Goal: Task Accomplishment & Management: Manage account settings

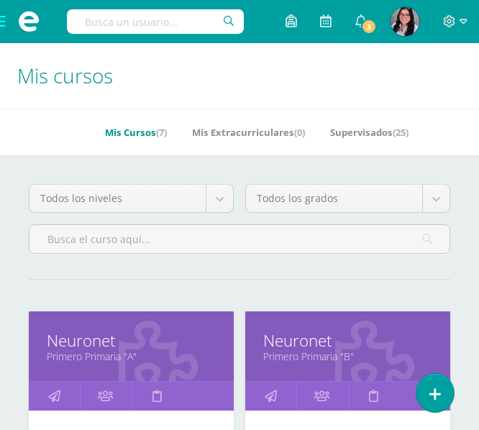
click at [8, 22] on span at bounding box center [29, 21] width 58 height 43
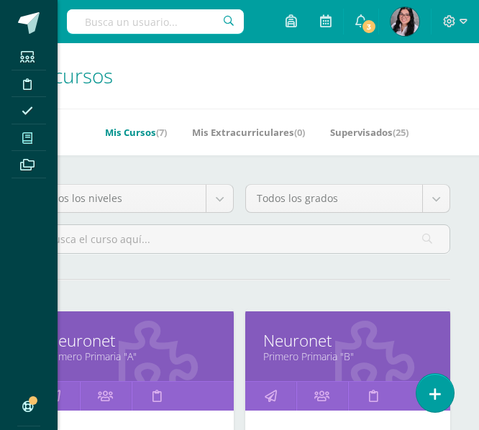
click at [22, 126] on link "Mis cursos" at bounding box center [29, 137] width 35 height 27
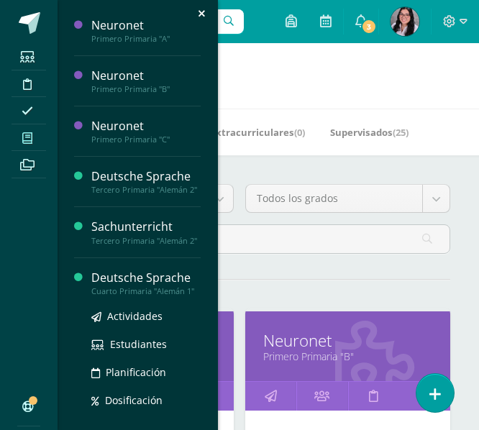
click at [101, 286] on div "Deutsche Sprache" at bounding box center [145, 278] width 109 height 17
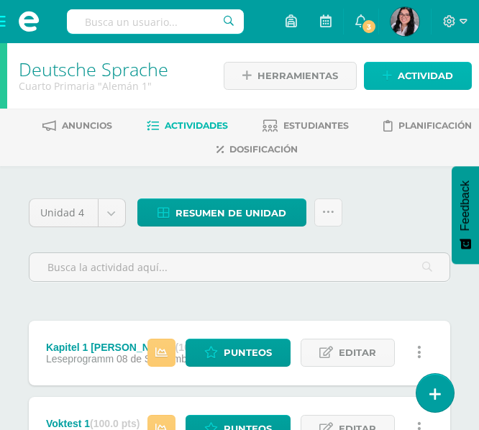
click at [412, 73] on span "Actividad" at bounding box center [425, 76] width 55 height 27
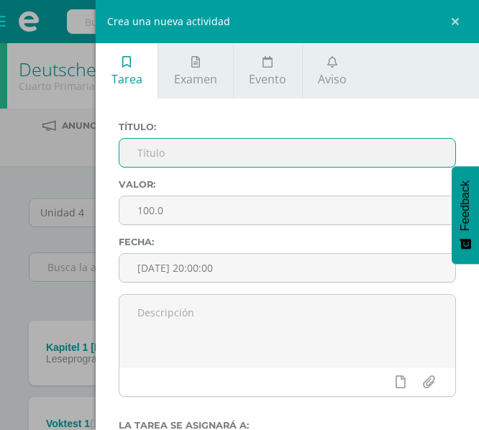
click at [238, 156] on input "text" at bounding box center [287, 153] width 336 height 28
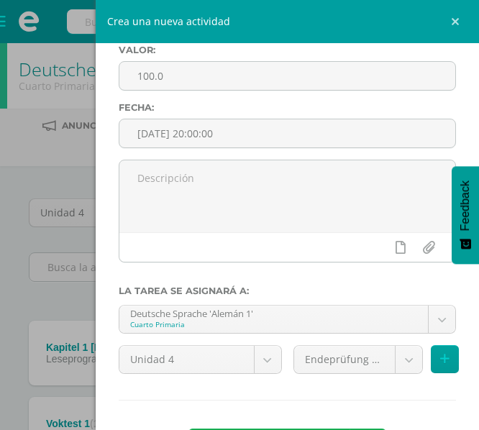
scroll to position [196, 0]
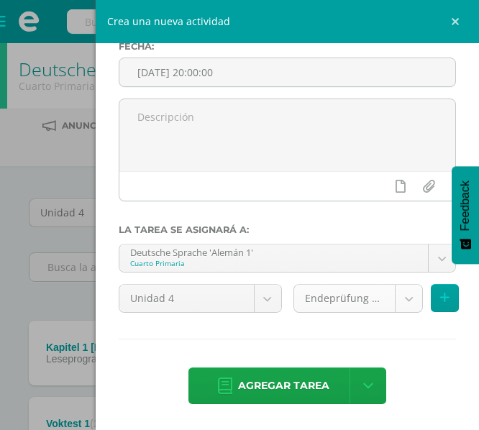
type input "Parcial escrito"
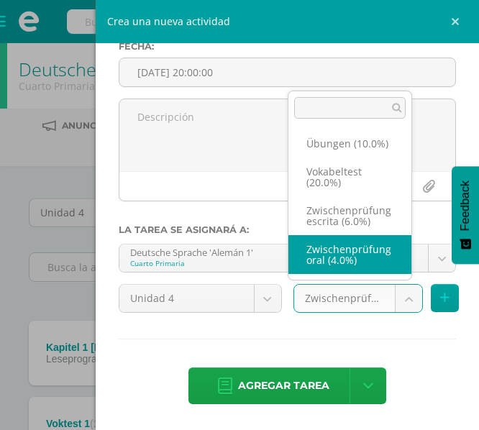
scroll to position [256, 0]
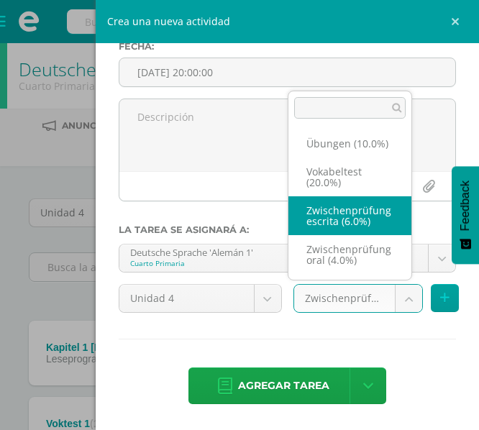
select select "233212"
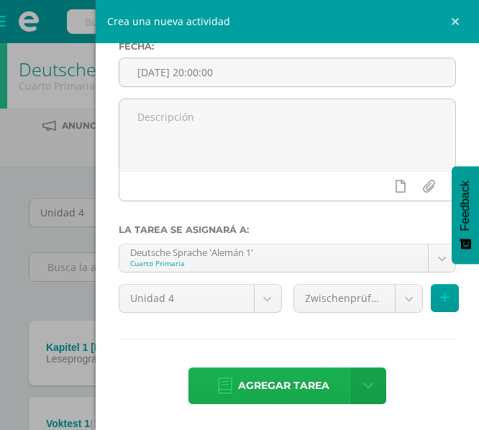
click at [281, 402] on span "Agregar tarea" at bounding box center [283, 385] width 91 height 35
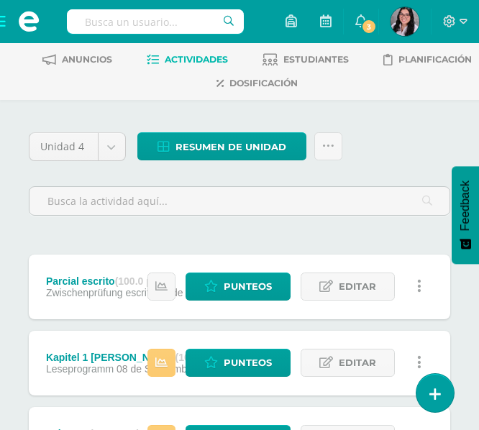
scroll to position [75, 0]
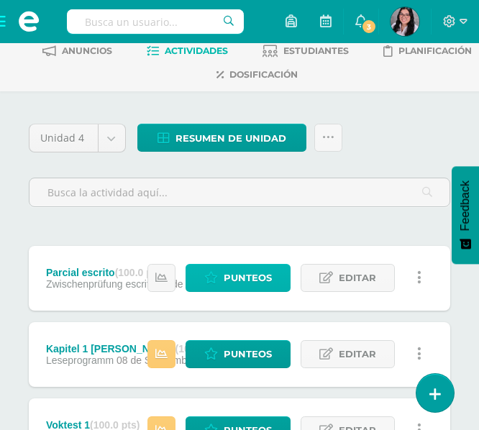
click at [235, 273] on span "Punteos" at bounding box center [248, 278] width 48 height 27
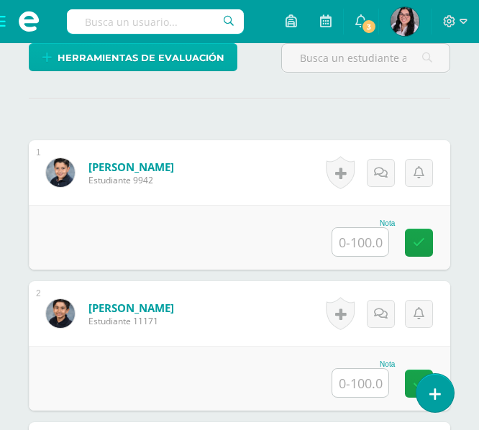
scroll to position [428, 0]
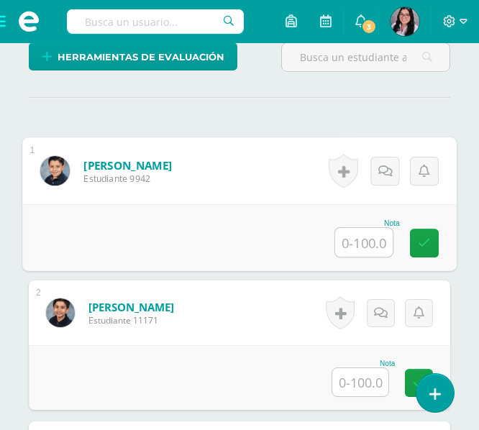
click at [370, 242] on input "text" at bounding box center [364, 242] width 58 height 29
type input "93"
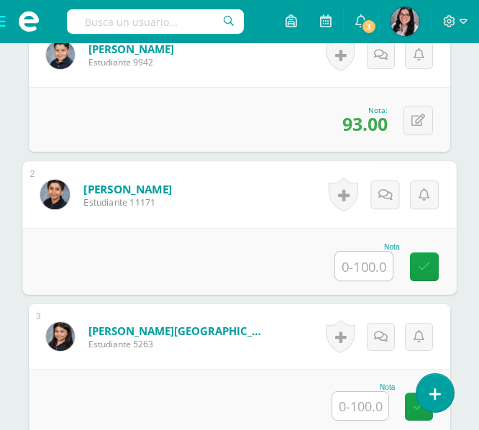
scroll to position [639, 0]
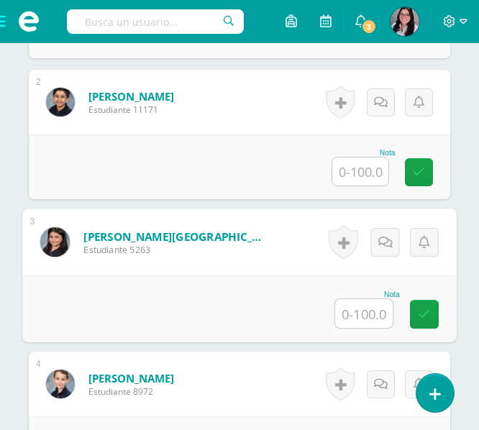
click at [356, 312] on input "text" at bounding box center [364, 313] width 58 height 29
type input "69"
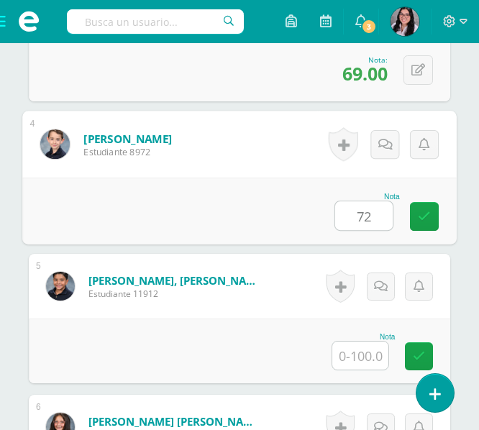
type input "72"
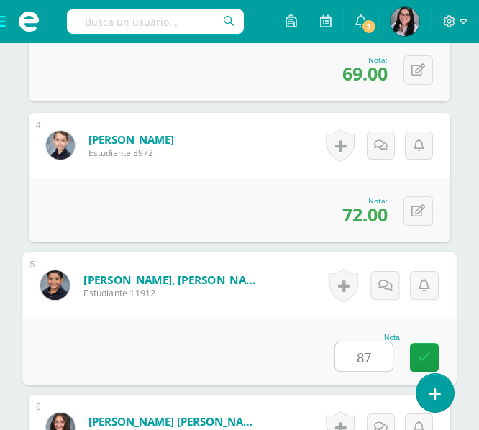
type input "87"
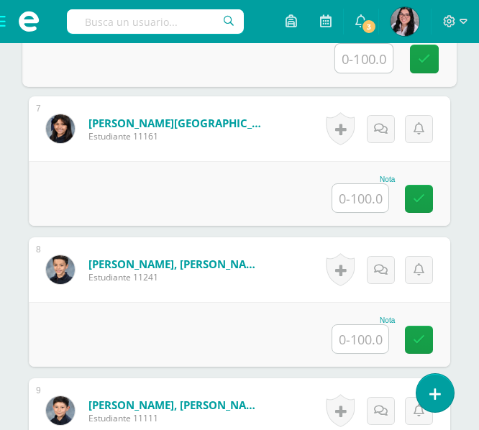
scroll to position [1319, 0]
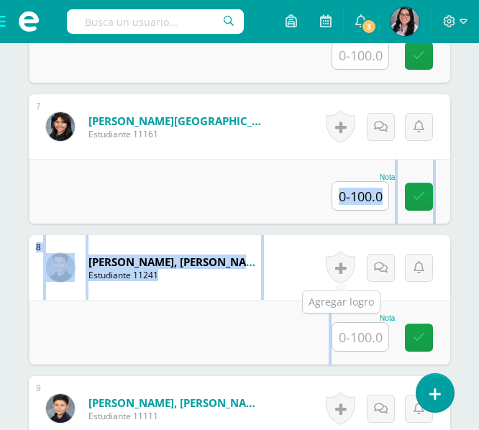
drag, startPoint x: 356, startPoint y: 312, endPoint x: 352, endPoint y: 199, distance: 113.7
click at [352, 199] on div "1 Archila Prera, Nicolás Estudiante 9942 Nota 93.00 0 Logros 93.00" at bounding box center [240, 370] width 422 height 2244
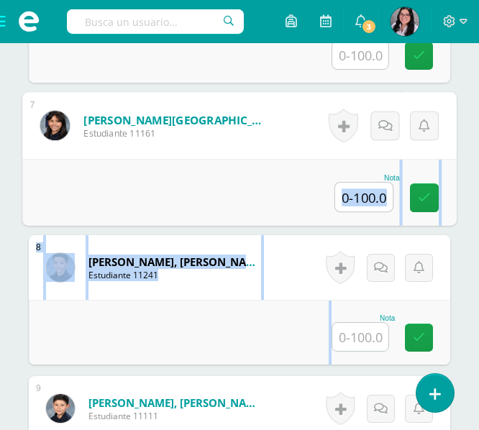
click at [352, 199] on input "text" at bounding box center [364, 197] width 58 height 29
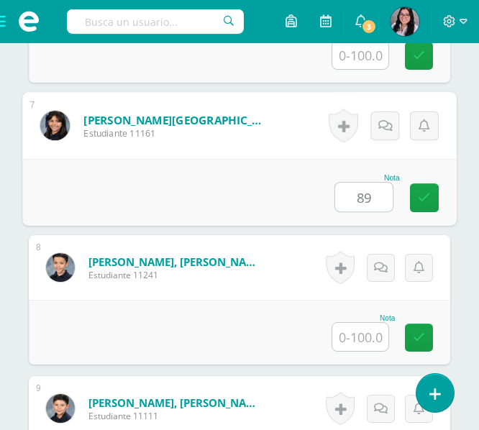
type input "89"
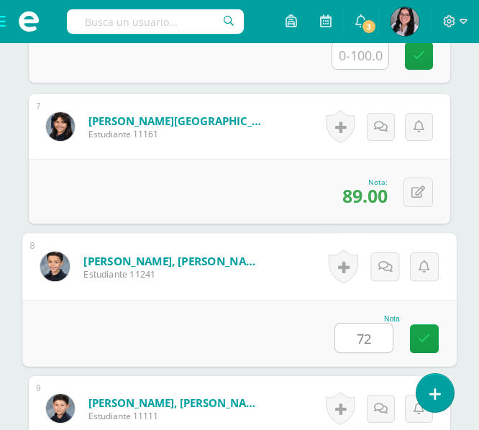
type input "72"
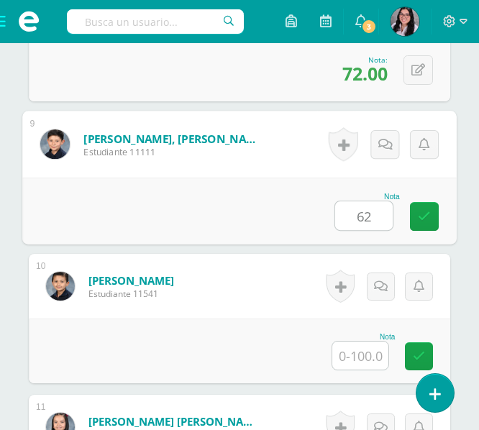
type input "62"
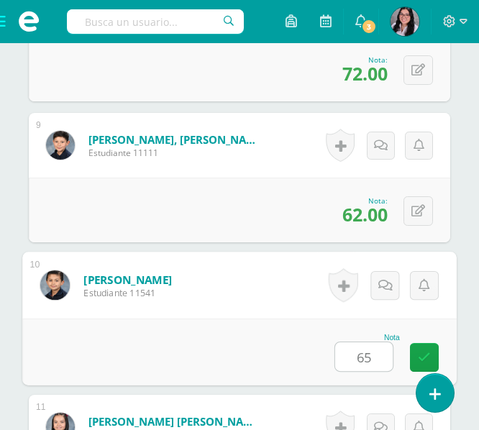
type input "65"
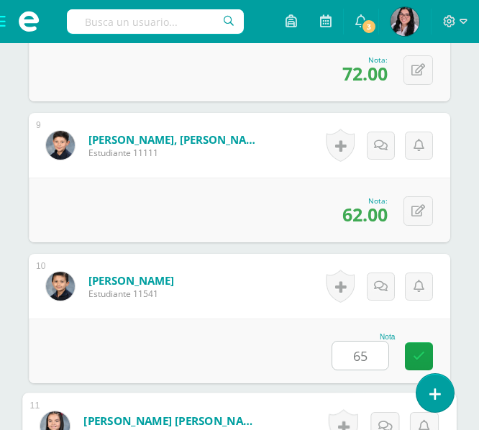
scroll to position [1865, 0]
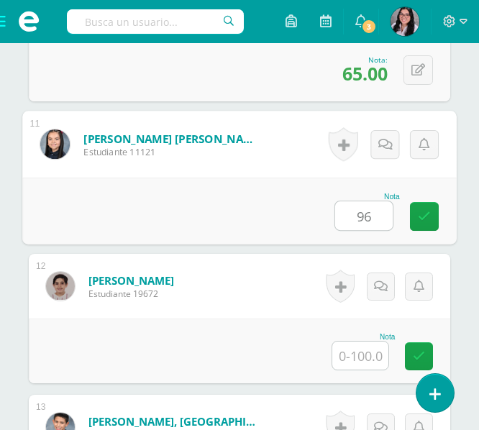
type input "96"
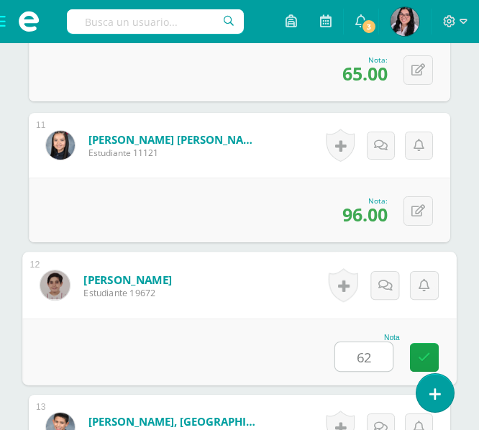
type input "62"
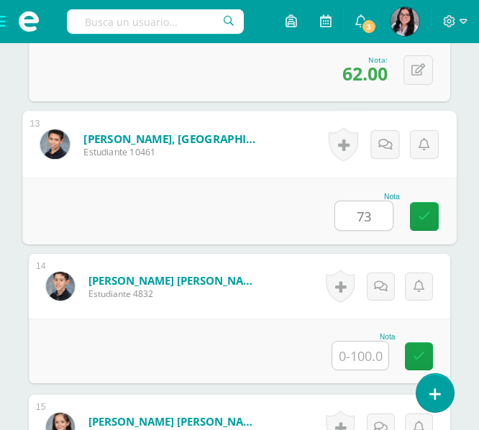
type input "73"
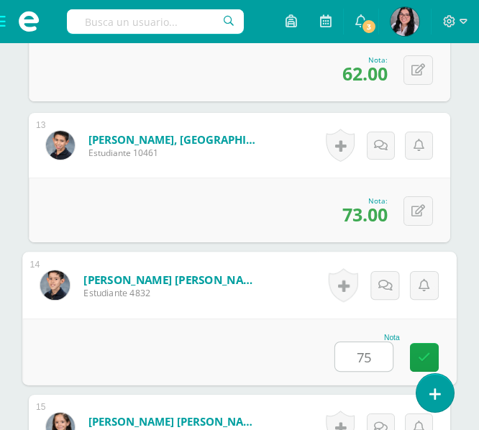
type input "75"
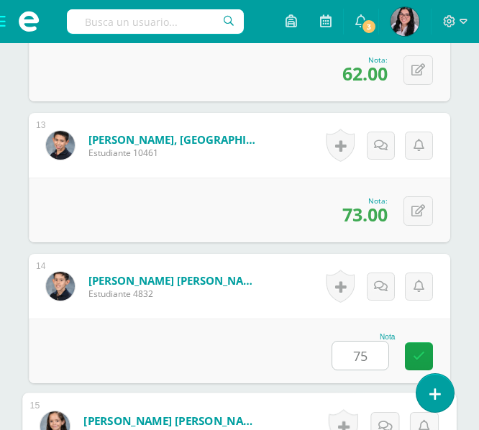
scroll to position [2429, 0]
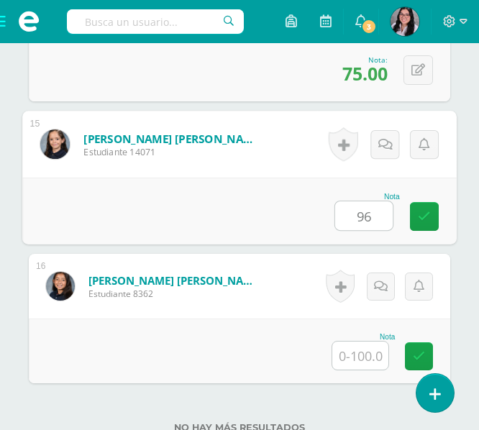
type input "96"
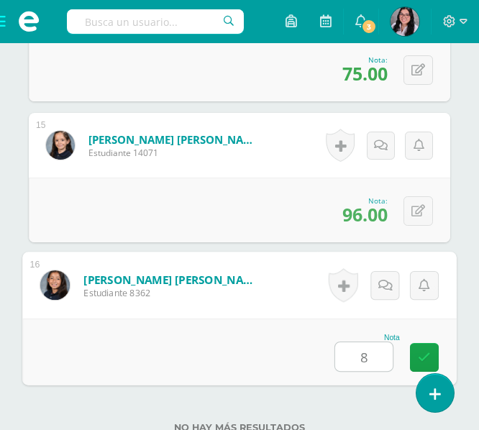
type input "89"
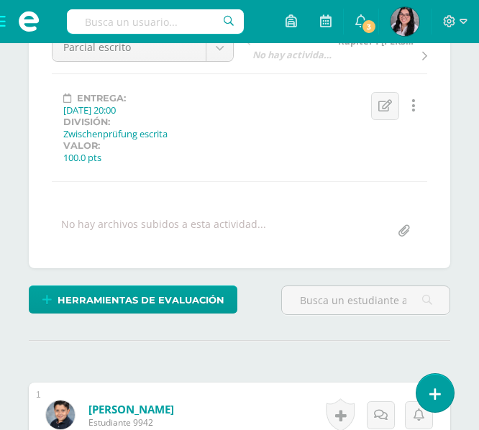
scroll to position [0, 0]
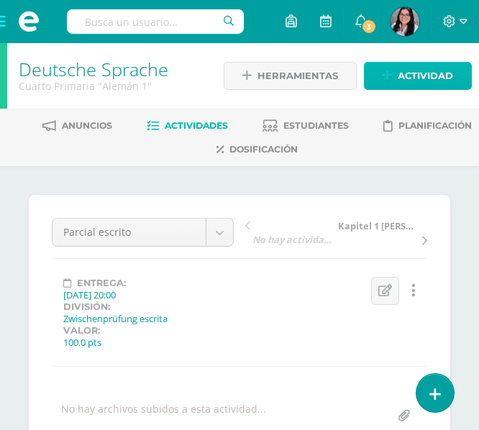
click span "Actividad"
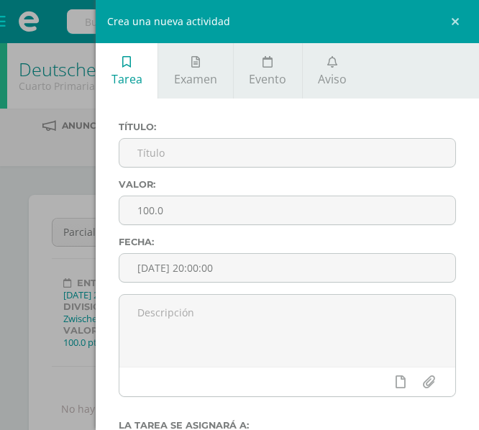
click div "Título:"
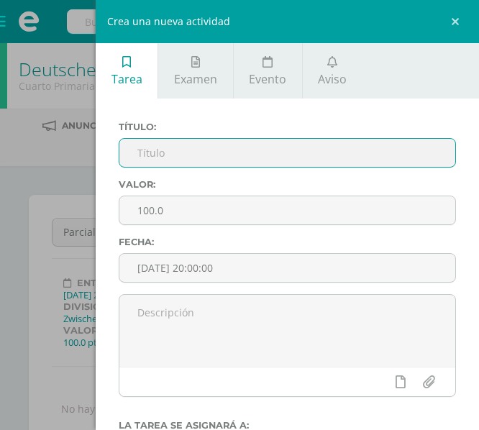
click input "text"
type input "Parcial oral"
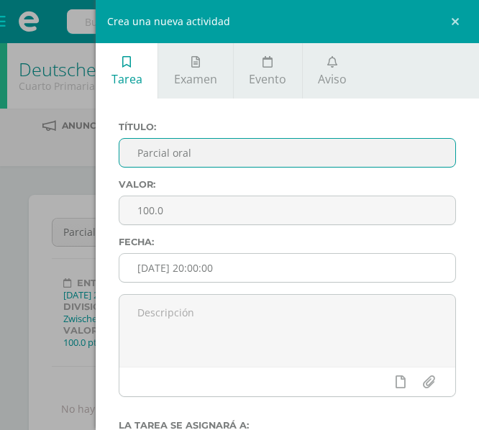
scroll to position [196, 0]
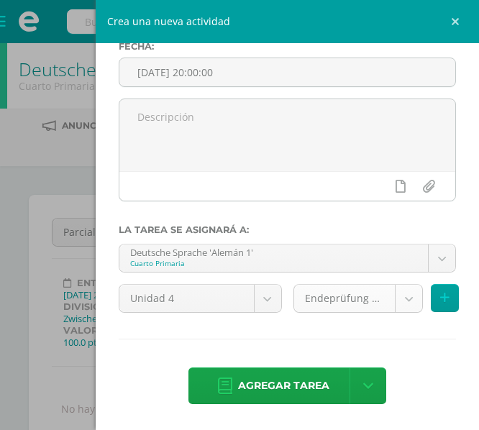
click body "Estudiantes Disciplina Asistencia Mis cursos Archivos Soporte Ayuda Reportar un…"
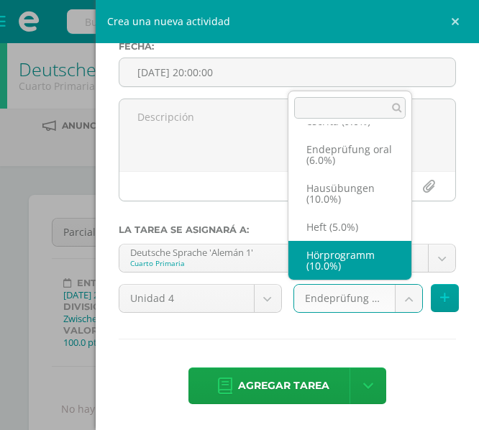
scroll to position [262, 0]
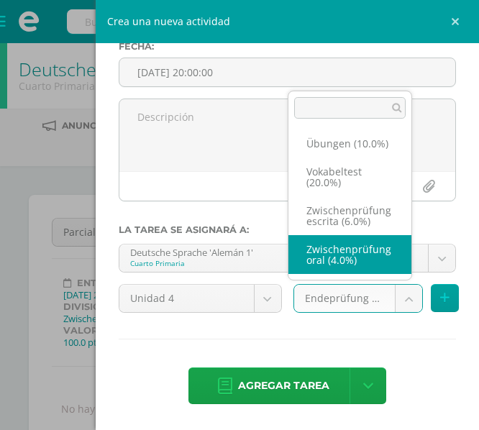
select select "233204"
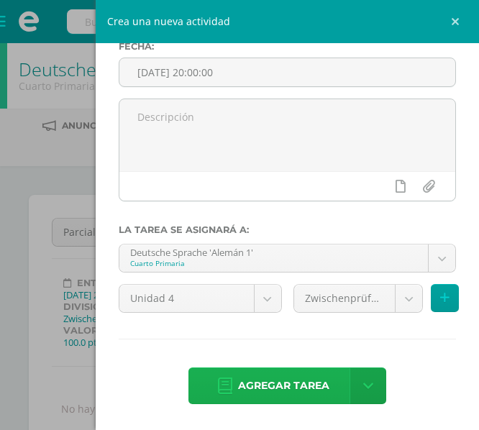
click span "Agregar tarea"
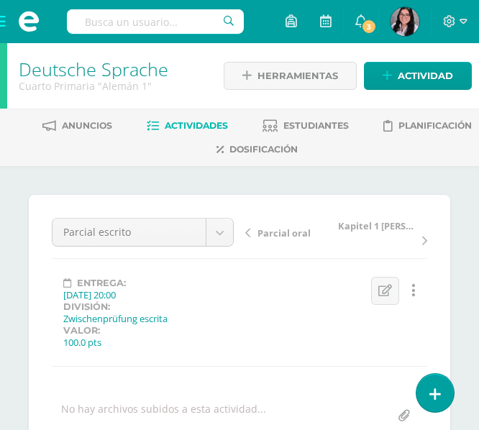
click at [286, 233] on span "Parcial oral" at bounding box center [284, 233] width 53 height 13
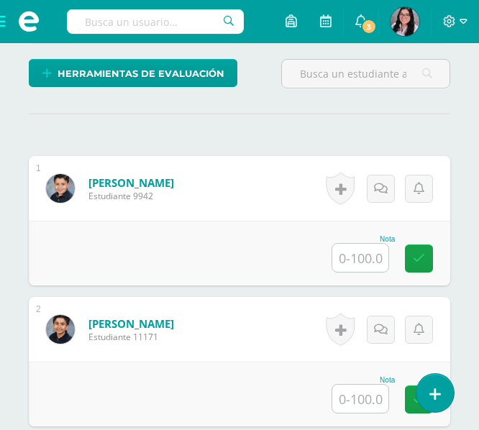
scroll to position [388, 0]
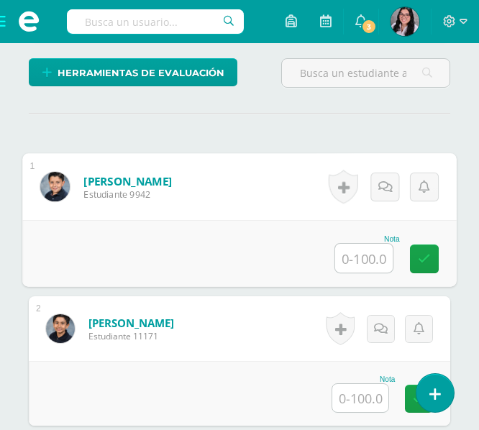
click at [353, 250] on input "text" at bounding box center [364, 258] width 58 height 29
type input "100"
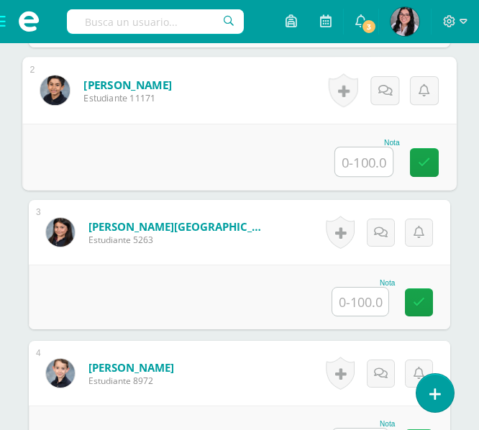
scroll to position [629, 0]
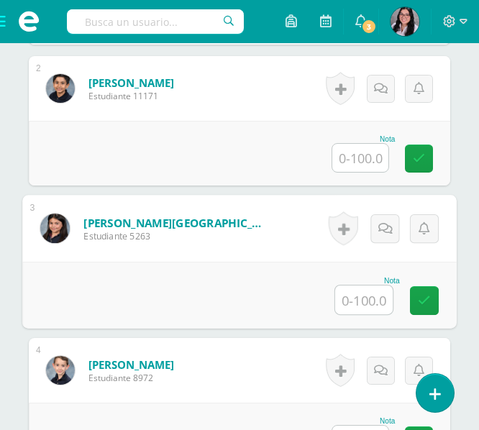
click at [350, 301] on input "text" at bounding box center [364, 300] width 58 height 29
type input "70"
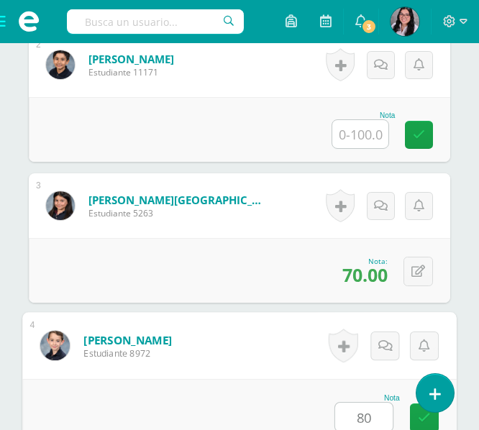
type input "80"
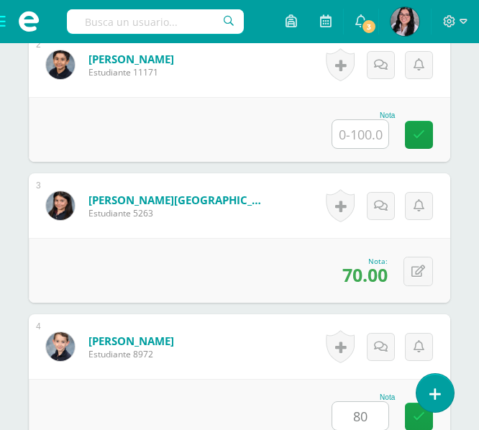
scroll to position [995, 0]
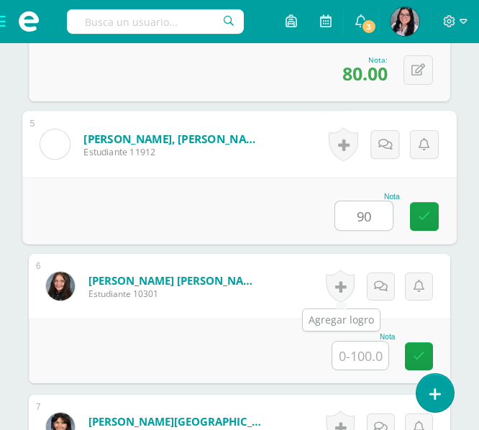
type input "90"
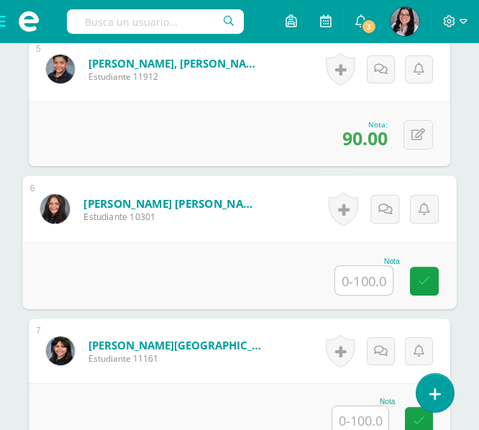
scroll to position [1160, 0]
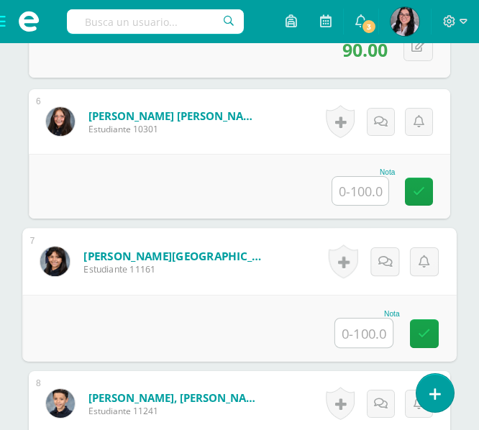
click at [360, 329] on input "text" at bounding box center [364, 333] width 58 height 29
type input "95"
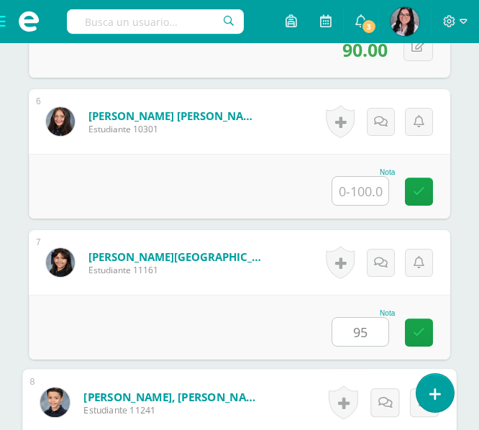
scroll to position [1418, 0]
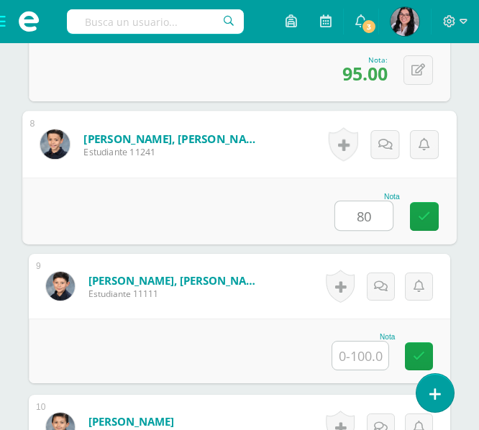
type input "80"
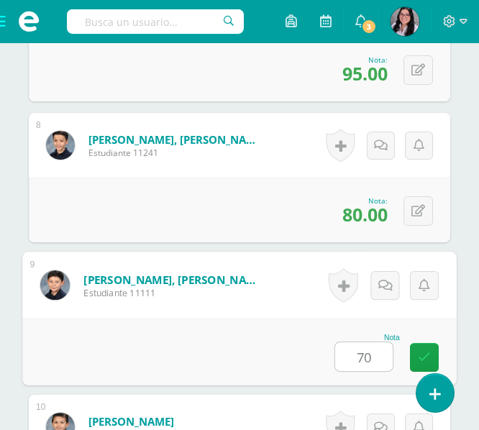
type input "70"
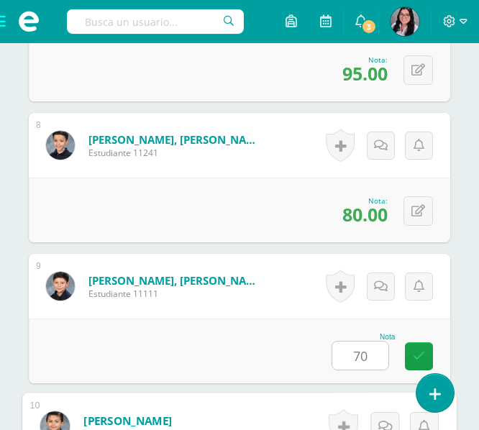
scroll to position [1700, 0]
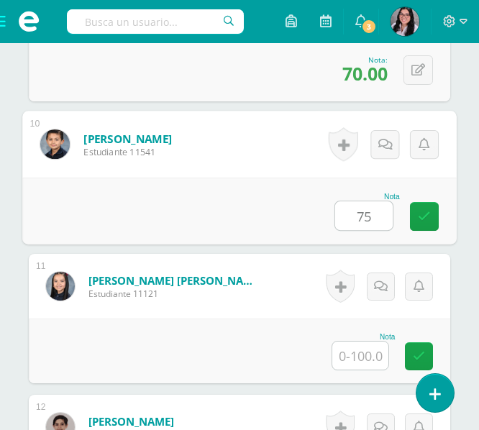
type input "75"
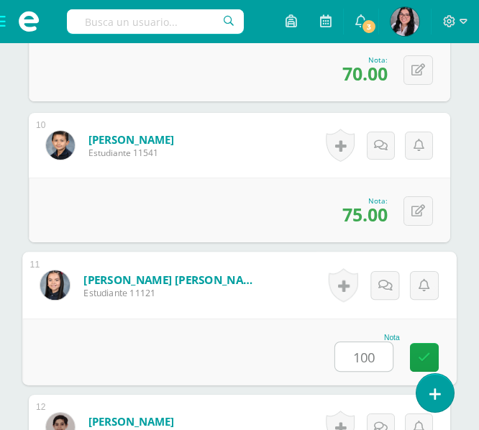
type input "100"
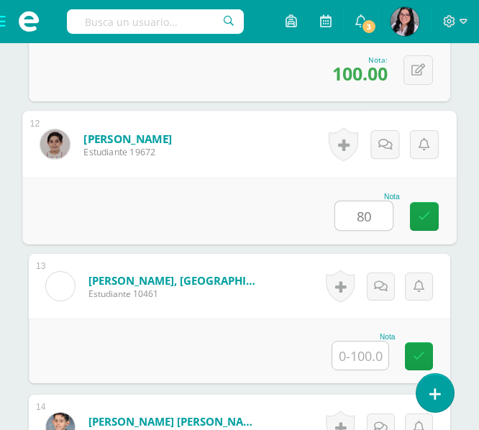
type input "80"
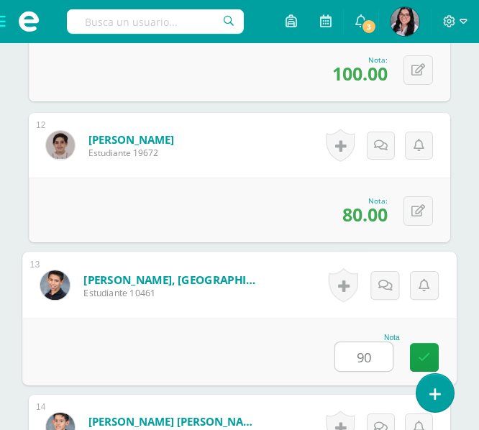
type input "90"
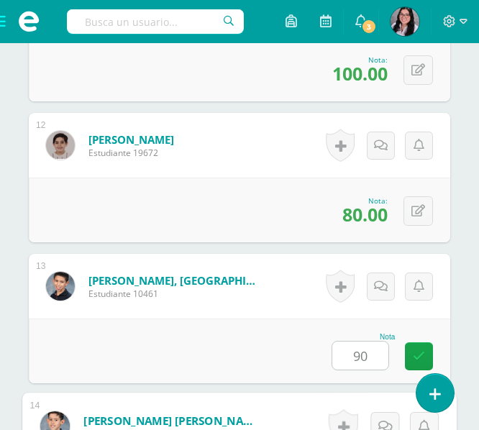
scroll to position [2264, 0]
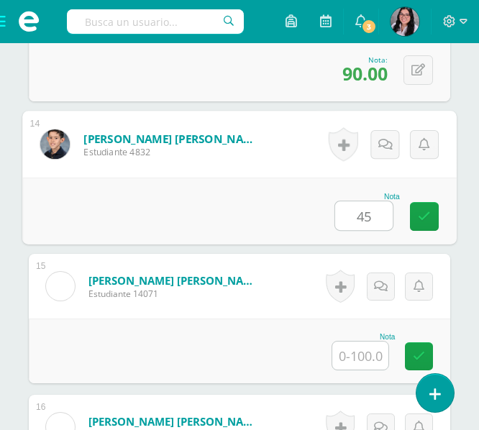
type input "45"
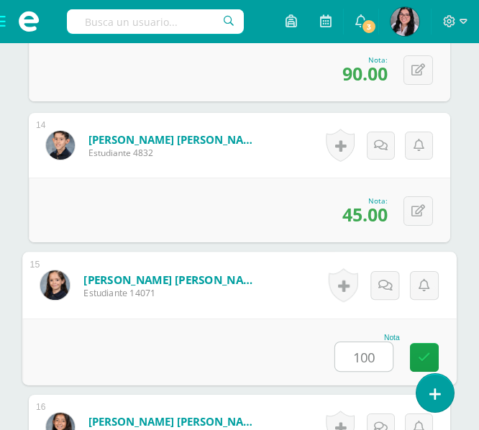
type input "100"
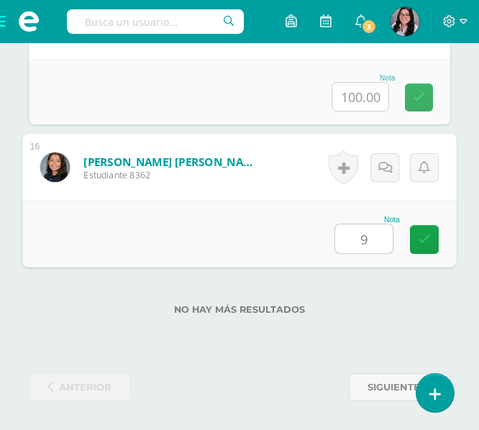
type input "95"
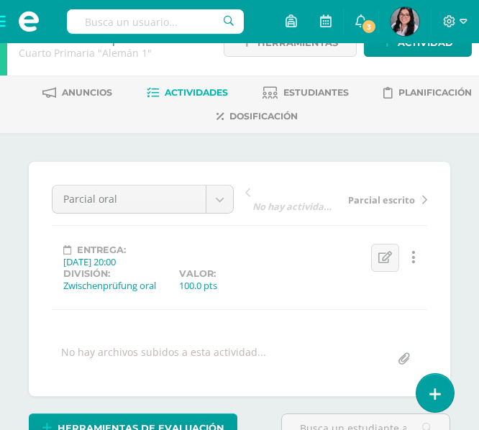
scroll to position [0, 0]
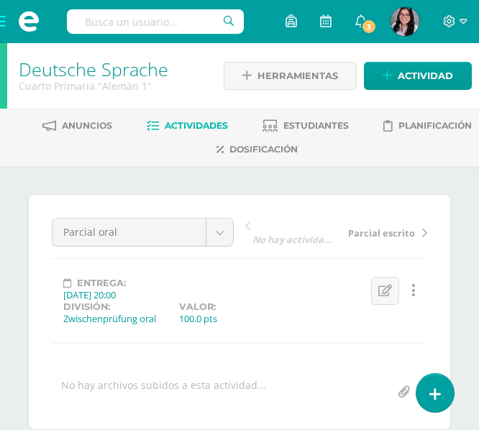
click at [11, 23] on span at bounding box center [29, 21] width 58 height 43
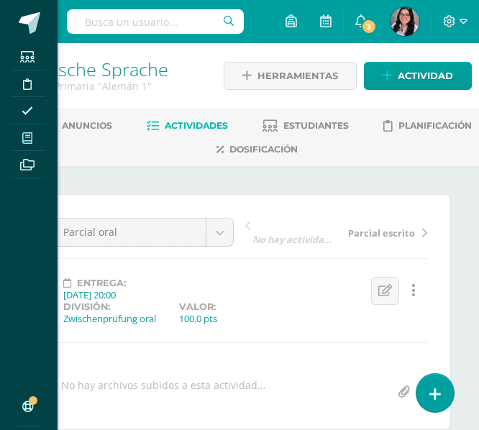
click at [28, 139] on icon at bounding box center [27, 138] width 10 height 12
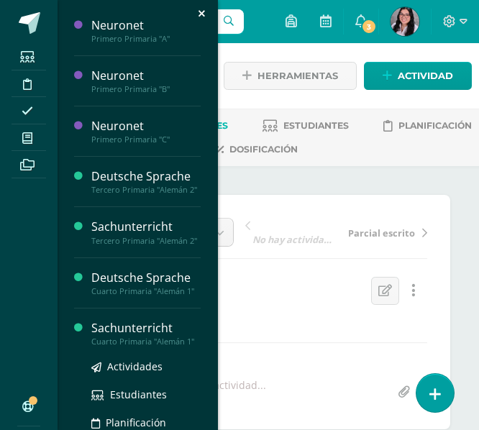
click at [136, 337] on div "Sachunterricht" at bounding box center [145, 328] width 109 height 17
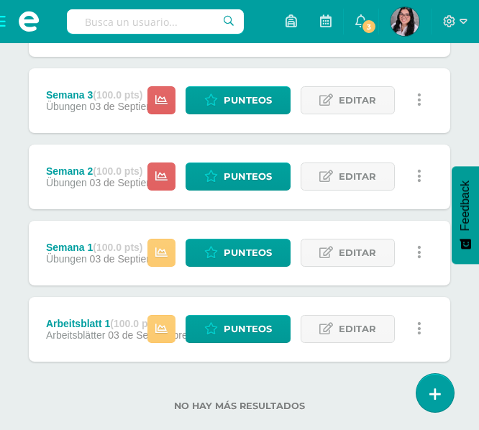
scroll to position [509, 0]
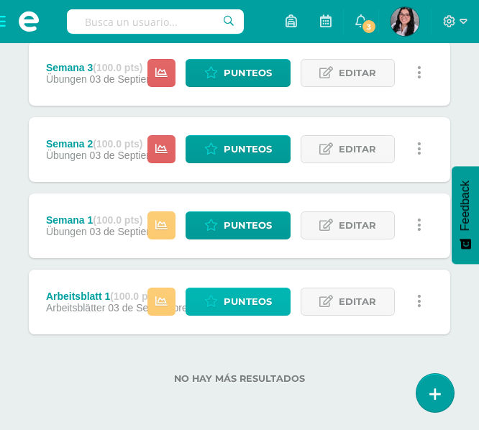
click at [192, 298] on link "Punteos" at bounding box center [238, 302] width 105 height 28
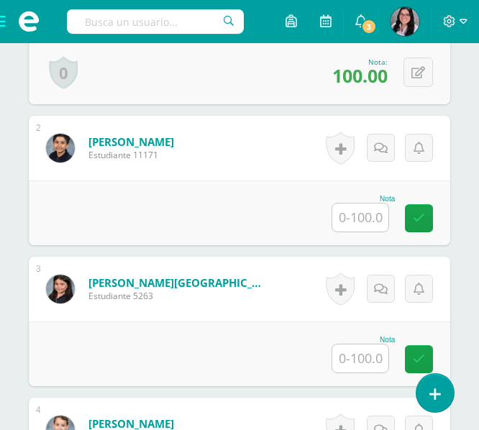
scroll to position [569, 0]
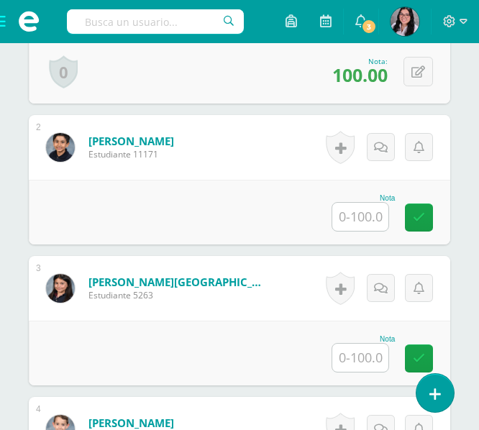
click at [355, 210] on input "text" at bounding box center [360, 217] width 56 height 28
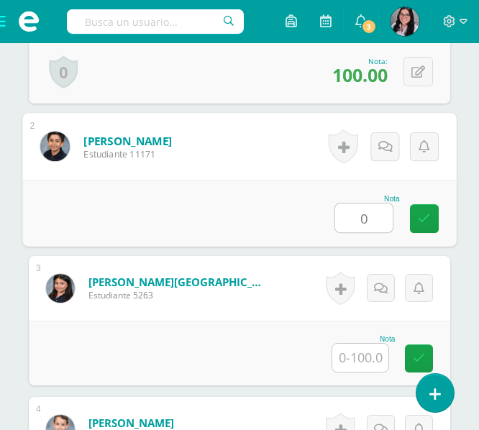
type input "0"
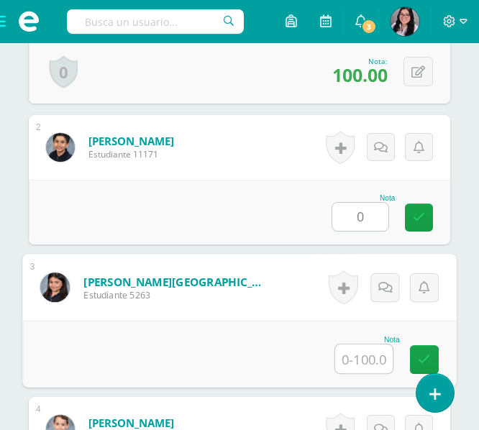
type input "0"
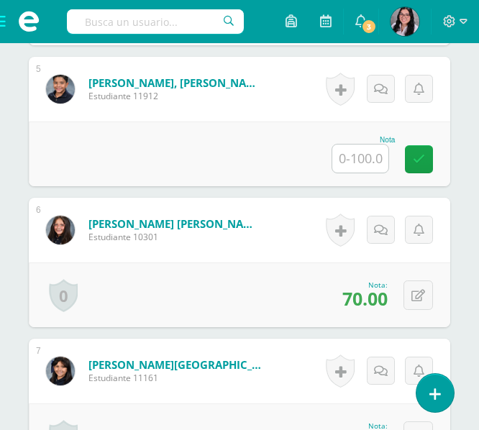
scroll to position [1051, 0]
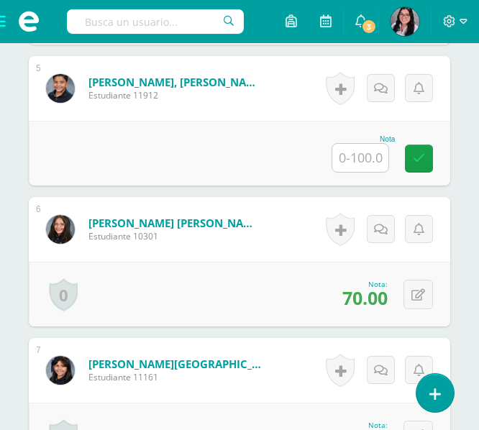
click at [365, 173] on div "Nota" at bounding box center [240, 153] width 422 height 65
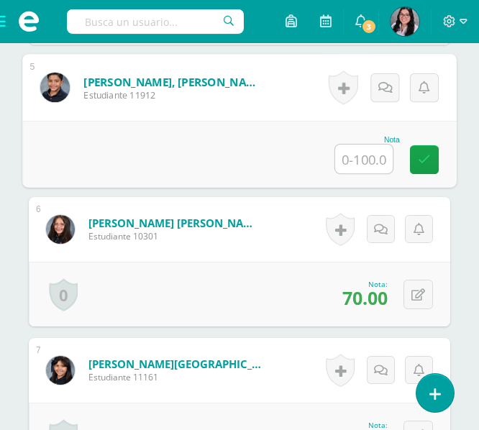
click at [366, 160] on input "text" at bounding box center [364, 159] width 58 height 29
type input "0"
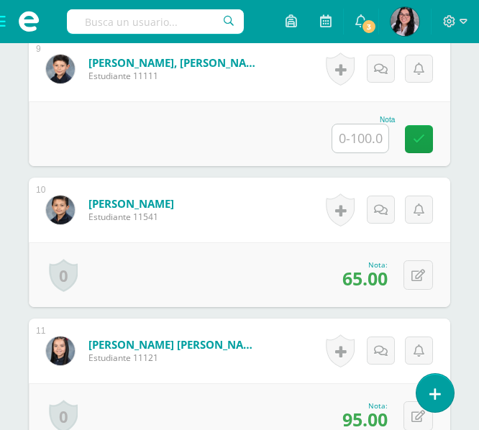
scroll to position [1660, 0]
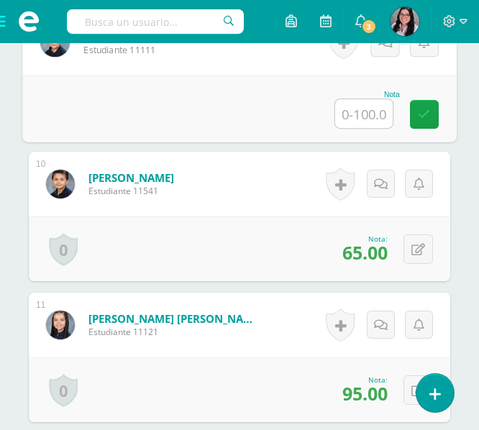
click at [359, 117] on input "text" at bounding box center [364, 113] width 58 height 29
type input "0"
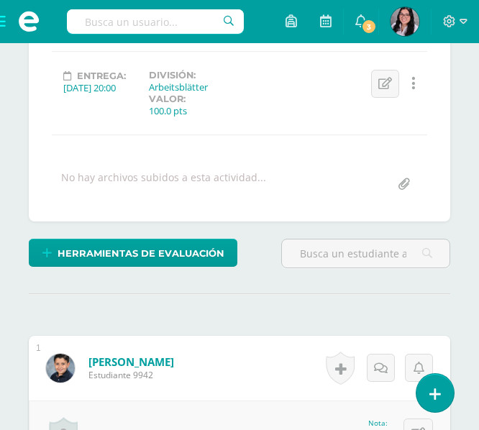
scroll to position [0, 0]
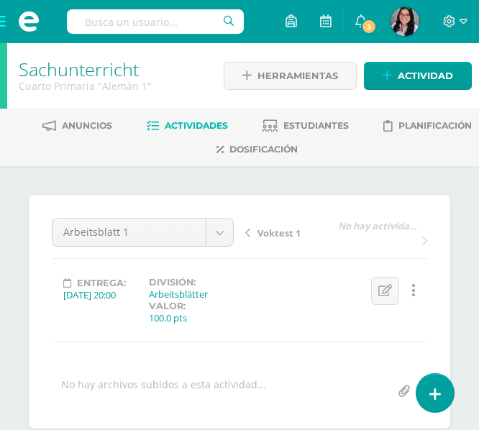
click at [8, 23] on span at bounding box center [29, 21] width 58 height 43
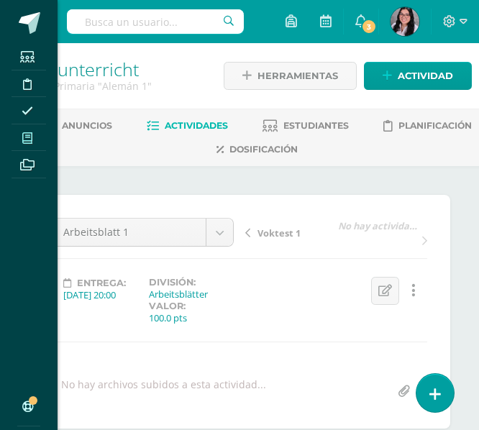
click at [34, 129] on span at bounding box center [28, 137] width 32 height 19
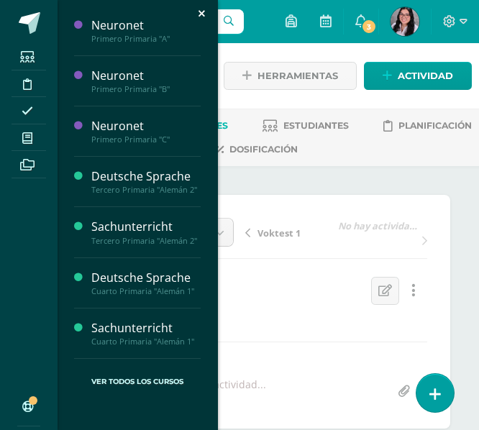
click at [335, 157] on div "Estudiantes Disciplina Asistencia Mis cursos Archivos Soporte Ayuda Reportar un…" at bounding box center [239, 215] width 479 height 430
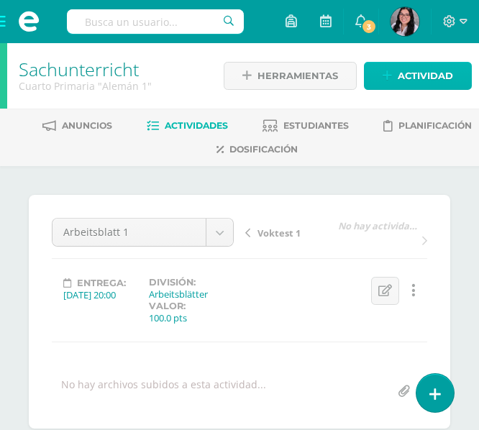
click at [394, 76] on link "Actividad" at bounding box center [418, 76] width 108 height 28
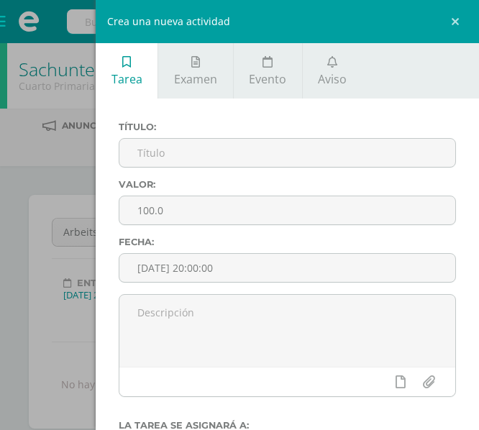
click at [46, 178] on div "Crea una nueva actividad Tarea Examen Evento Aviso Título: Valor: 100.0 Fecha: …" at bounding box center [239, 215] width 479 height 430
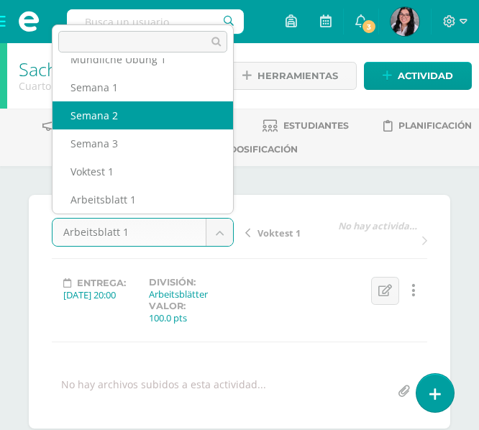
select select "/dashboard/teacher/grade-activity/233917/"
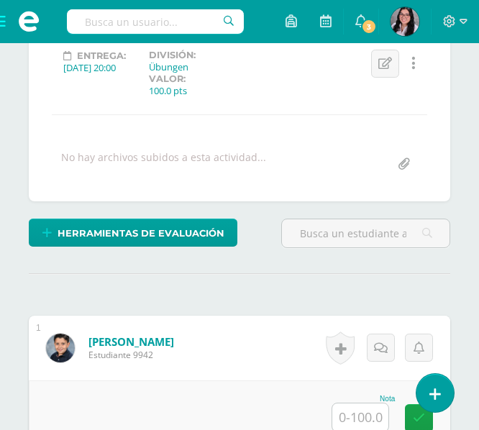
scroll to position [228, 0]
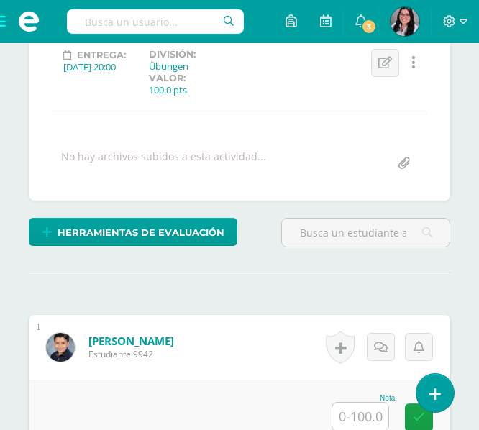
click at [321, 353] on div "Historial de actividad No hay historial para esta actividad Agregar Comentarios…" at bounding box center [378, 347] width 144 height 65
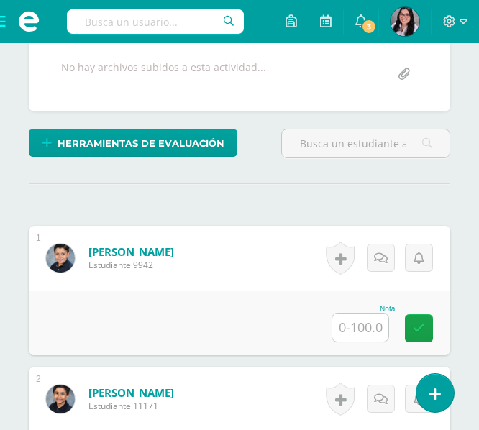
scroll to position [319, 0]
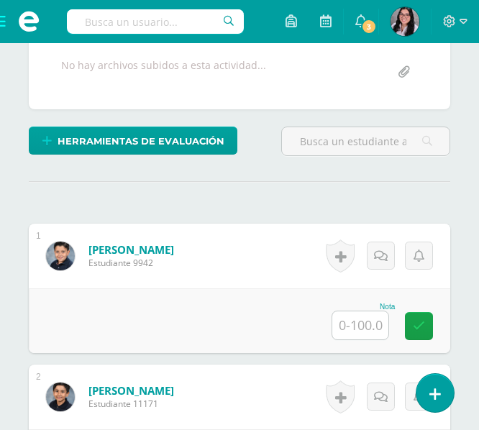
click at [337, 319] on input "text" at bounding box center [360, 325] width 56 height 28
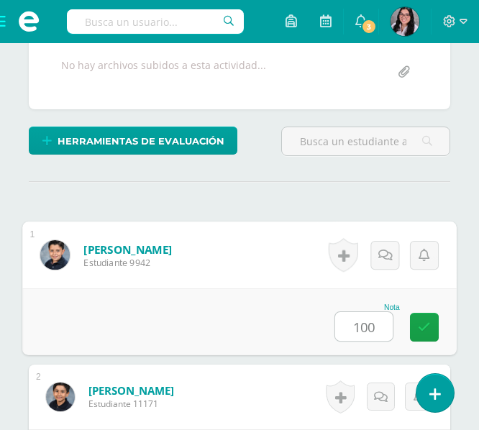
type input "100"
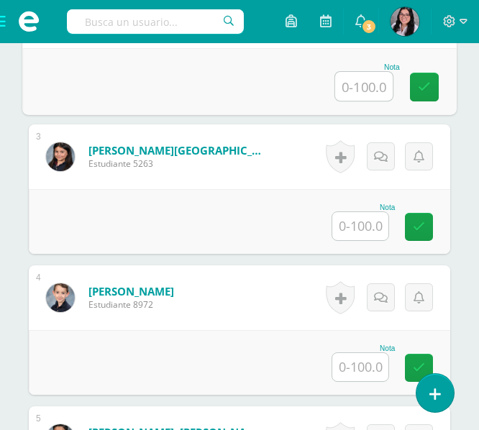
scroll to position [701, 0]
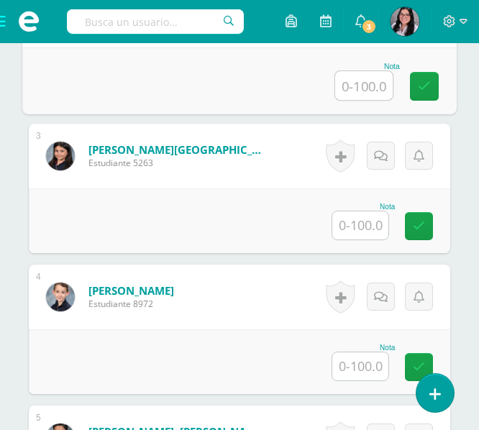
click at [362, 350] on div "Nota" at bounding box center [363, 348] width 63 height 8
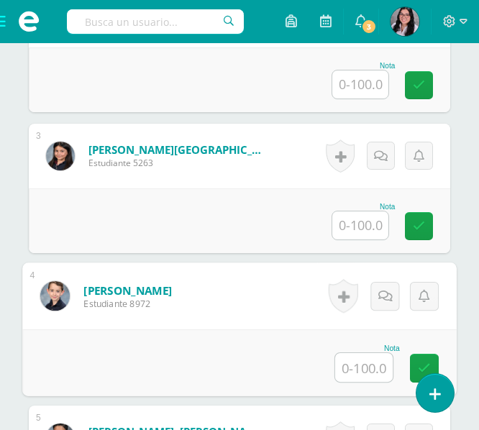
click at [365, 358] on input "text" at bounding box center [364, 367] width 58 height 29
type input "100"
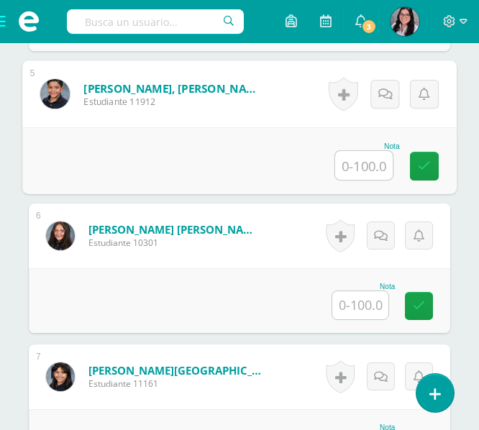
scroll to position [1046, 0]
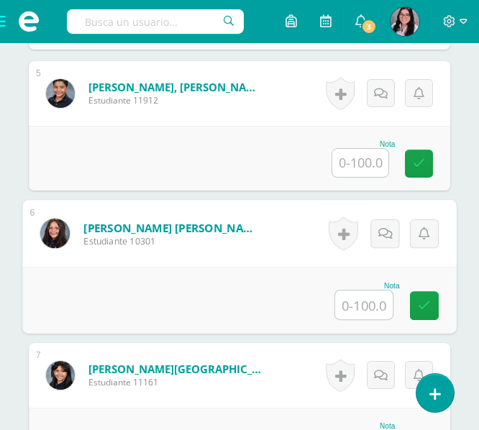
click at [371, 292] on input "text" at bounding box center [364, 305] width 58 height 29
type input "90"
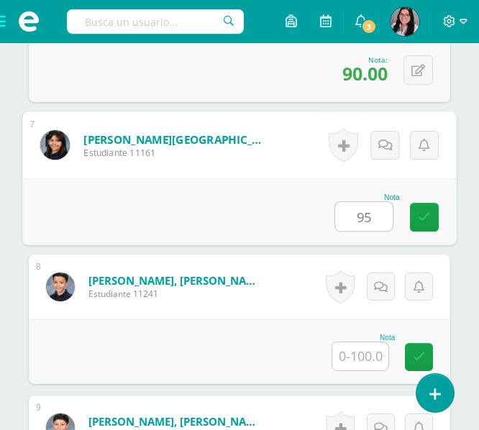
type input "95"
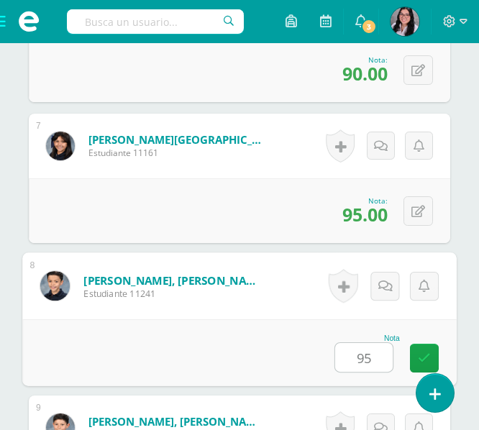
type input "95"
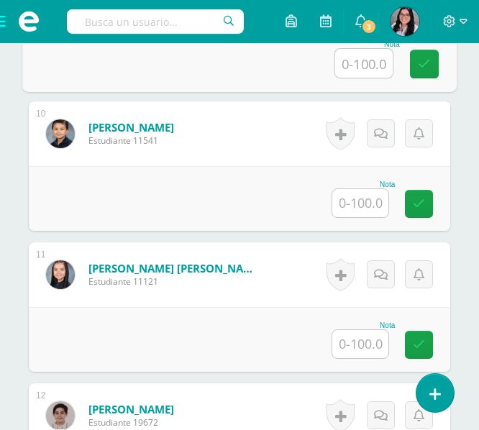
scroll to position [1724, 0]
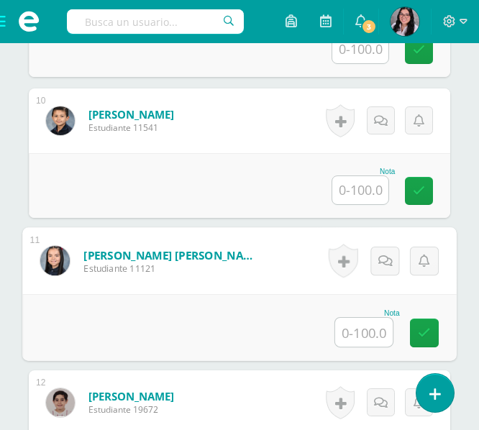
click at [368, 334] on input "text" at bounding box center [364, 332] width 58 height 29
type input "95"
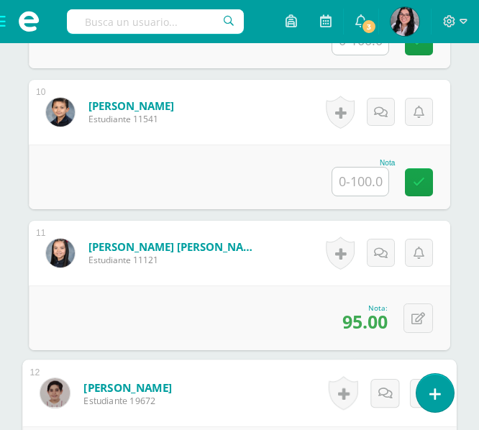
scroll to position [1731, 0]
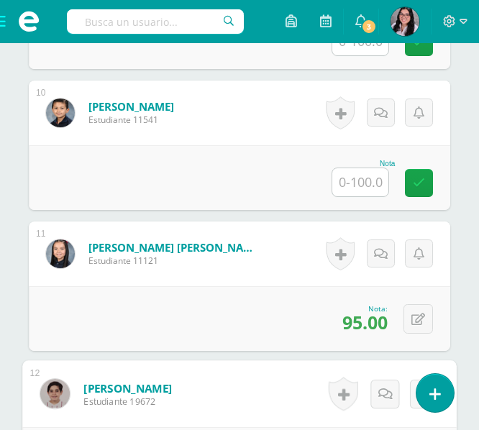
click at [376, 182] on input "text" at bounding box center [360, 182] width 56 height 28
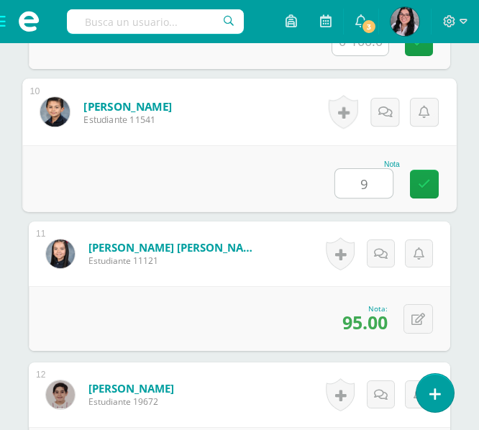
type input "95"
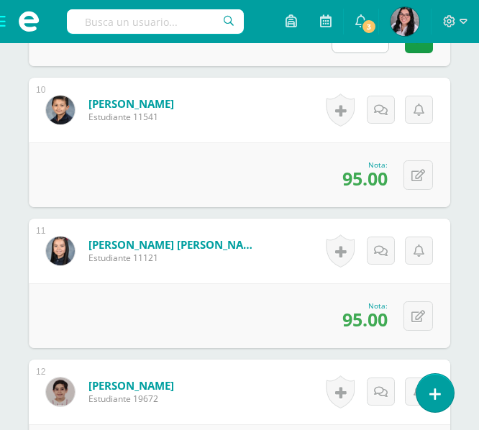
scroll to position [1740, 0]
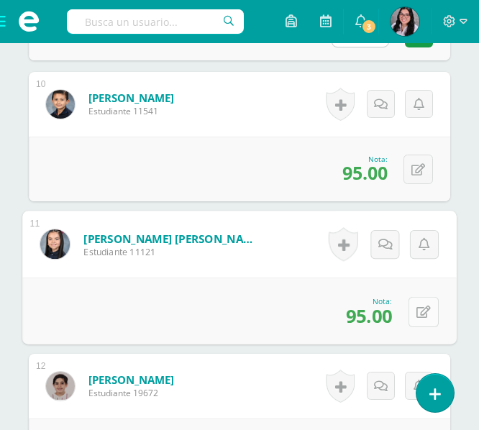
click at [420, 310] on icon at bounding box center [424, 312] width 14 height 12
type input "100"
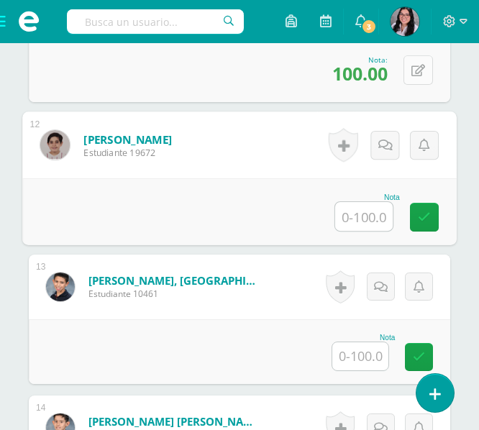
type input "8"
type input "70"
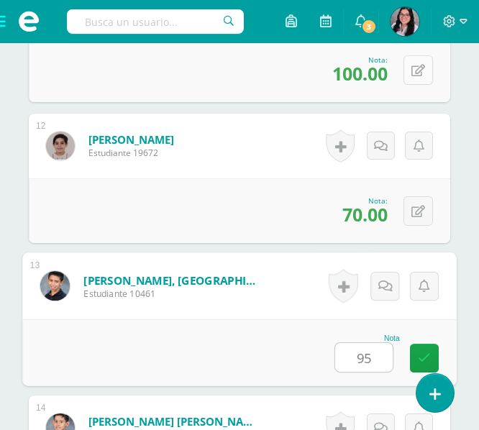
type input "95"
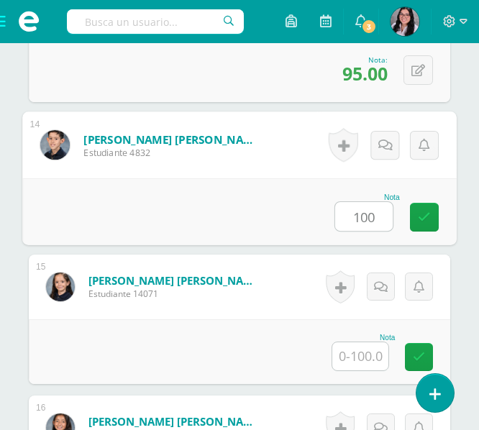
type input "100"
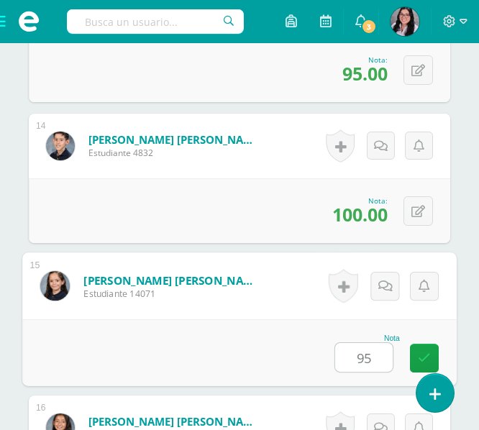
type input "95"
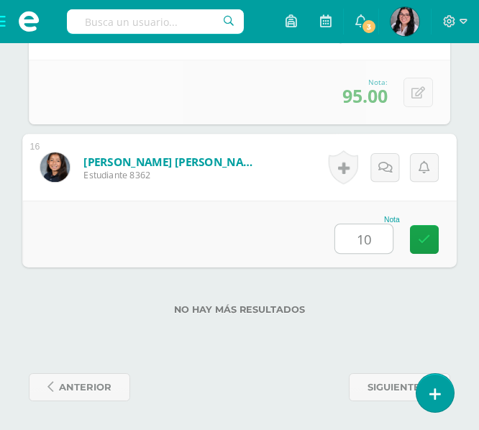
type input "100"
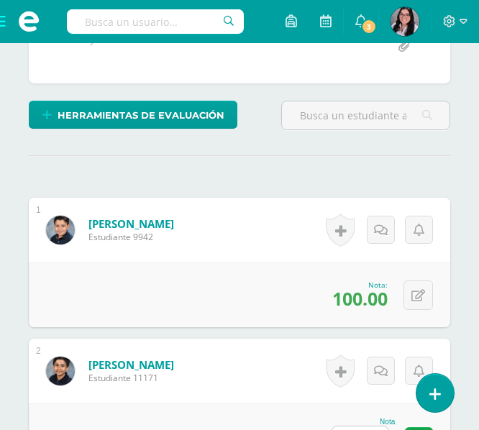
scroll to position [0, 0]
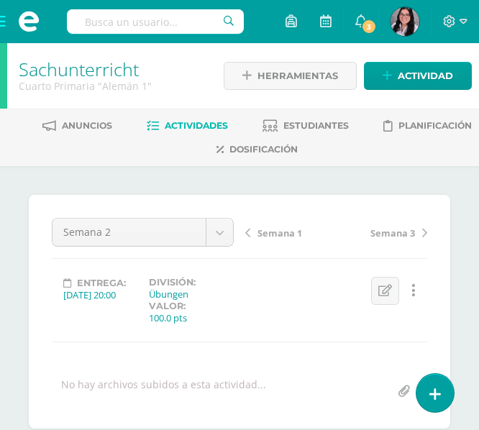
click at [398, 229] on span "Semana 3" at bounding box center [392, 233] width 45 height 13
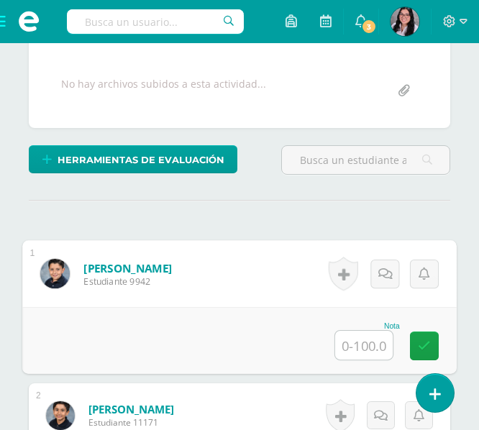
click at [380, 335] on input "text" at bounding box center [364, 345] width 58 height 29
type input "90"
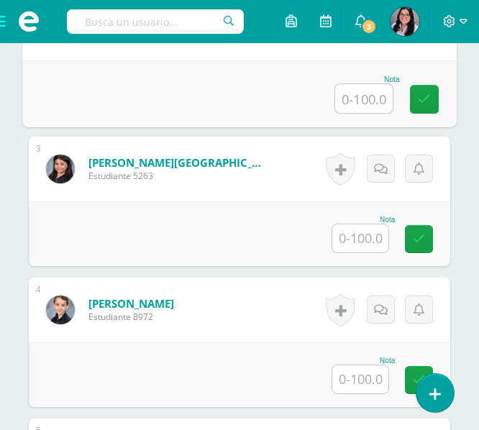
scroll to position [698, 0]
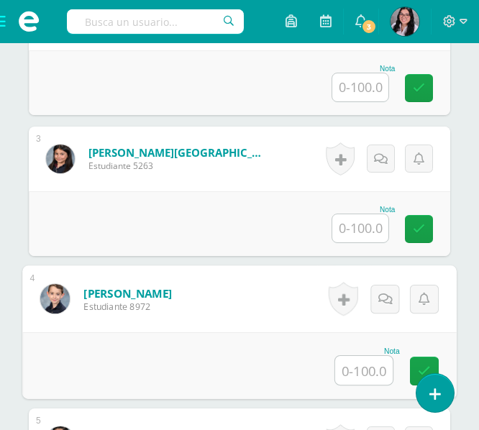
click at [374, 363] on input "text" at bounding box center [364, 370] width 58 height 29
type input "95"
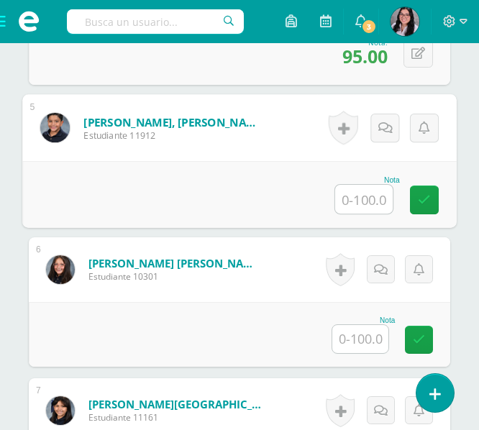
scroll to position [1012, 0]
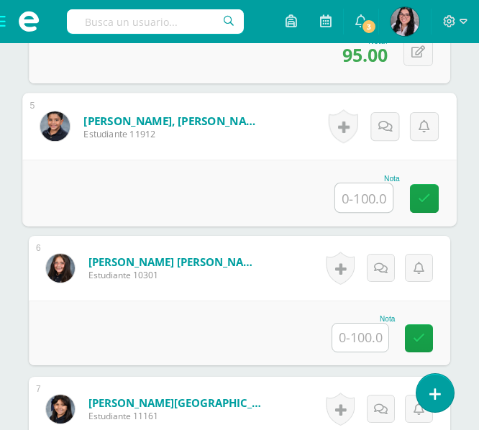
click at [372, 335] on input "text" at bounding box center [360, 338] width 56 height 28
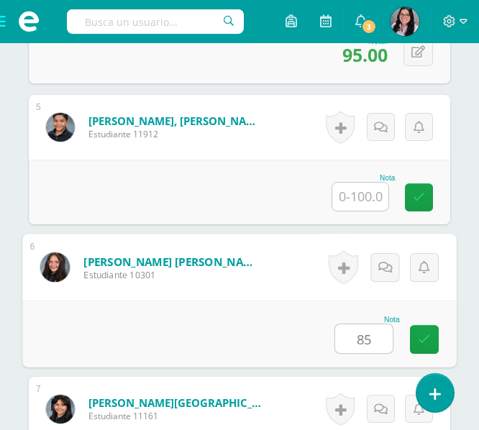
type input "85"
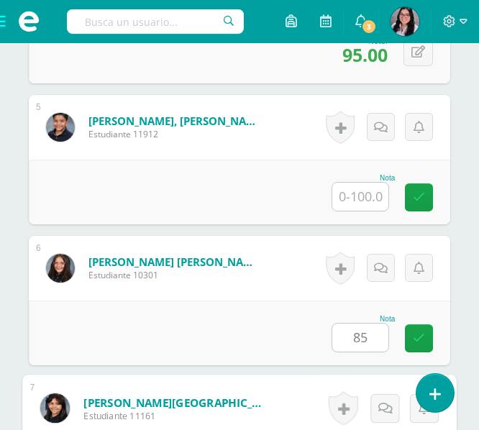
scroll to position [1275, 0]
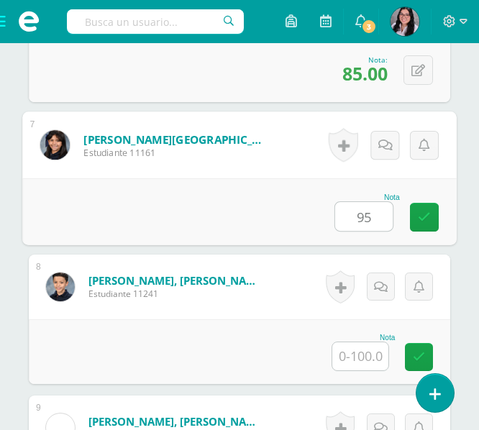
type input "95"
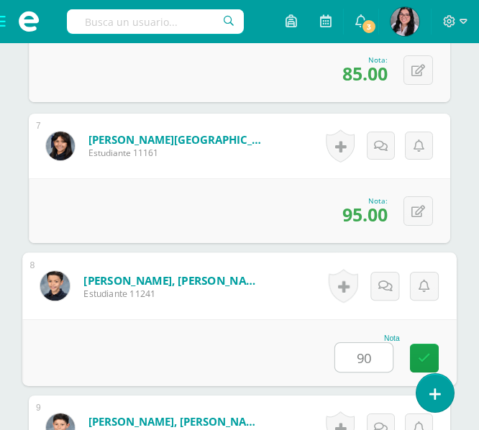
type input "90"
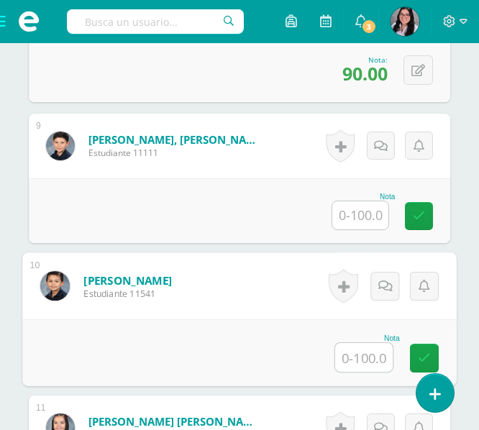
click at [350, 360] on input "text" at bounding box center [364, 357] width 58 height 29
type input "90"
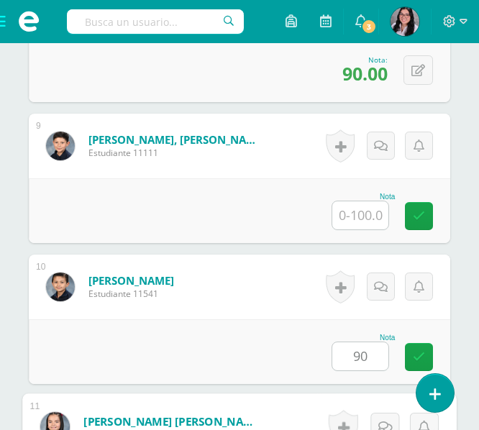
scroll to position [1839, 0]
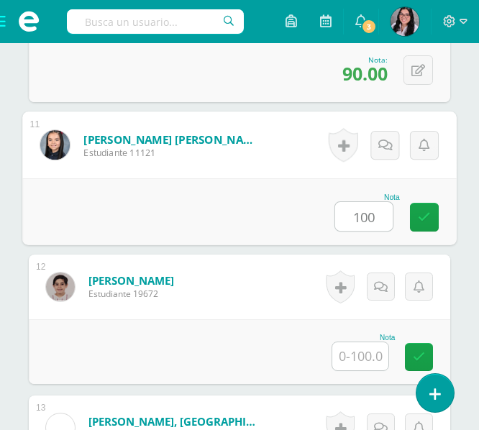
type input "100"
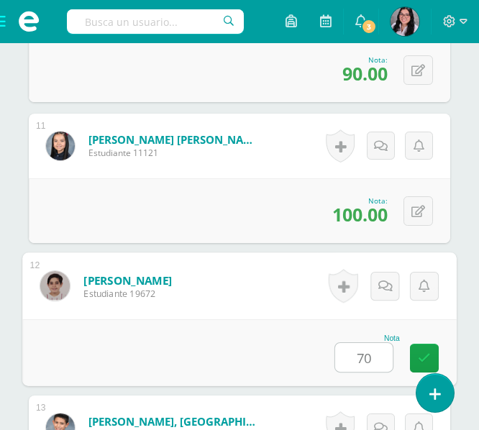
type input "70"
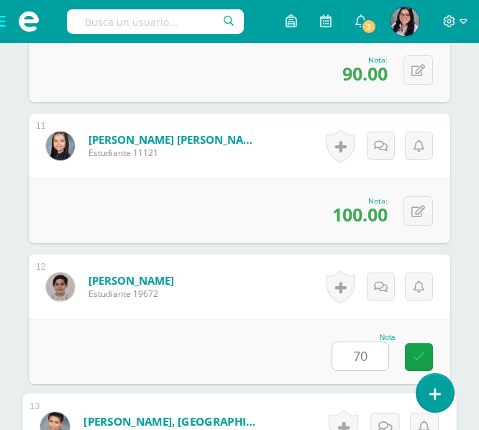
scroll to position [2121, 0]
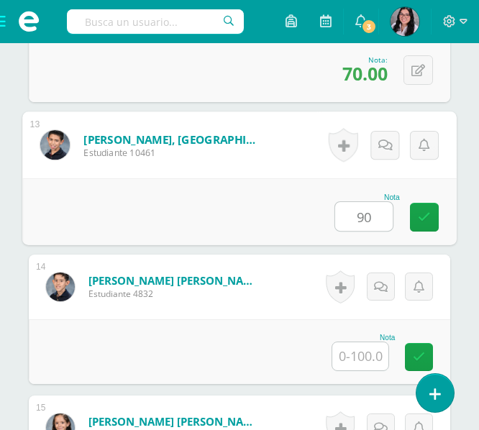
type input "90"
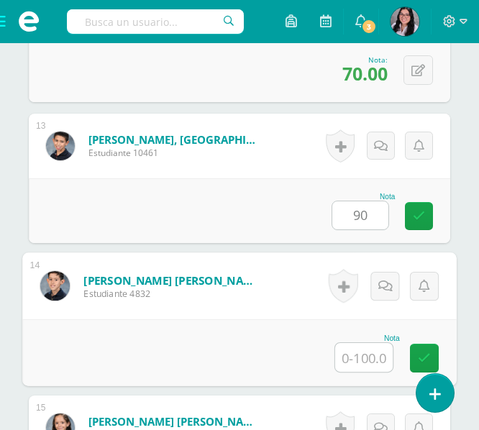
type input "6"
type input "90"
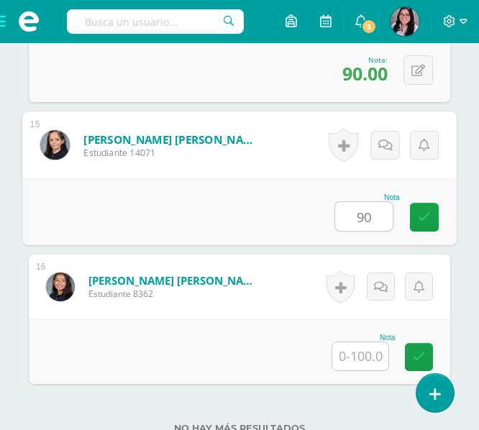
type input "90"
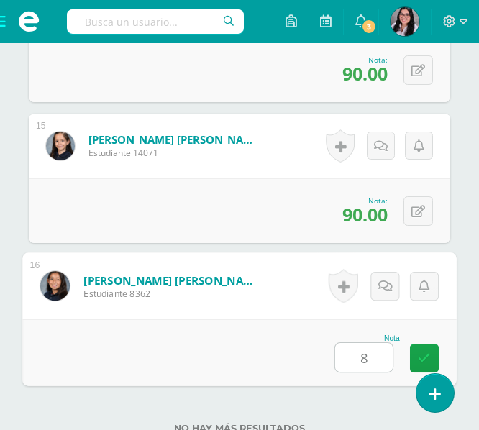
type input "85"
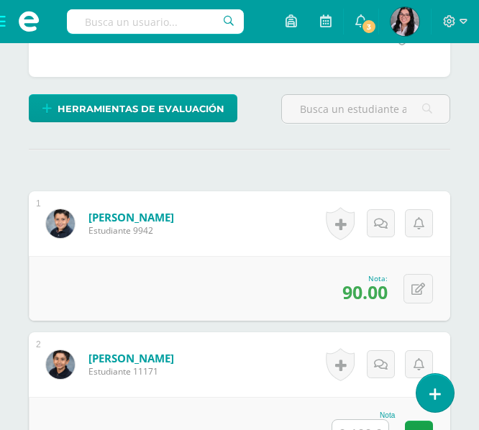
scroll to position [0, 0]
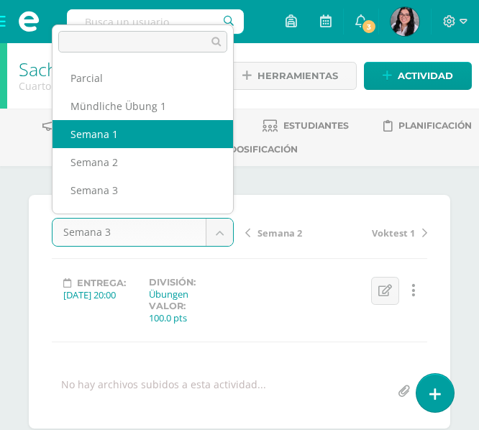
select select "/dashboard/teacher/grade-activity/233915/"
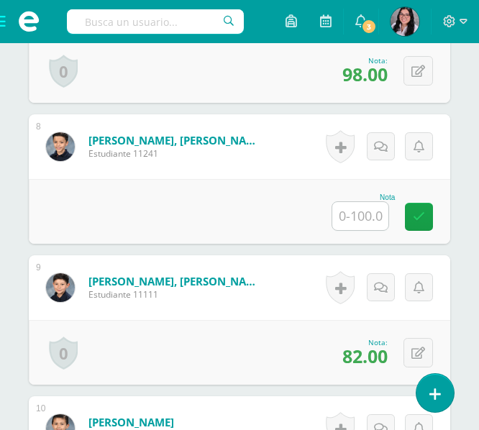
scroll to position [1416, 0]
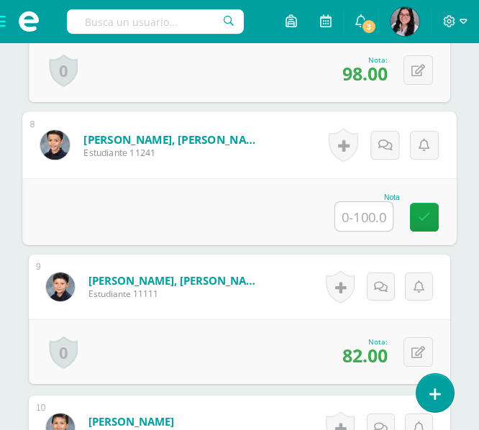
click at [362, 227] on input "text" at bounding box center [364, 216] width 58 height 29
type input "95"
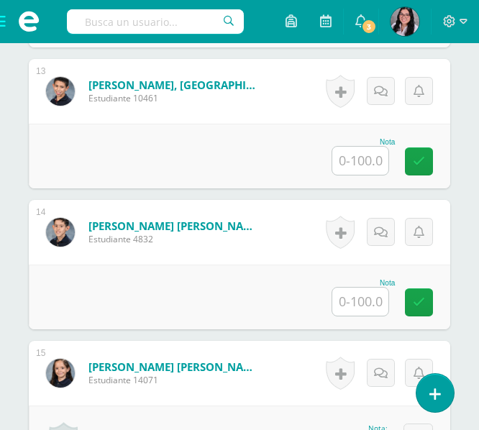
scroll to position [2187, 0]
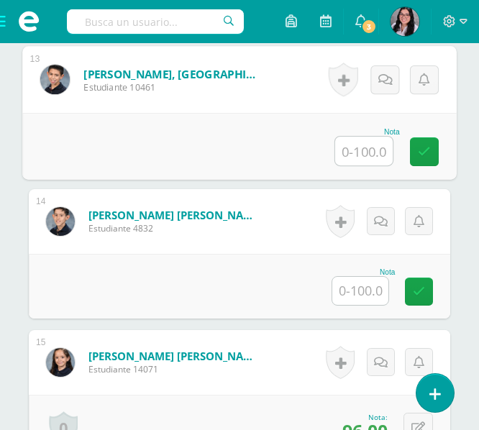
click at [363, 152] on input "text" at bounding box center [364, 151] width 58 height 29
type input "100"
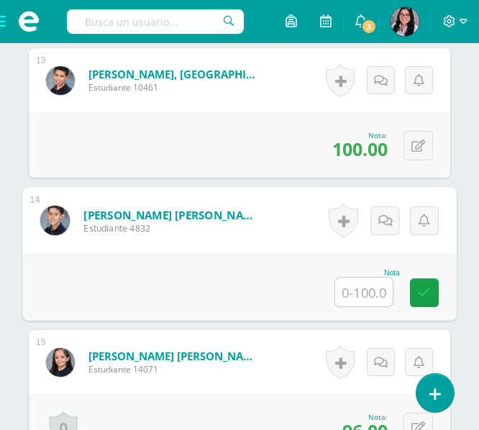
scroll to position [2522, 0]
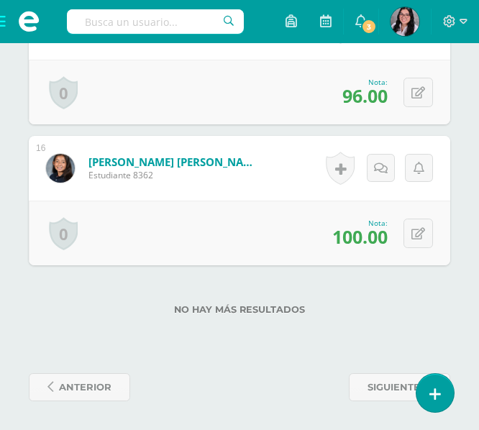
click at [15, 12] on span at bounding box center [29, 21] width 58 height 43
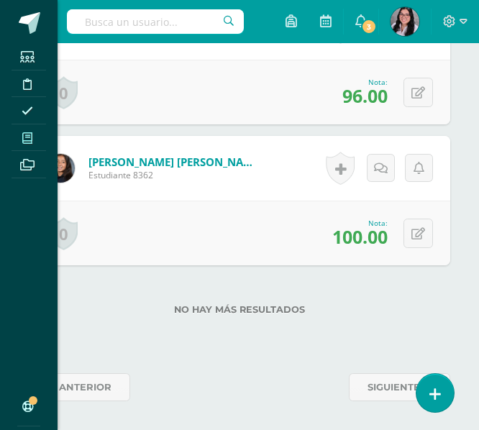
click at [38, 139] on span at bounding box center [28, 137] width 32 height 19
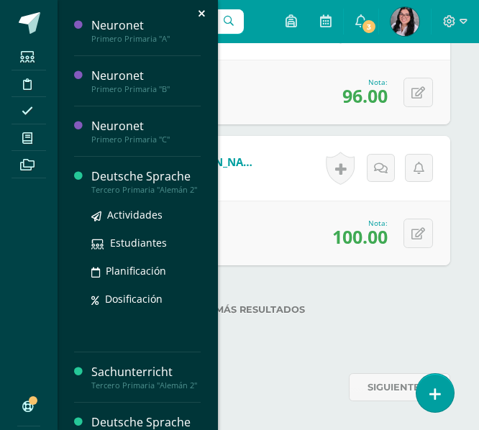
click at [111, 181] on div "Deutsche Sprache" at bounding box center [145, 176] width 109 height 17
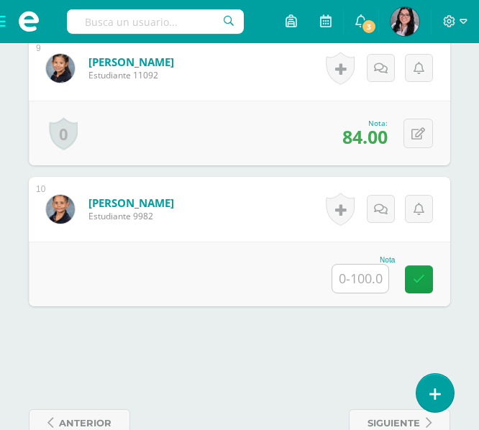
scroll to position [1643, 0]
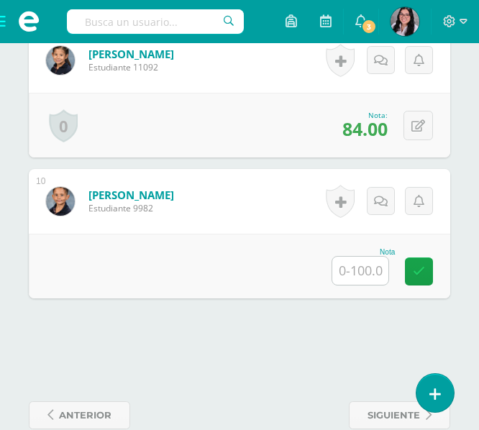
click at [360, 276] on input "text" at bounding box center [360, 271] width 56 height 28
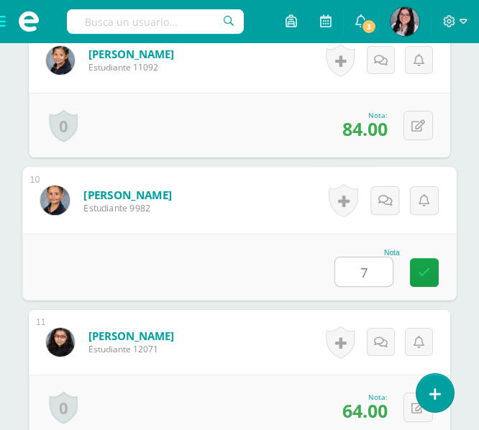
type input "70"
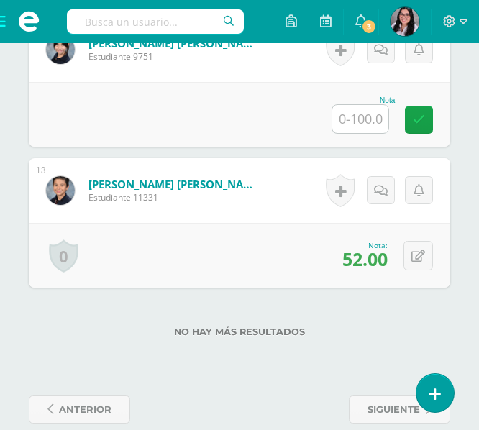
scroll to position [2078, 0]
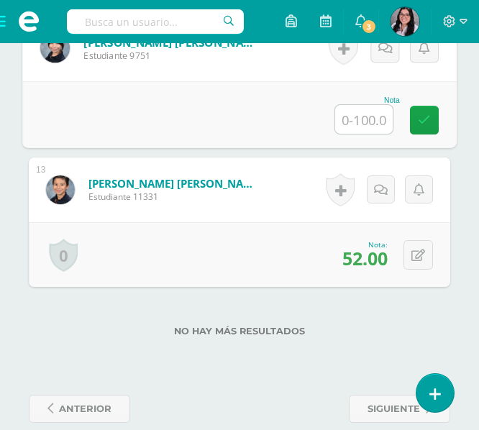
click at [360, 122] on input "text" at bounding box center [364, 119] width 58 height 29
type input "92"
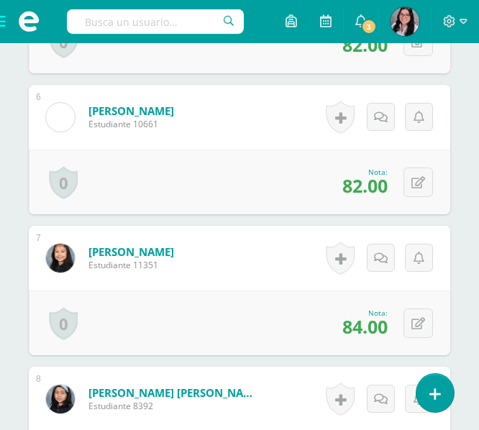
scroll to position [0, 0]
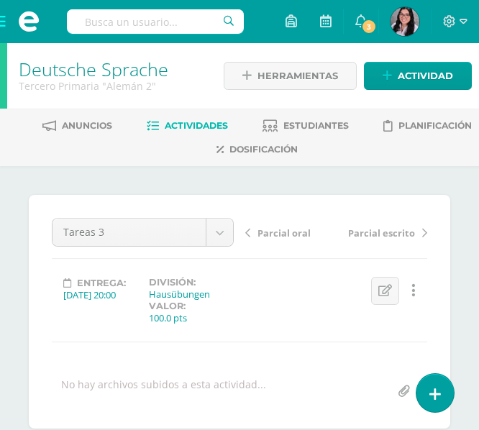
click at [6, 16] on span at bounding box center [29, 21] width 58 height 43
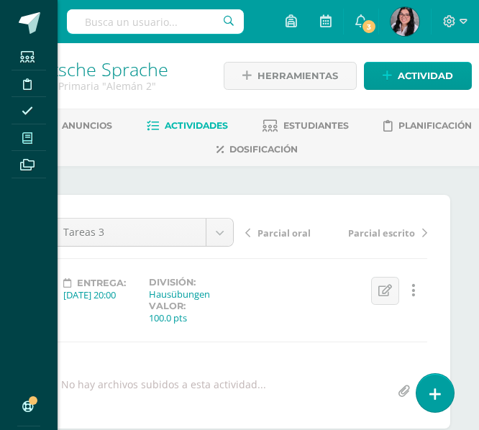
click at [24, 128] on span at bounding box center [28, 137] width 32 height 19
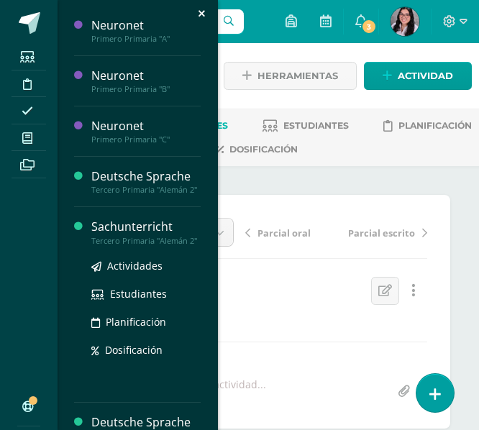
click at [107, 235] on div "Sachunterricht" at bounding box center [145, 227] width 109 height 17
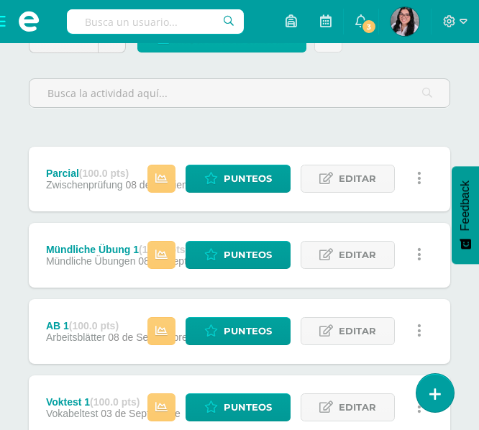
scroll to position [183, 0]
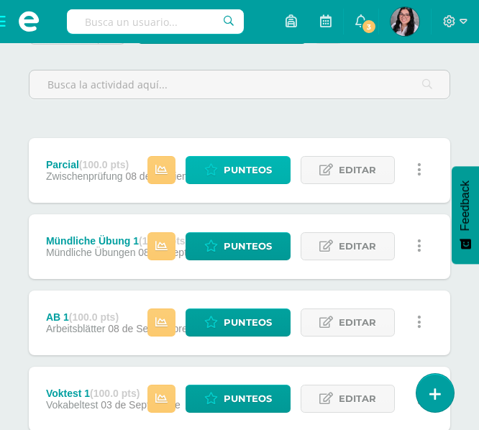
click at [268, 176] on span "Punteos" at bounding box center [248, 170] width 48 height 27
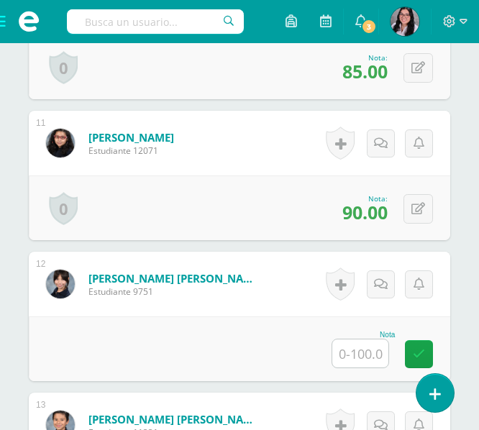
scroll to position [2100, 0]
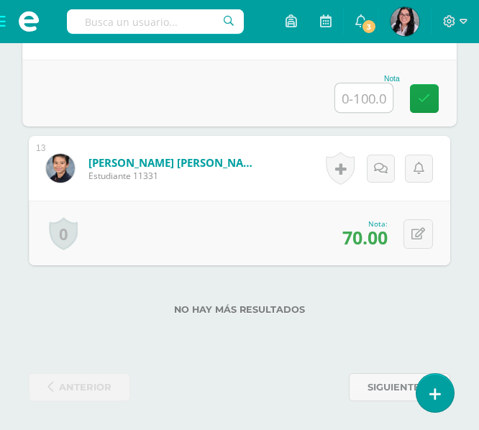
click at [363, 104] on input "text" at bounding box center [364, 97] width 58 height 29
type input "85"
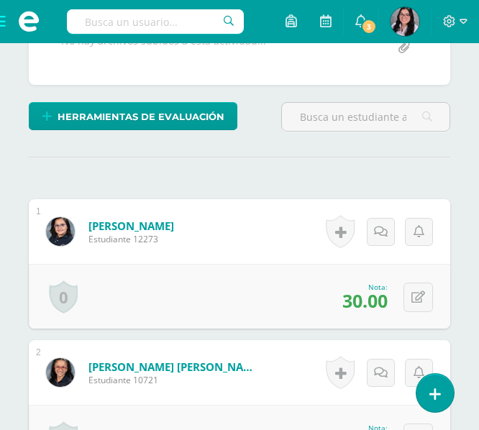
scroll to position [0, 0]
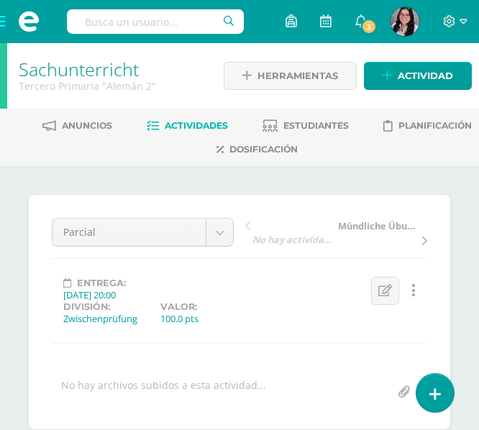
click at [368, 229] on span "Mündliche Übung 1" at bounding box center [379, 225] width 82 height 13
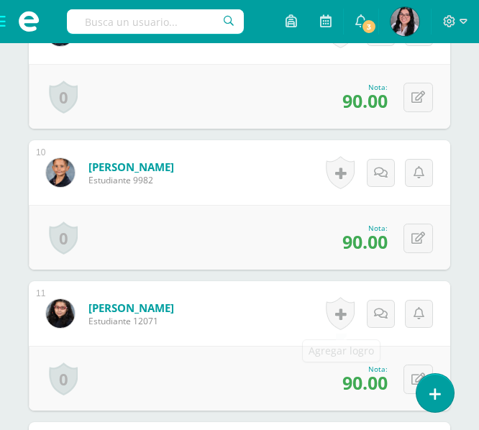
scroll to position [2100, 0]
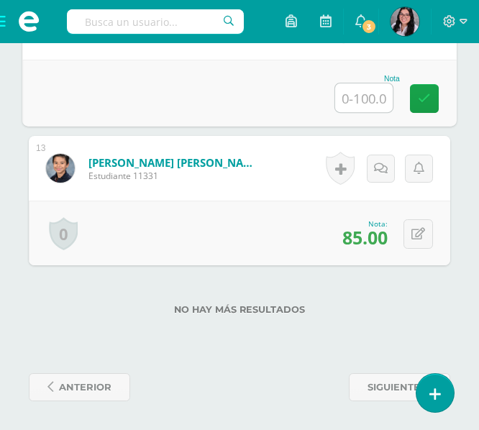
click at [360, 103] on input "text" at bounding box center [364, 97] width 58 height 29
type input "90"
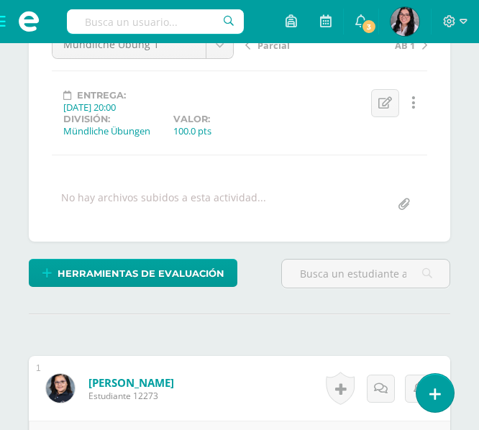
scroll to position [0, 0]
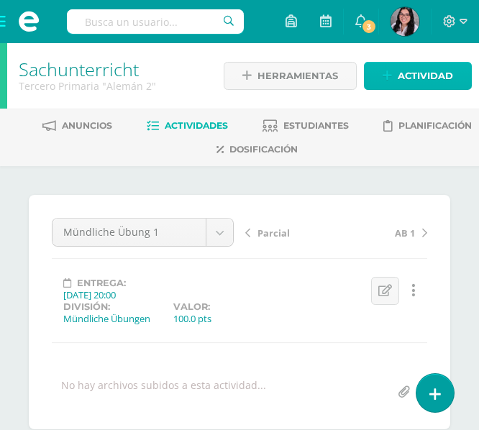
click at [447, 62] on link "Actividad" at bounding box center [418, 76] width 108 height 28
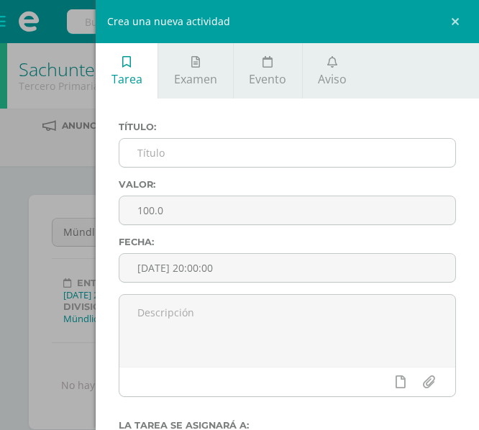
drag, startPoint x: 282, startPoint y: 132, endPoint x: 275, endPoint y: 147, distance: 16.1
click at [275, 147] on div "Título:" at bounding box center [287, 151] width 349 height 58
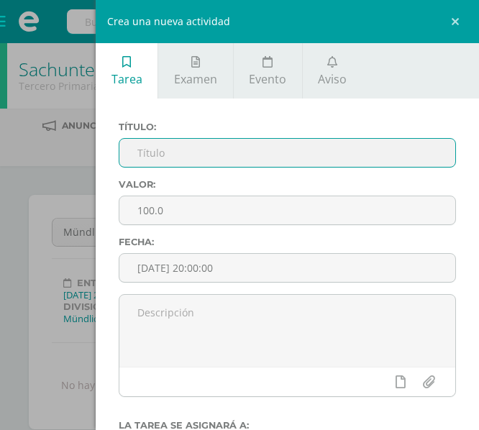
click at [275, 147] on input "text" at bounding box center [287, 153] width 336 height 28
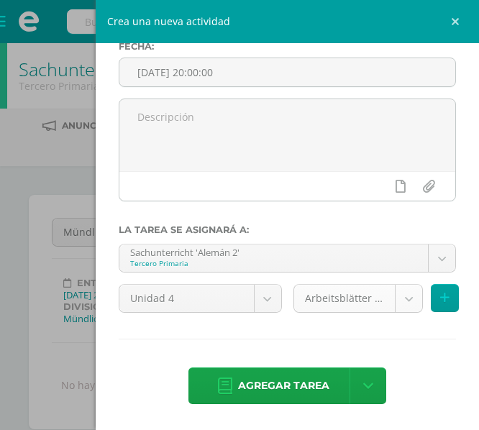
type input "Semana 4"
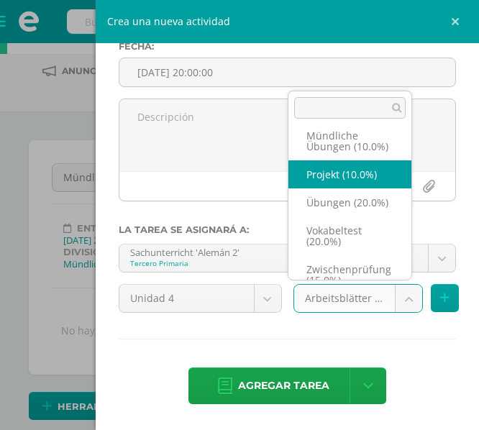
scroll to position [83, 0]
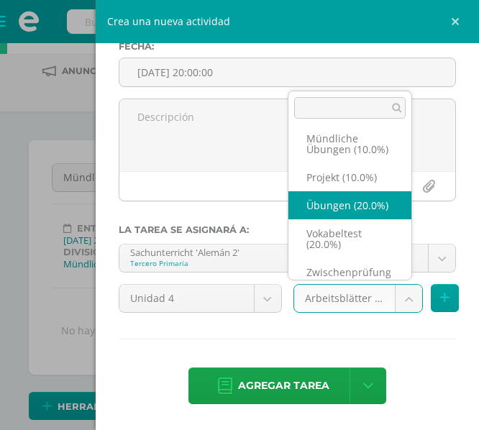
select select "233197"
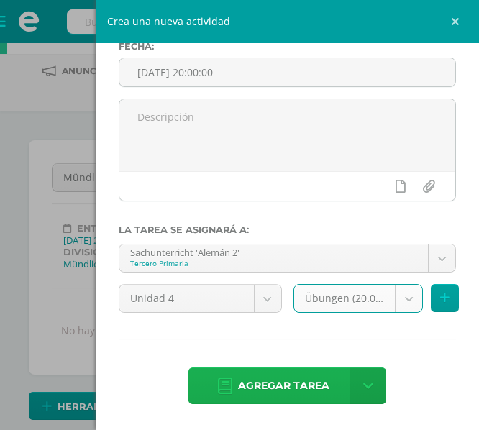
click at [291, 394] on span "Agregar tarea" at bounding box center [283, 385] width 91 height 35
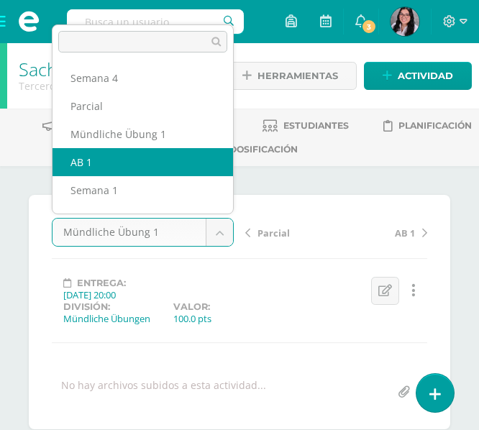
scroll to position [81, 0]
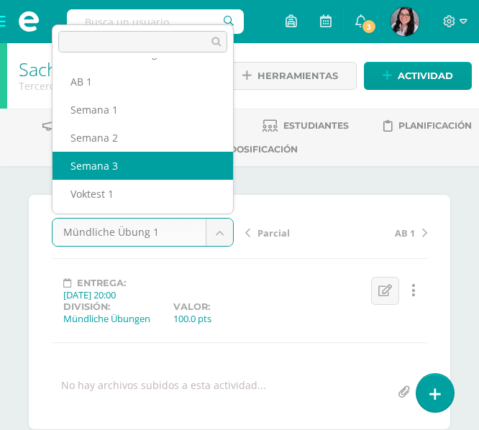
select select "/dashboard/teacher/grade-activity/233904/"
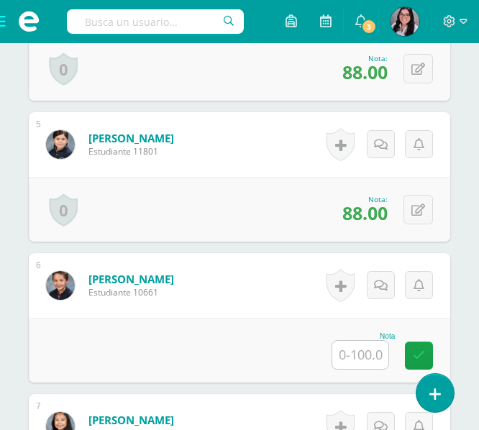
scroll to position [1022, 0]
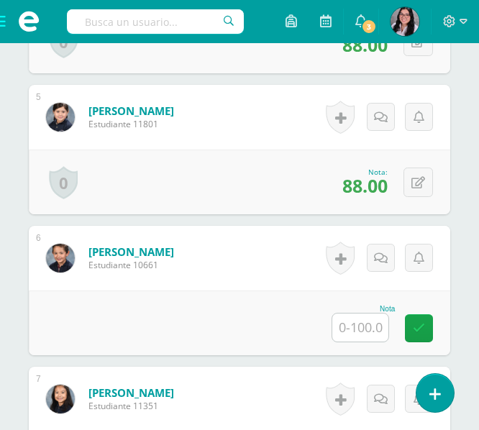
click at [352, 328] on input "text" at bounding box center [360, 328] width 56 height 28
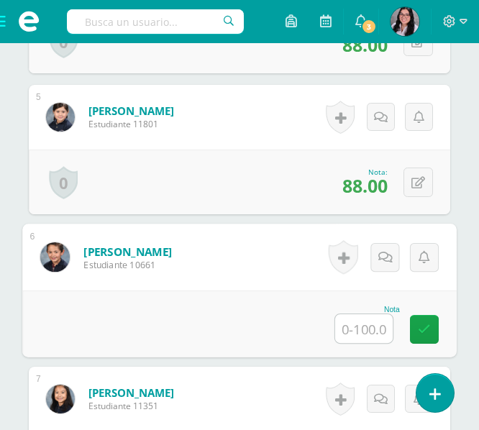
type input "0"
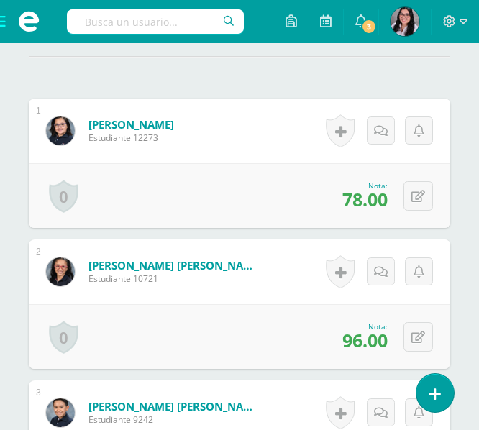
scroll to position [0, 0]
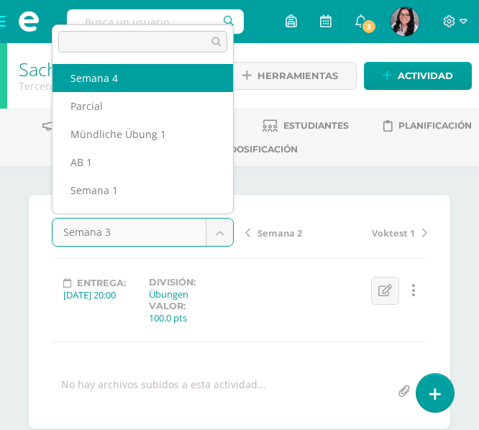
select select "/dashboard/teacher/grade-activity/235519/"
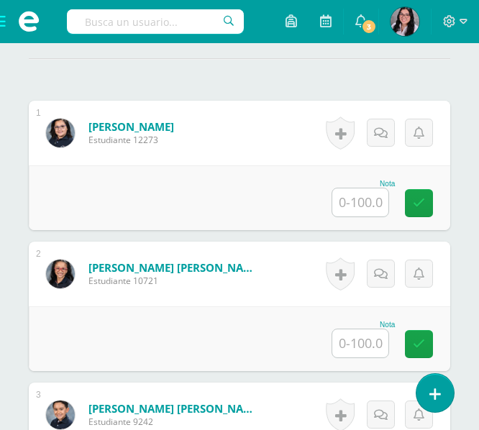
scroll to position [443, 0]
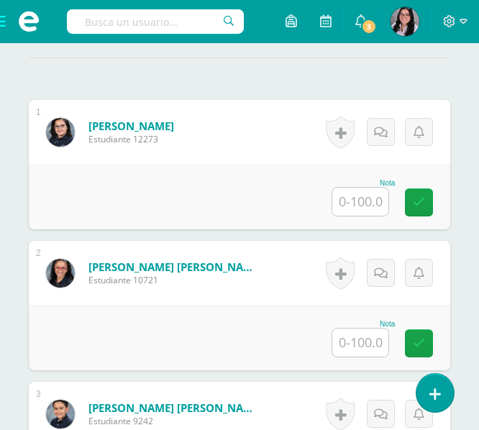
click at [365, 206] on input "text" at bounding box center [360, 202] width 56 height 28
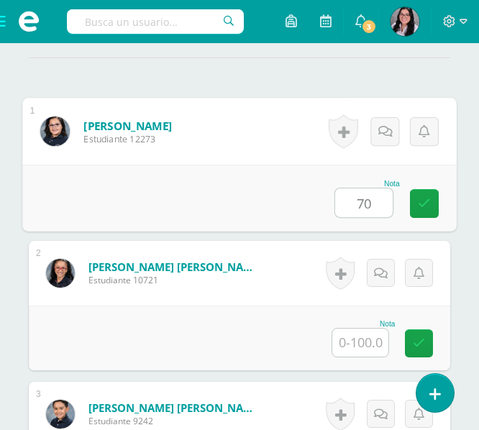
type input "70"
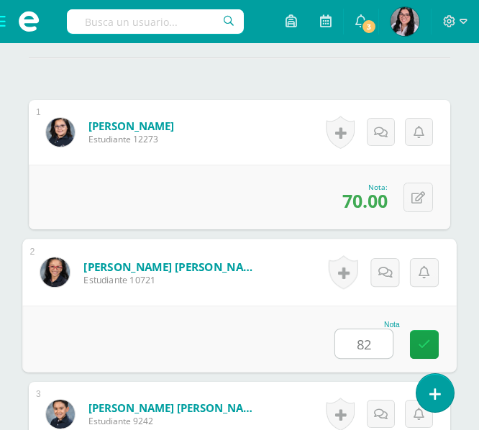
type input "82"
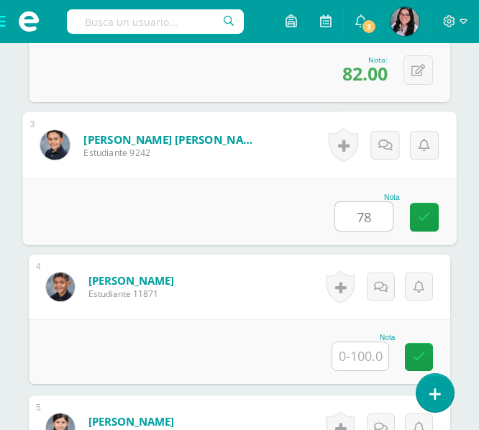
type input "78"
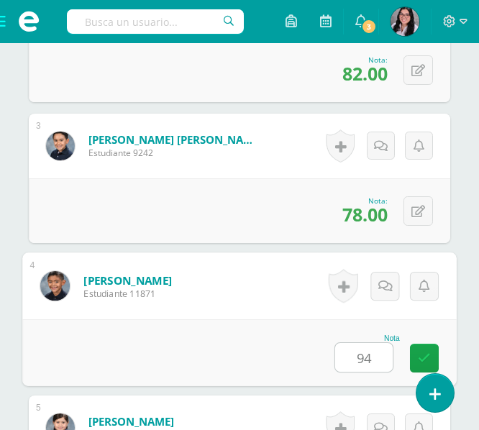
type input "94"
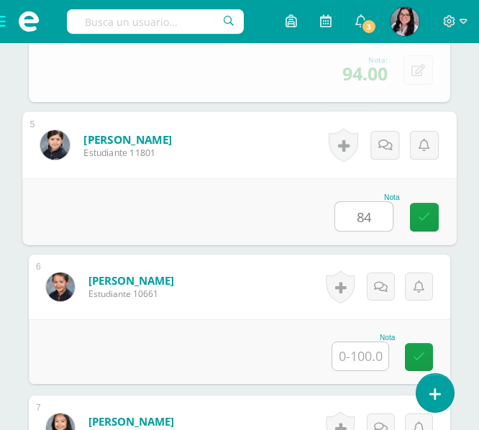
type input "84"
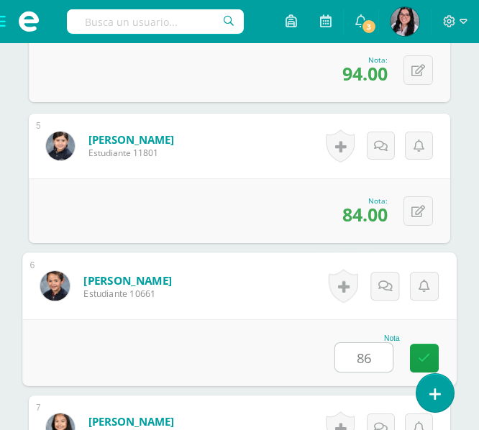
type input "86"
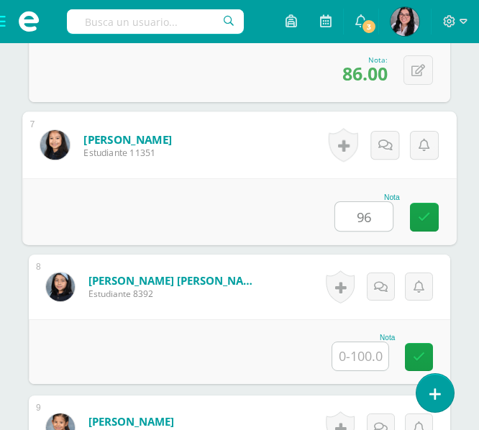
type input "96"
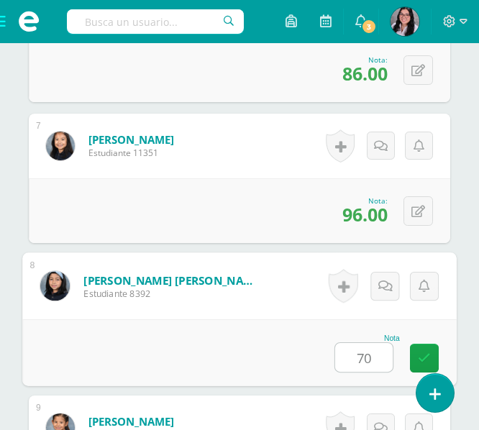
type input "70"
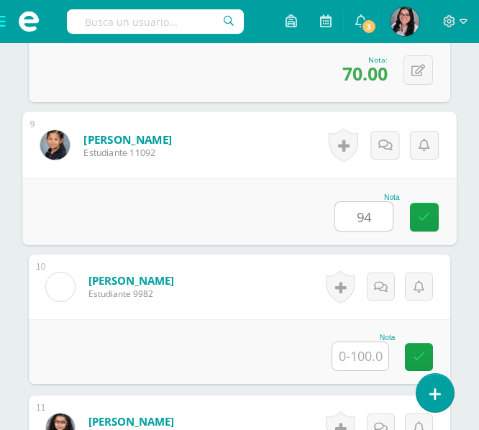
type input "94"
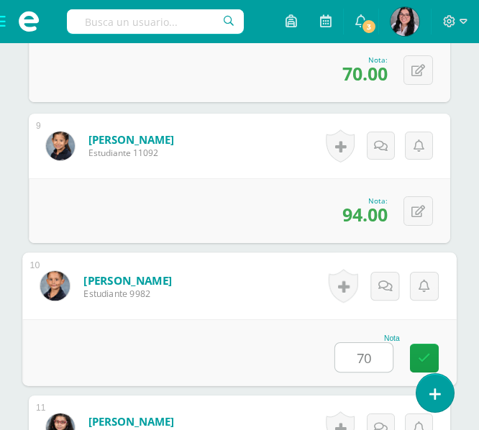
type input "70"
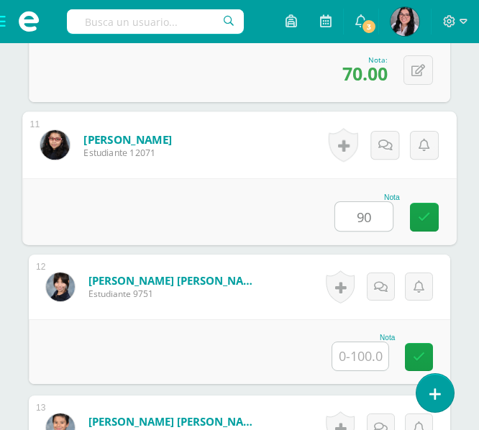
type input "90"
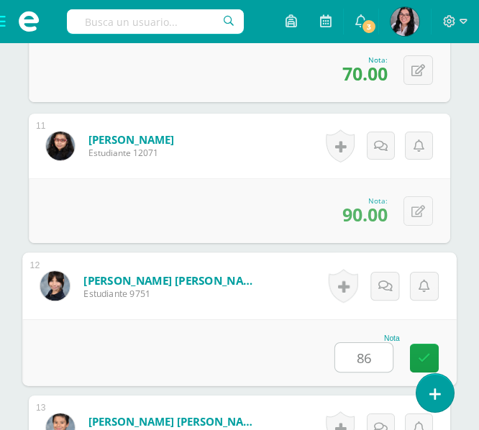
type input "86"
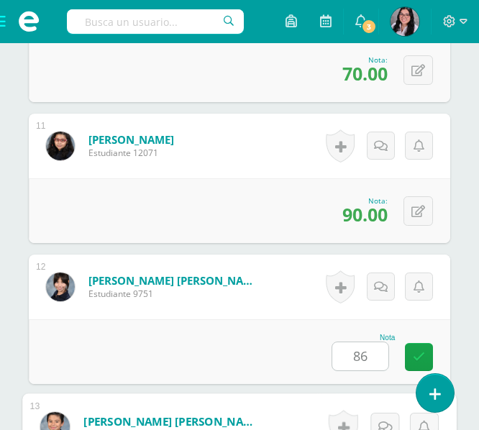
scroll to position [2099, 0]
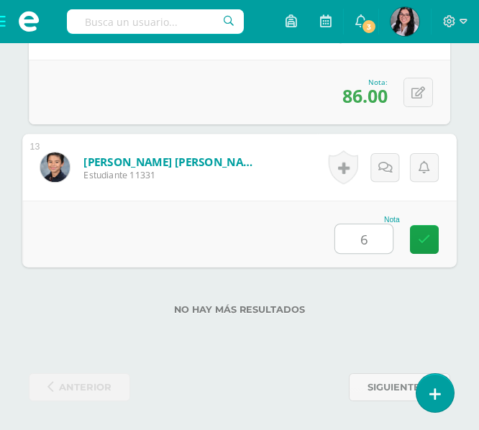
type input "62"
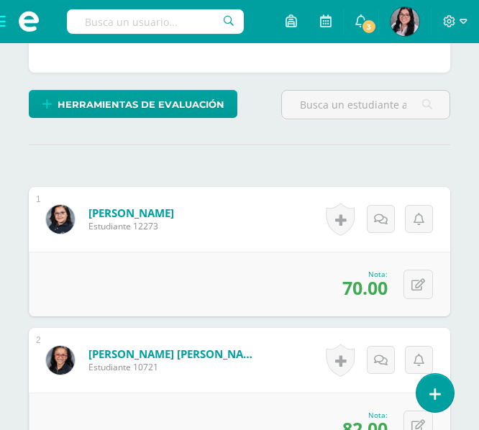
scroll to position [0, 0]
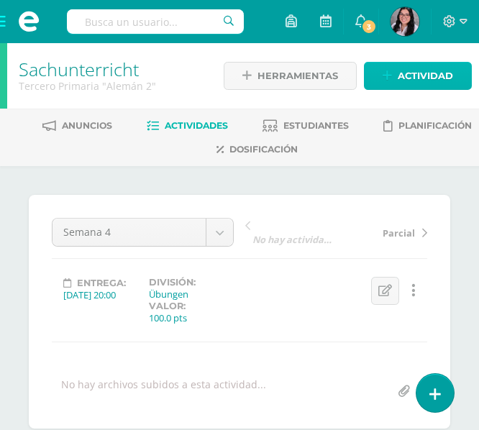
click at [401, 76] on span "Actividad" at bounding box center [425, 76] width 55 height 27
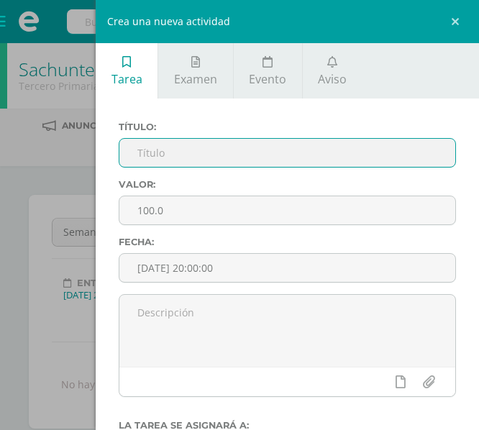
click at [224, 160] on input "text" at bounding box center [287, 153] width 336 height 28
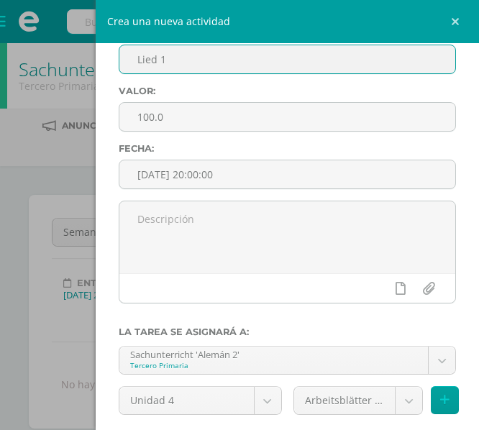
scroll to position [196, 0]
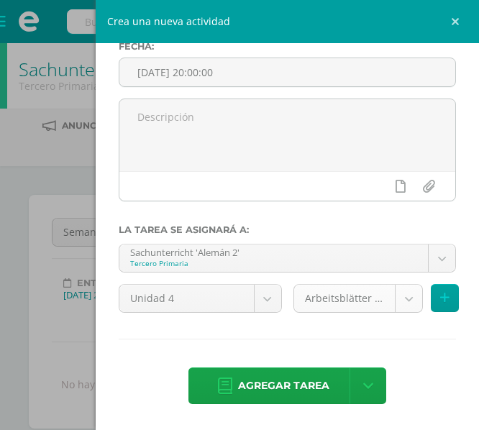
type input "Lied 1"
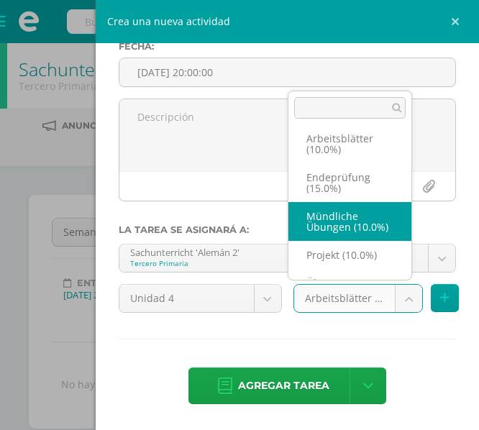
scroll to position [128, 0]
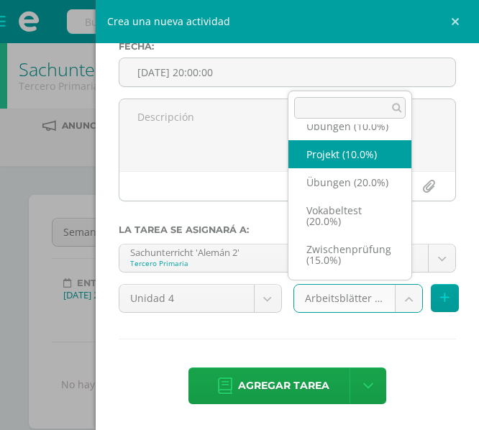
select select "233198"
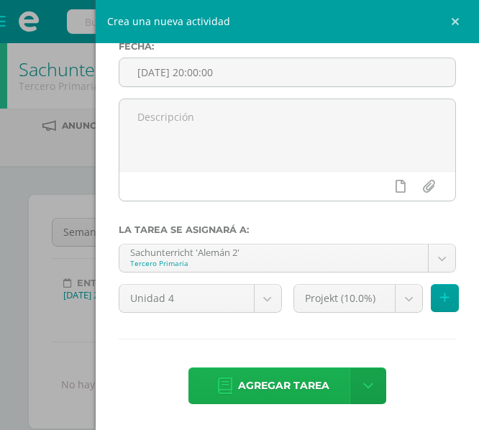
click at [243, 397] on span "Agregar tarea" at bounding box center [283, 385] width 91 height 35
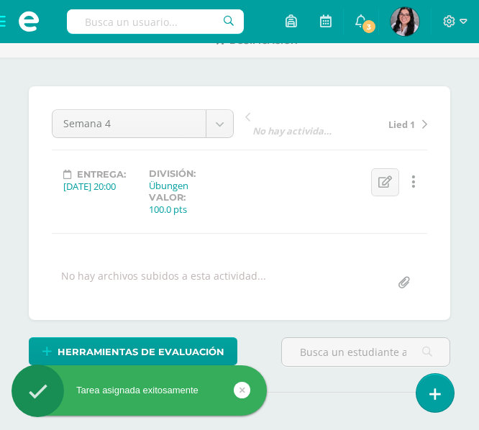
scroll to position [108, 0]
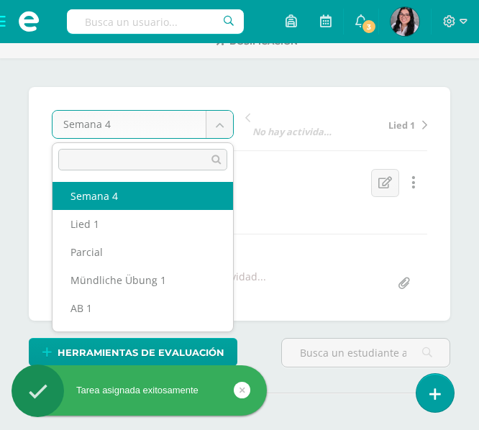
click at [226, 124] on body "Tarea asignada exitosamente Estudiantes Disciplina Asistencia Mis cursos Archiv…" at bounding box center [239, 198] width 479 height 613
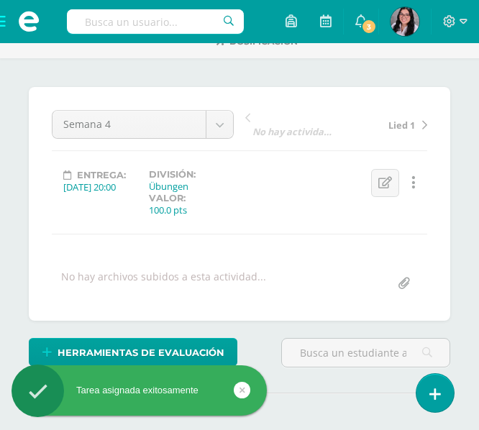
click at [395, 119] on body "Tarea asignada exitosamente Estudiantes Disciplina Asistencia Mis cursos Archiv…" at bounding box center [239, 198] width 479 height 613
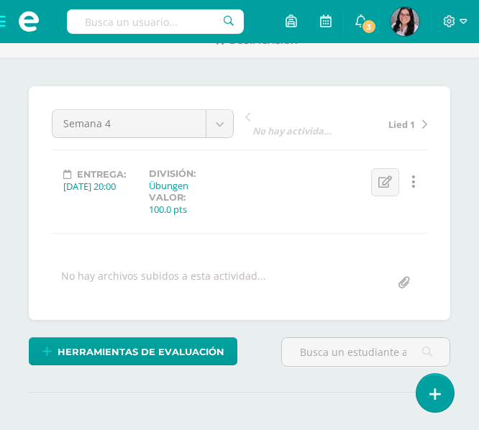
scroll to position [109, 0]
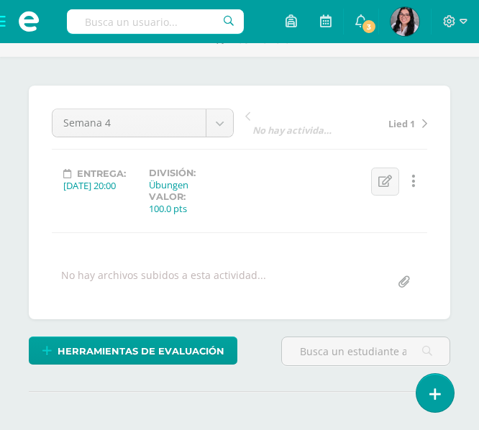
click at [397, 125] on span "Lied 1" at bounding box center [401, 123] width 27 height 13
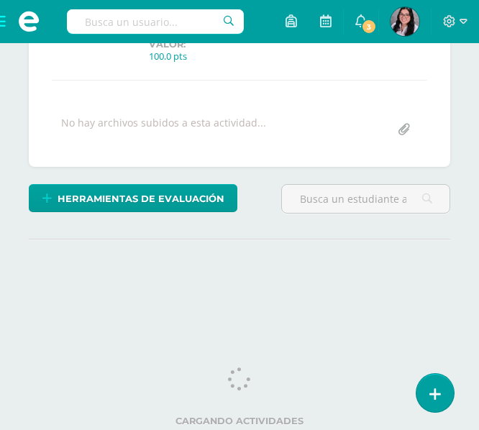
scroll to position [264, 0]
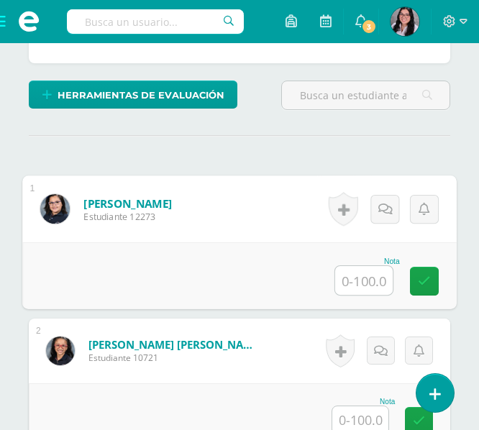
click at [352, 276] on input "text" at bounding box center [364, 280] width 58 height 29
type input "40"
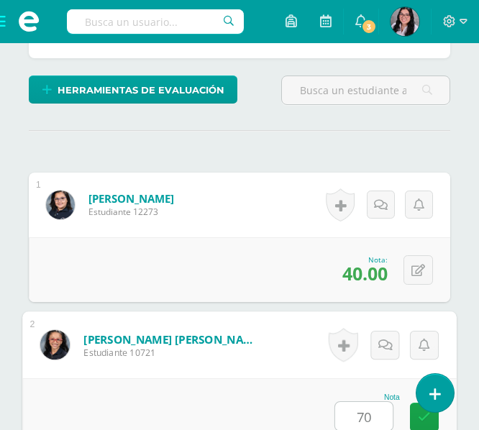
type input "70"
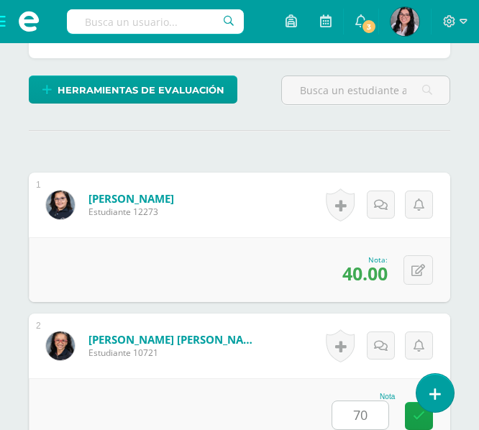
scroll to position [711, 0]
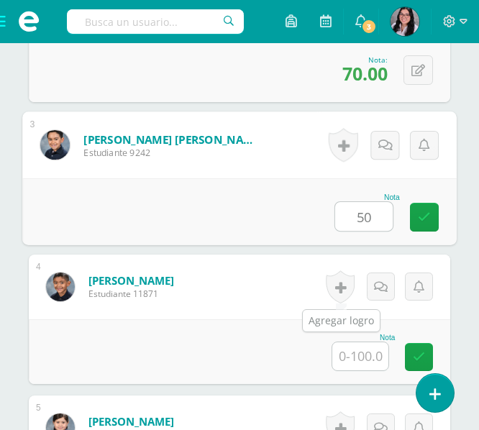
type input "50"
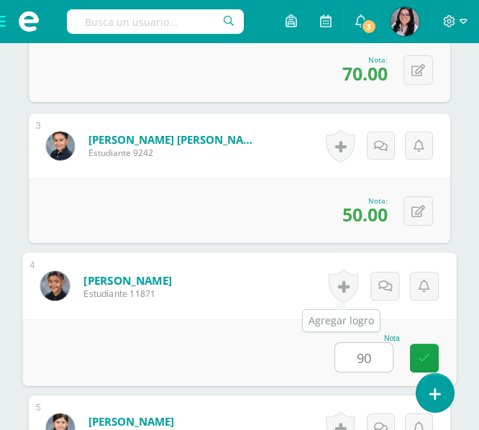
type input "90"
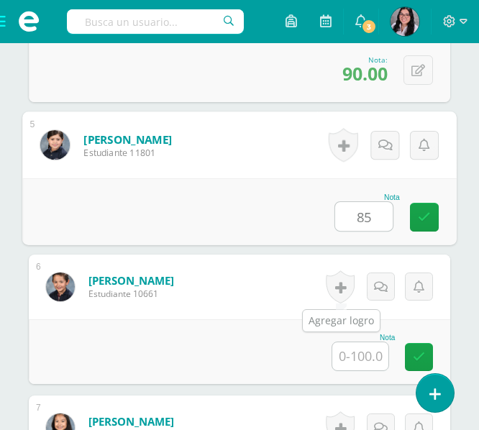
type input "85"
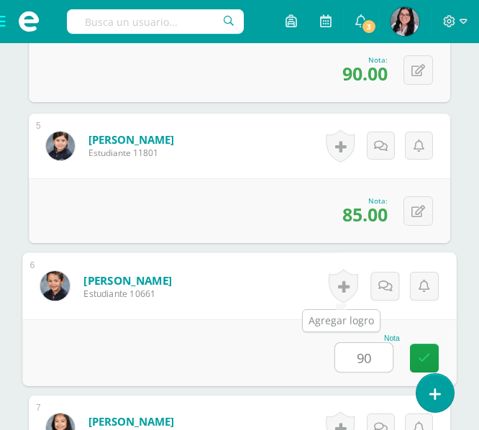
type input "90"
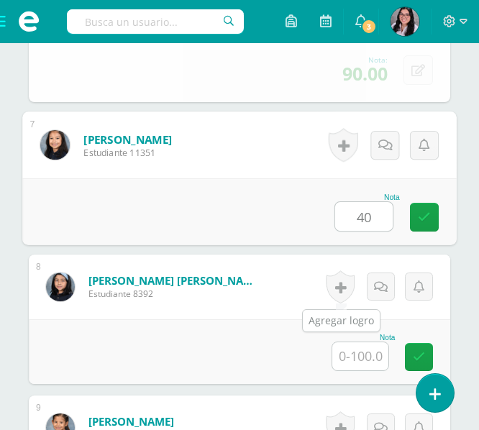
type input "40"
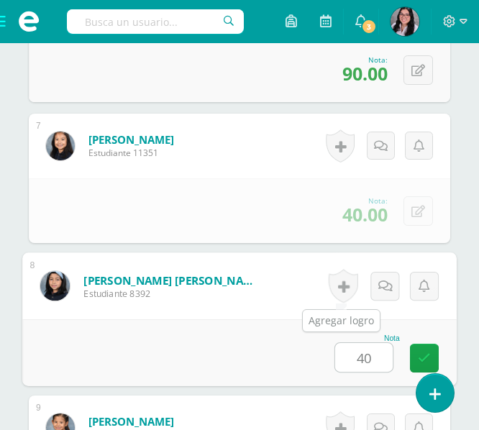
type input "40"
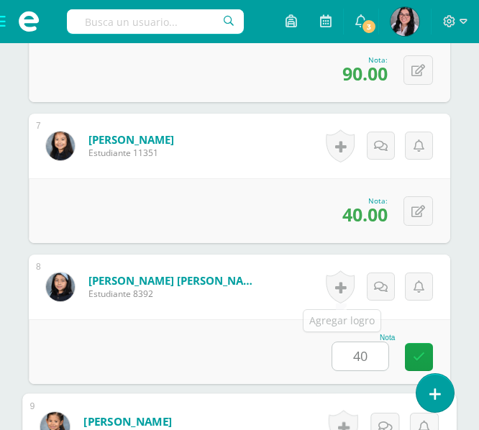
scroll to position [1557, 0]
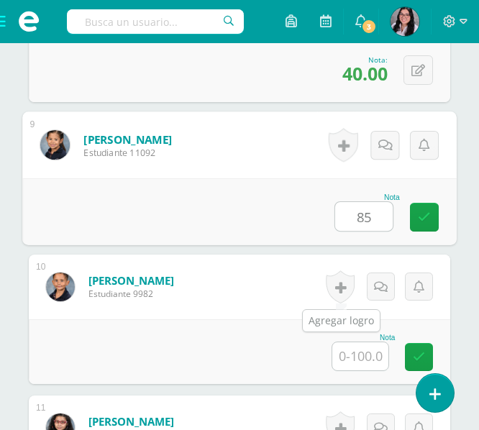
type input "85"
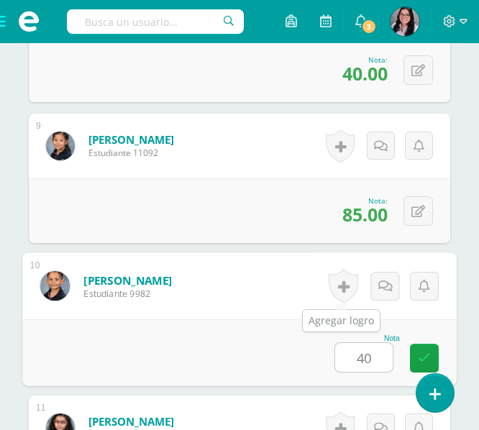
type input "40"
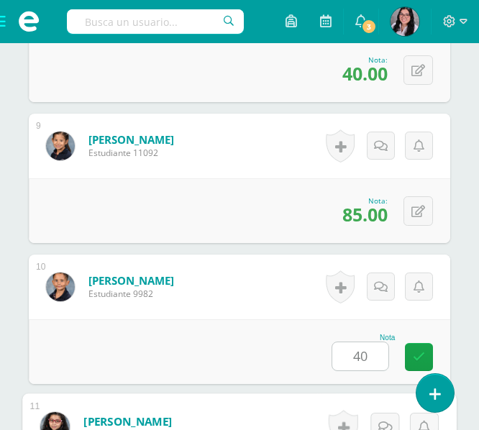
scroll to position [1839, 0]
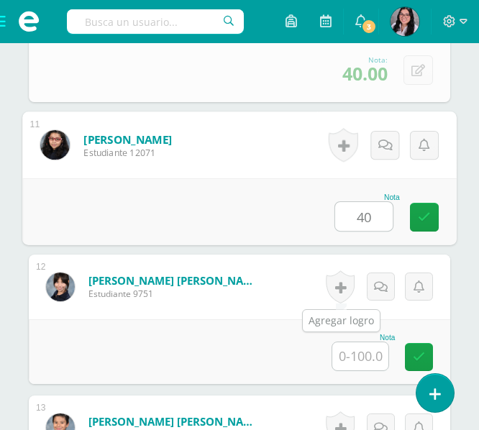
type input "40"
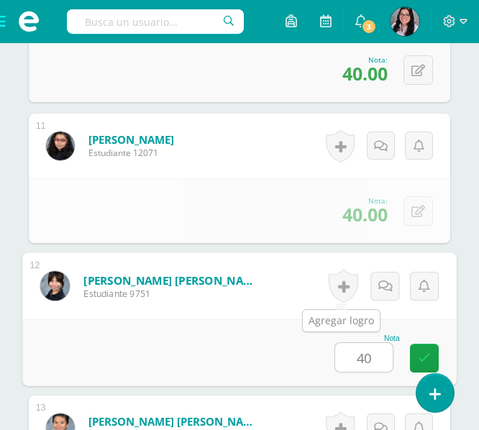
type input "40"
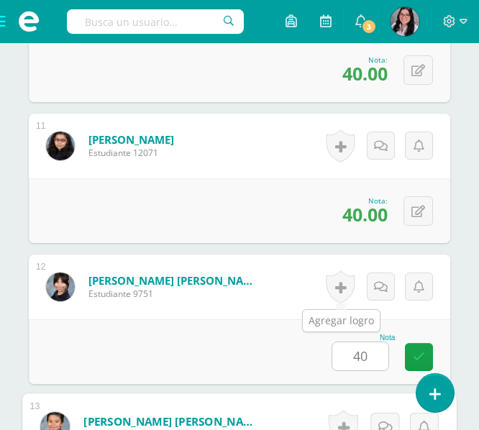
scroll to position [2099, 0]
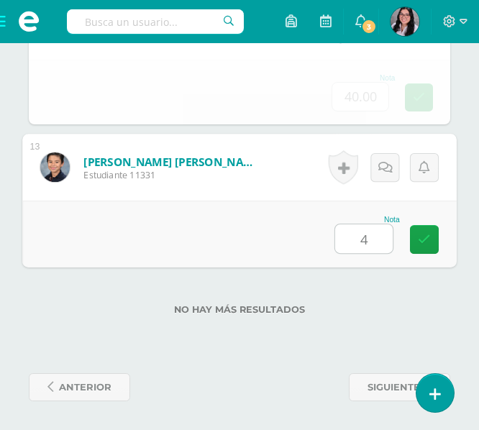
type input "40"
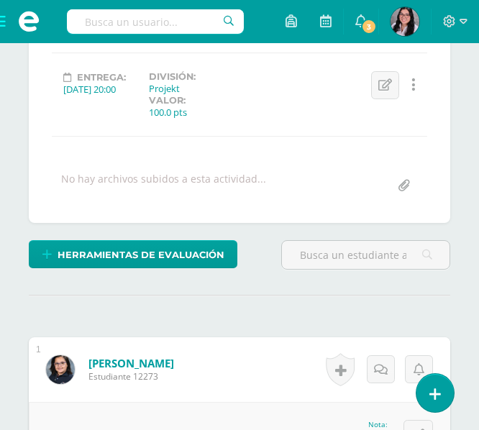
scroll to position [0, 0]
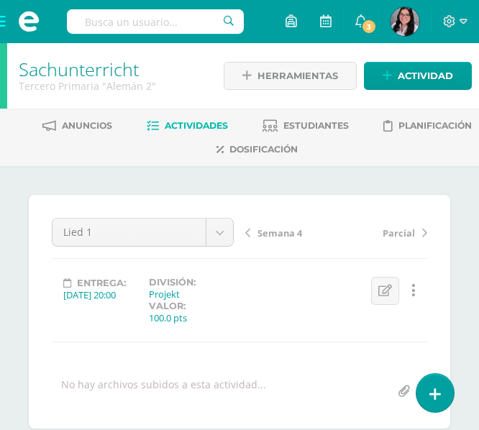
click at [8, 24] on span at bounding box center [29, 21] width 58 height 43
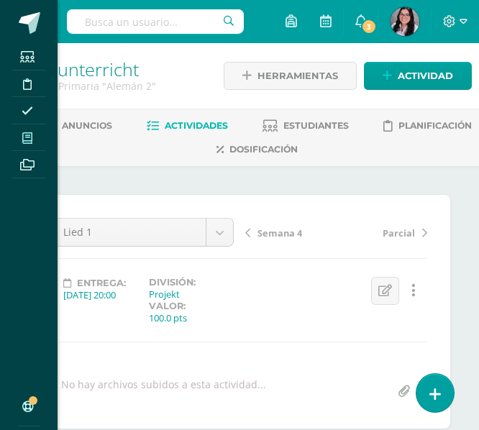
click at [35, 129] on span at bounding box center [28, 137] width 32 height 19
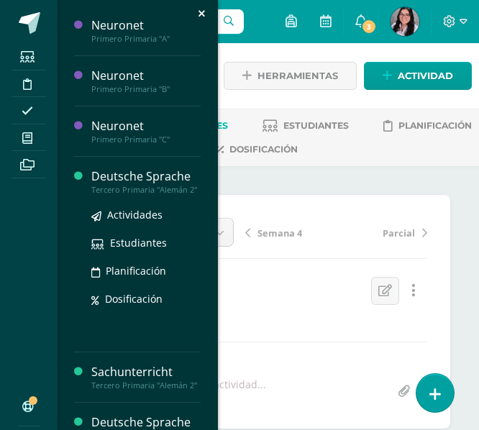
click at [106, 173] on div "Deutsche Sprache" at bounding box center [145, 176] width 109 height 17
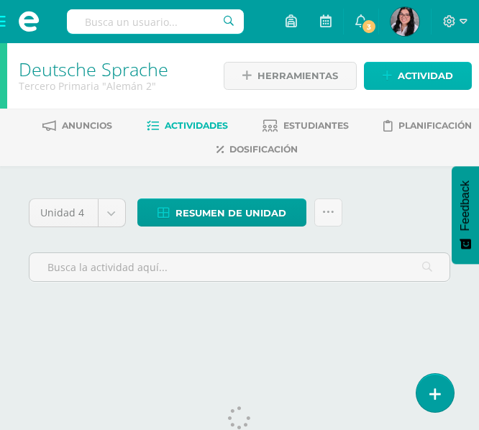
click at [417, 67] on span "Actividad" at bounding box center [425, 76] width 55 height 27
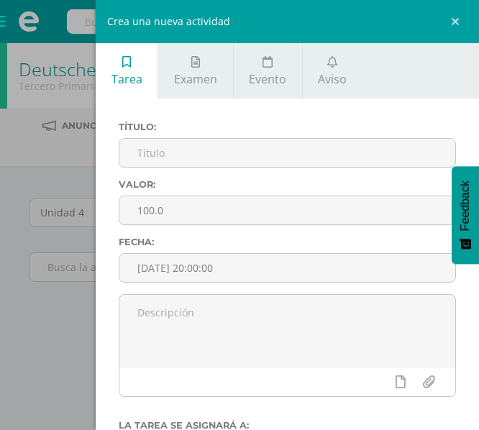
click at [208, 135] on div "Título:" at bounding box center [287, 151] width 349 height 58
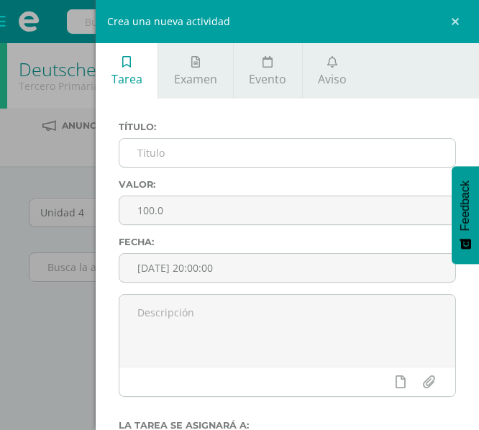
click at [204, 147] on input "text" at bounding box center [287, 153] width 336 height 28
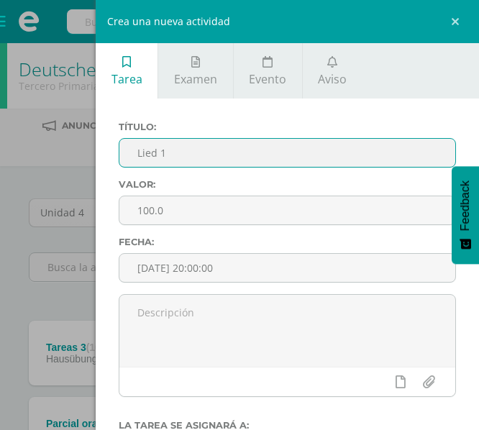
scroll to position [196, 0]
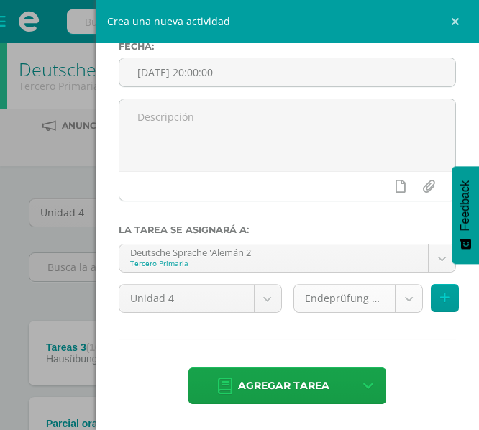
type input "Lied 1"
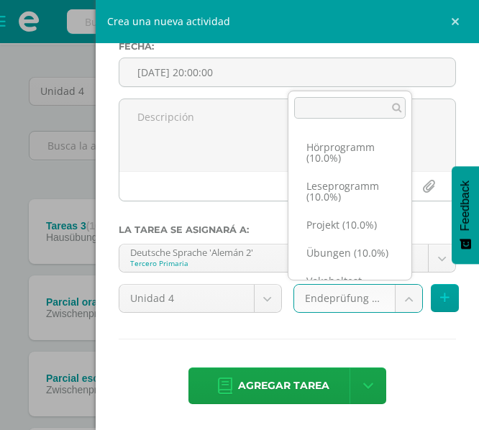
scroll to position [129, 0]
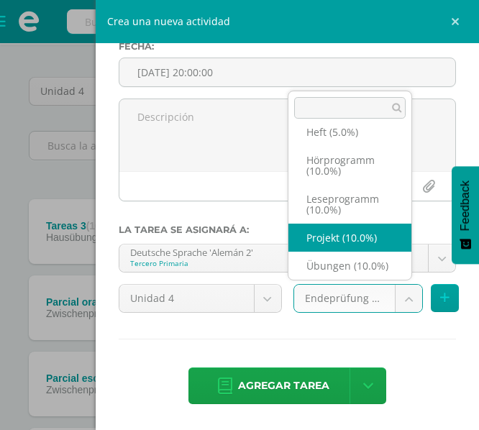
select select "233192"
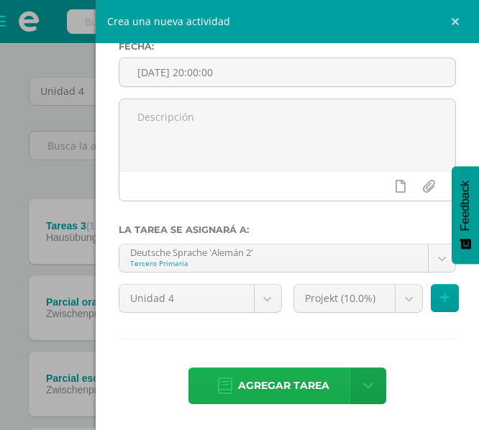
click at [278, 375] on span "Agregar tarea" at bounding box center [283, 385] width 91 height 35
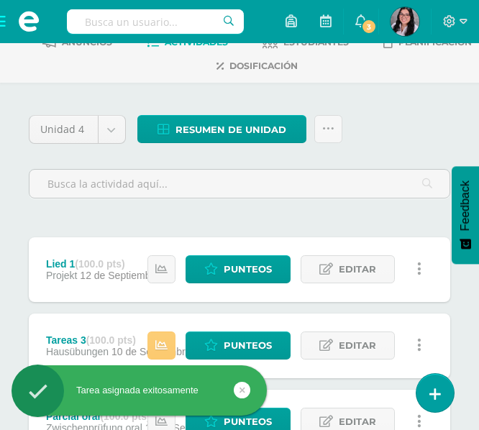
scroll to position [106, 0]
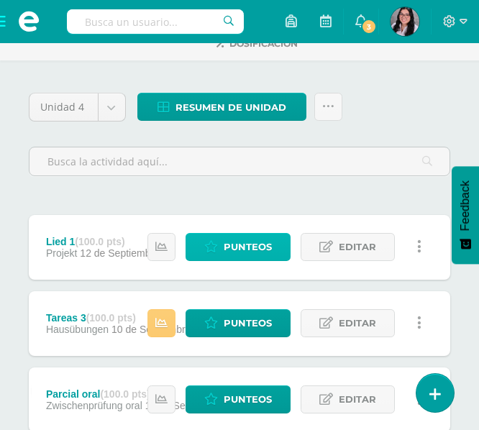
click at [244, 240] on span "Punteos" at bounding box center [248, 247] width 48 height 27
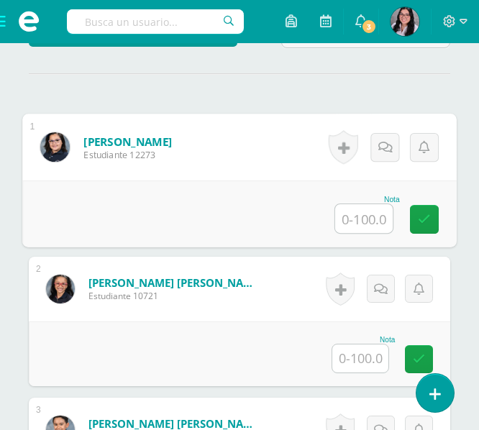
scroll to position [428, 0]
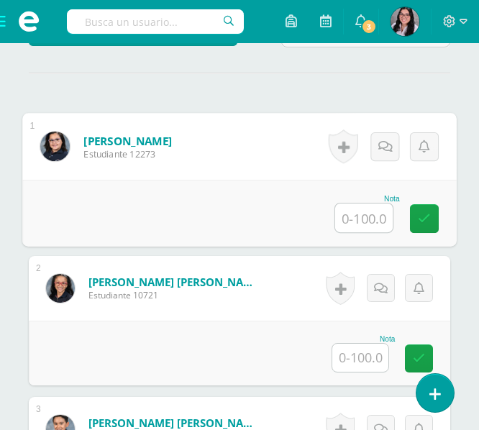
click at [349, 217] on input "text" at bounding box center [364, 218] width 58 height 29
type input "40"
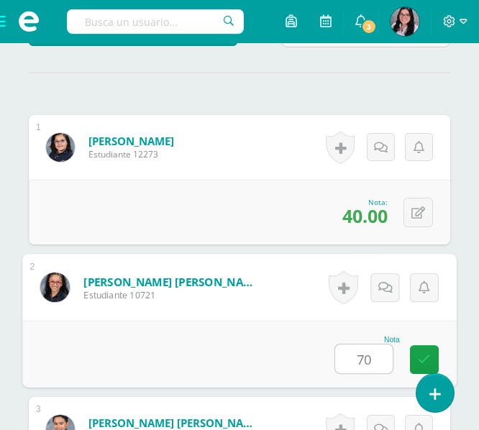
type input "70"
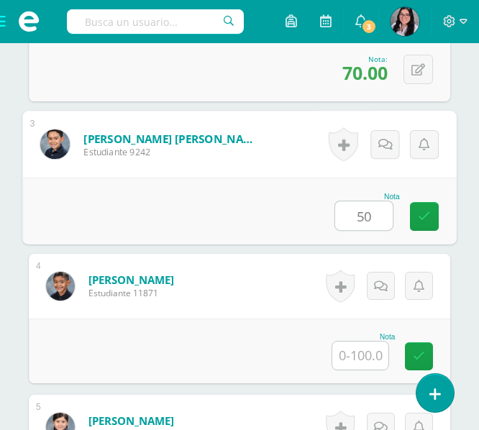
type input "50"
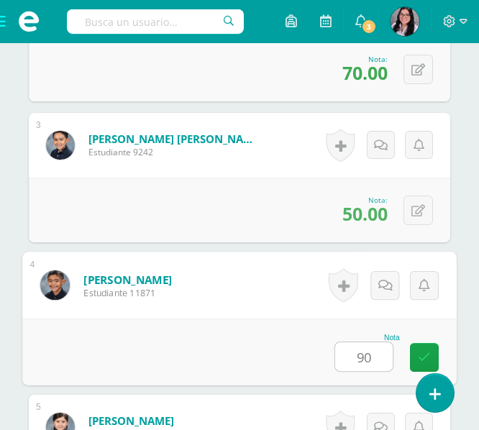
type input "90"
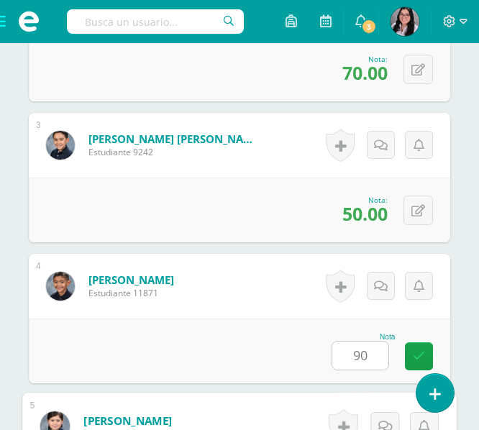
scroll to position [993, 0]
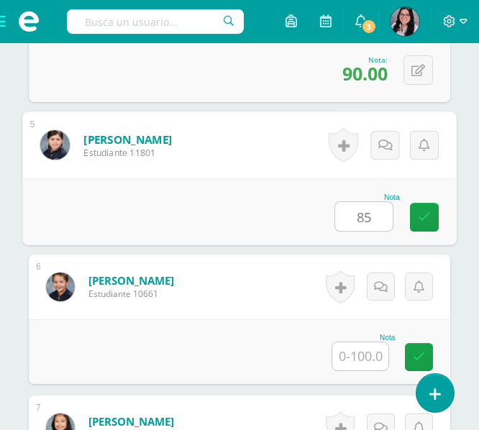
type input "85"
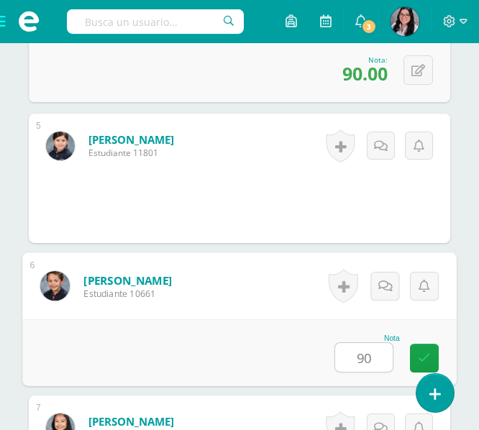
type input "90"
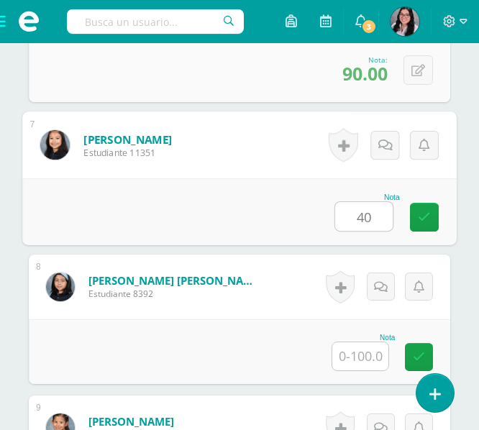
type input "40"
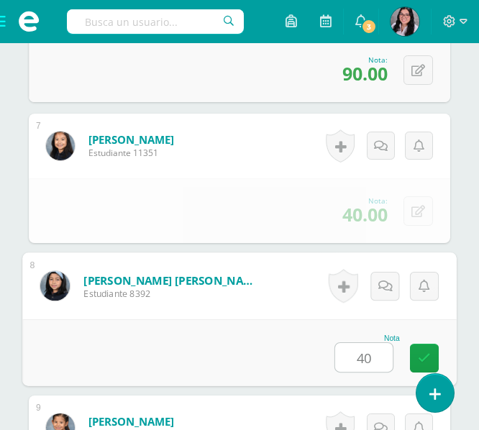
type input "40"
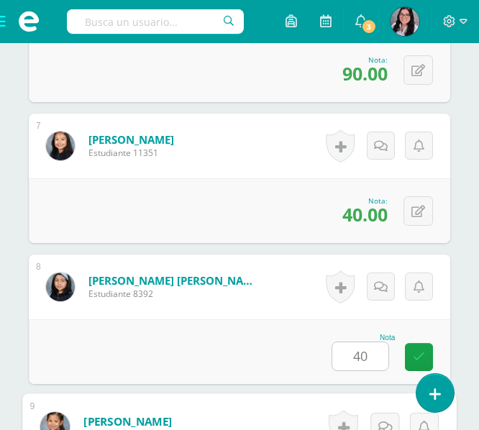
scroll to position [1557, 0]
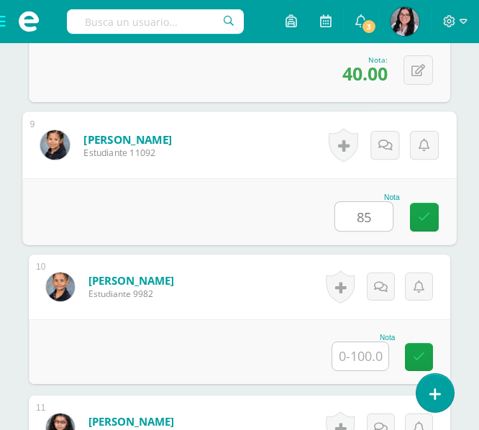
type input "85"
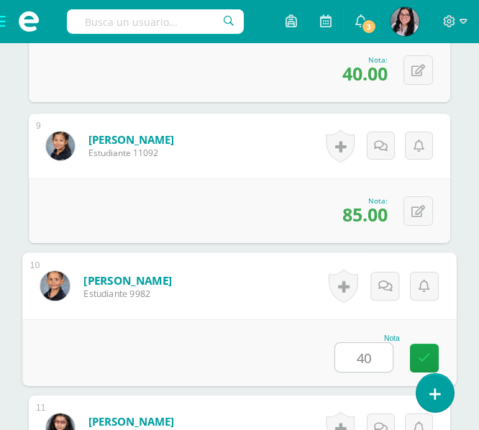
type input "40"
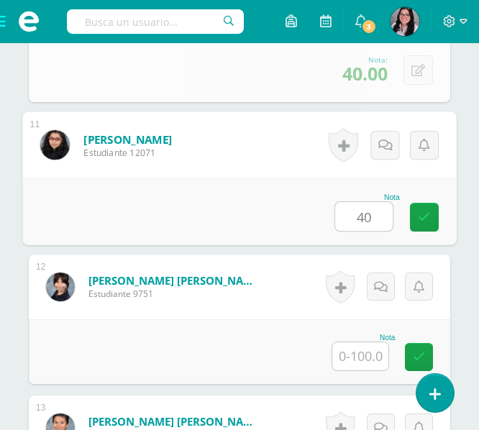
type input "40"
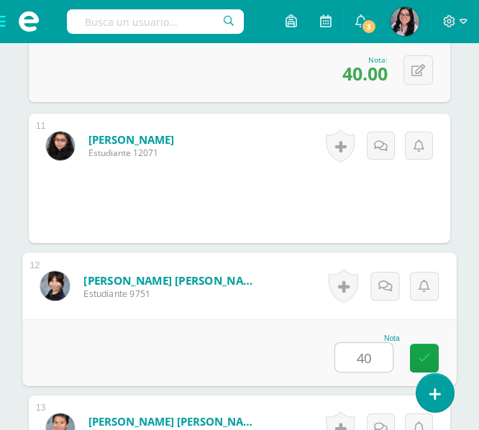
type input "40"
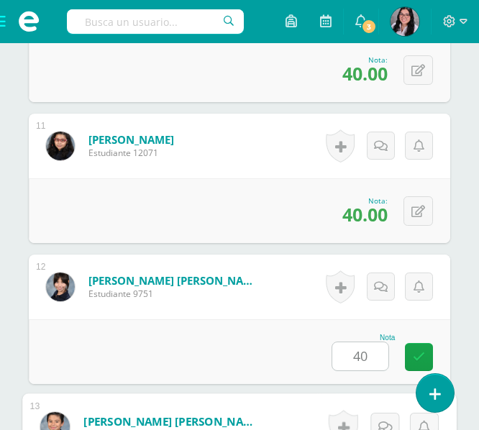
scroll to position [2099, 0]
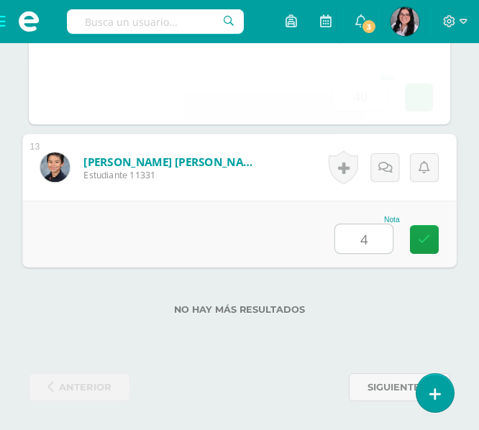
type input "40"
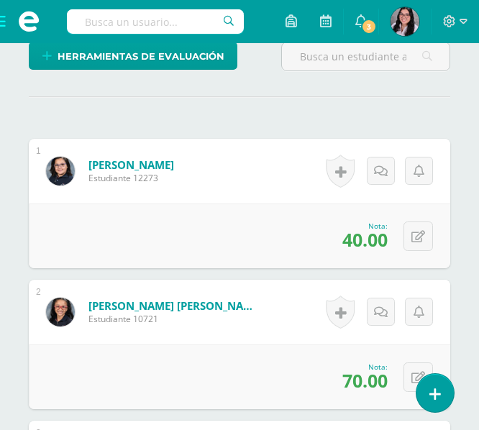
scroll to position [0, 0]
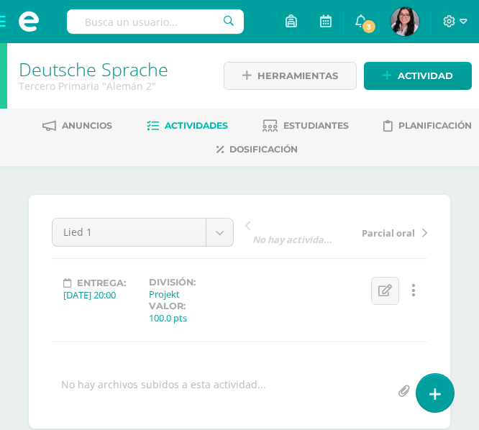
click at [7, 27] on span at bounding box center [29, 21] width 58 height 43
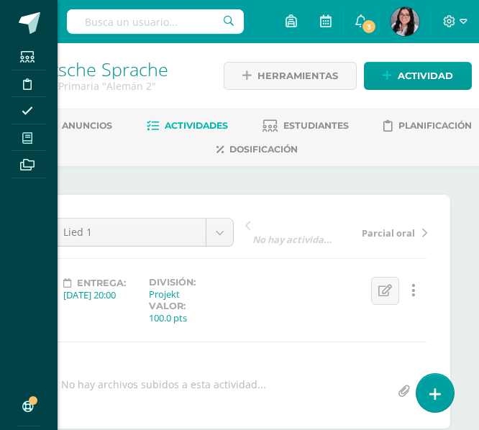
click at [32, 136] on icon at bounding box center [27, 138] width 10 height 12
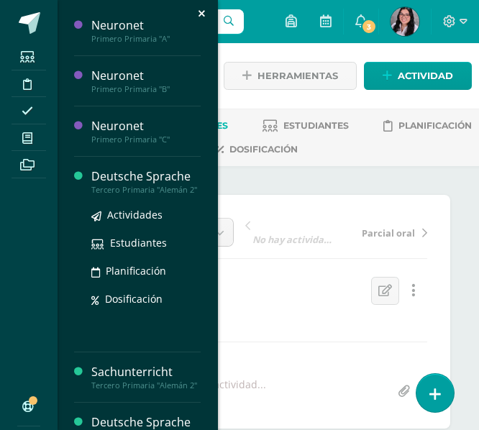
click at [101, 178] on div "Deutsche Sprache" at bounding box center [145, 176] width 109 height 17
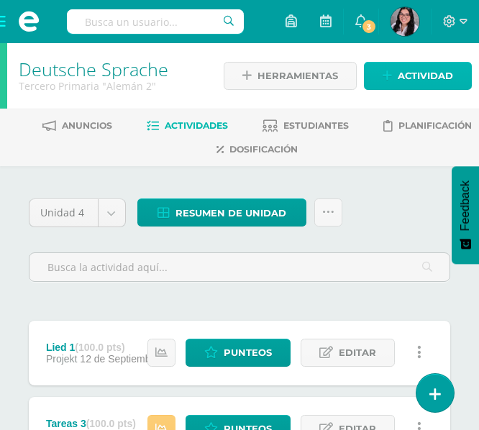
click at [398, 69] on span "Actividad" at bounding box center [425, 76] width 55 height 27
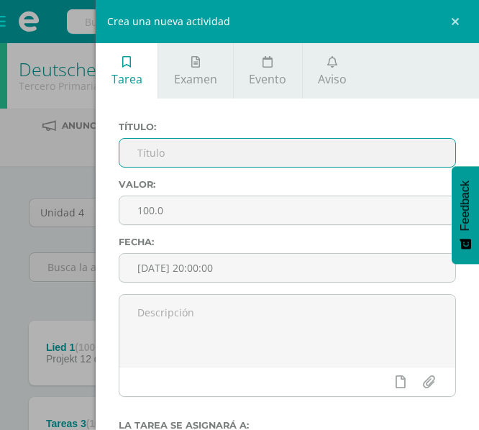
click at [201, 151] on input "text" at bounding box center [287, 153] width 336 height 28
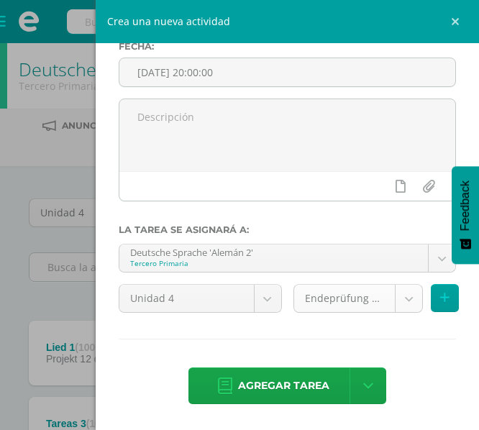
type input "Dialog obra"
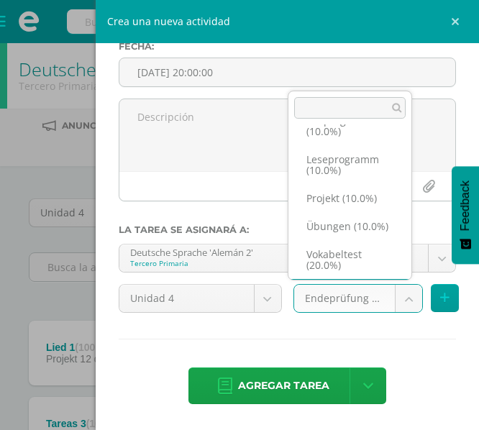
scroll to position [179, 0]
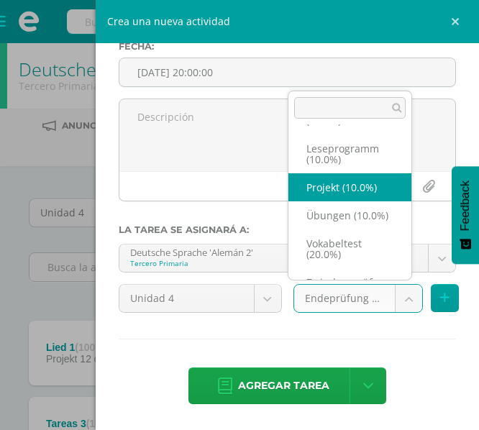
select select "233192"
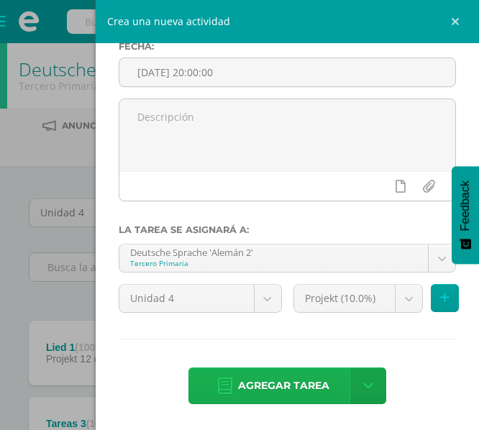
click at [300, 385] on span "Agregar tarea" at bounding box center [283, 385] width 91 height 35
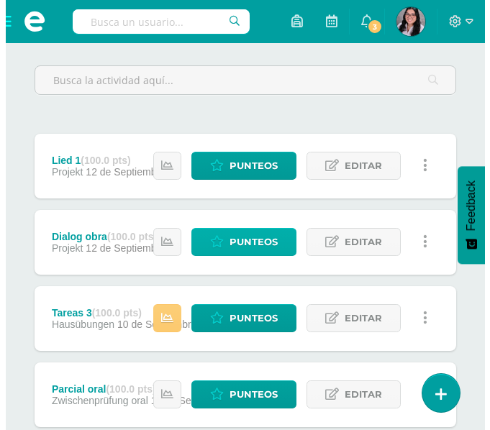
scroll to position [188, 0]
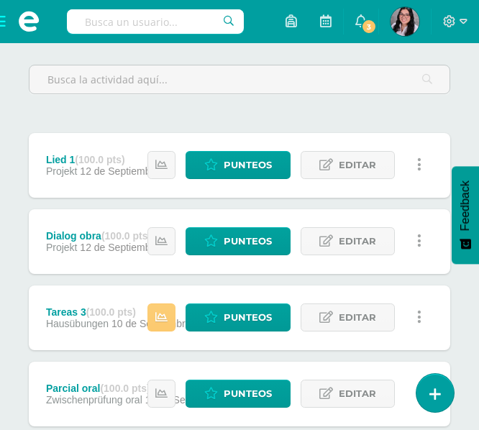
click at [423, 242] on link at bounding box center [419, 241] width 28 height 28
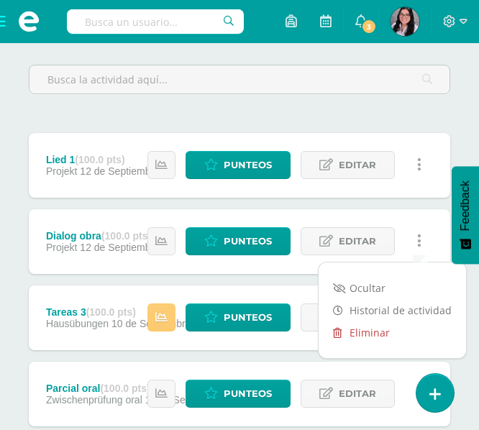
click at [358, 335] on link "Eliminar" at bounding box center [392, 333] width 147 height 22
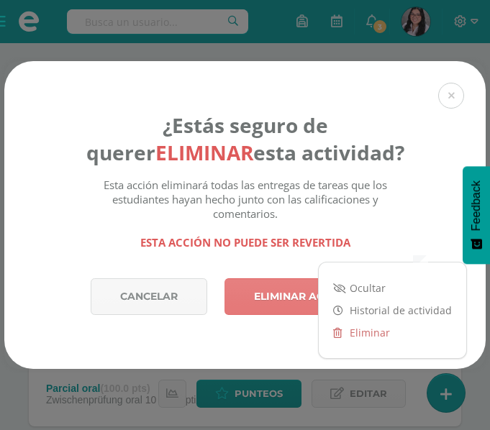
click at [243, 278] on link "Eliminar actividad" at bounding box center [311, 296] width 175 height 37
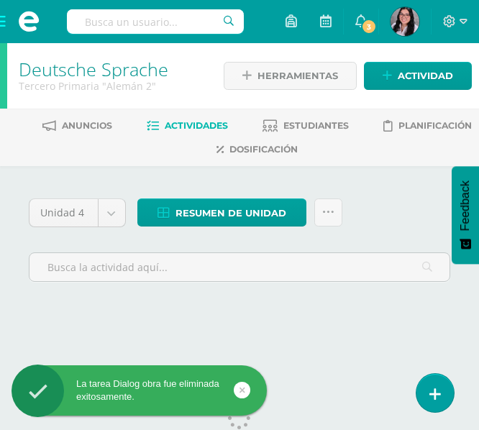
click at [5, 20] on span at bounding box center [29, 21] width 58 height 43
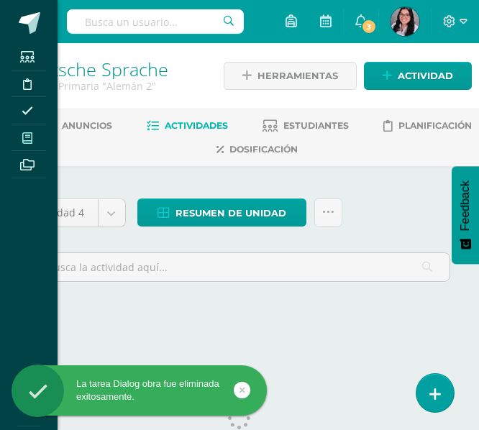
click at [22, 129] on span at bounding box center [28, 137] width 32 height 19
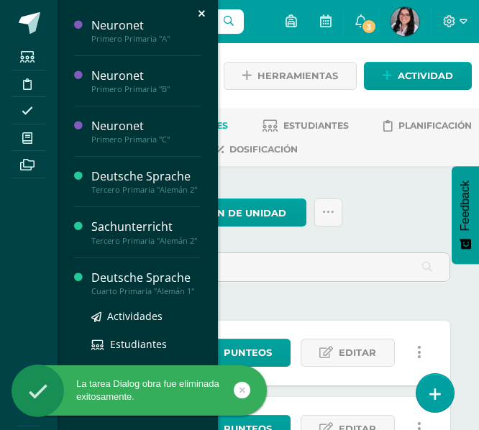
click at [122, 285] on div "Deutsche Sprache Cuarto Primaria "Alemán 1" Actividades Estudiantes Planificaci…" at bounding box center [137, 356] width 127 height 196
click at [129, 286] on div "Deutsche Sprache" at bounding box center [145, 278] width 109 height 17
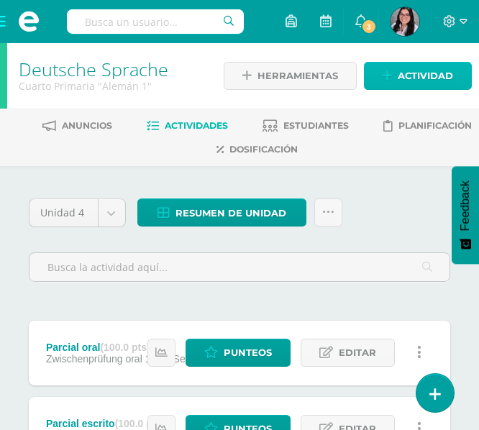
click at [426, 78] on span "Actividad" at bounding box center [425, 76] width 55 height 27
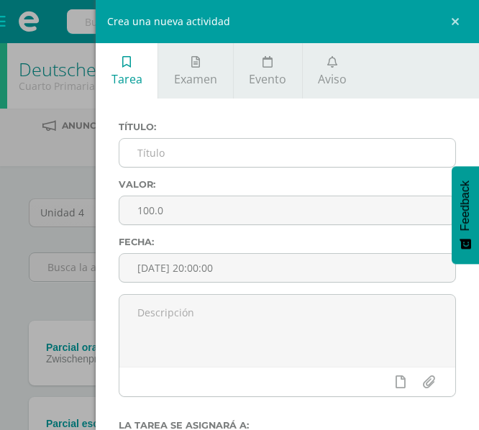
click at [251, 147] on input "text" at bounding box center [287, 153] width 336 height 28
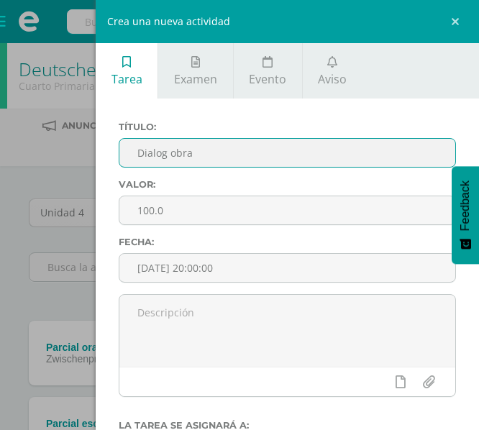
scroll to position [196, 0]
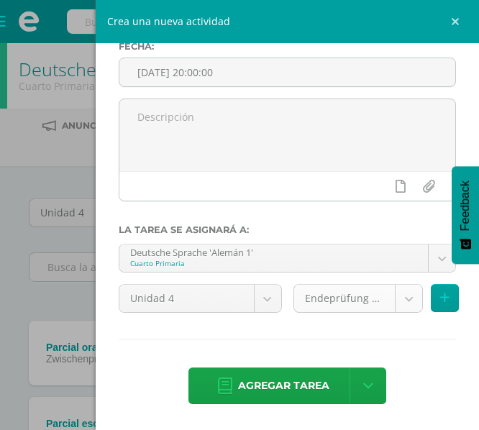
type input "Dialog obra"
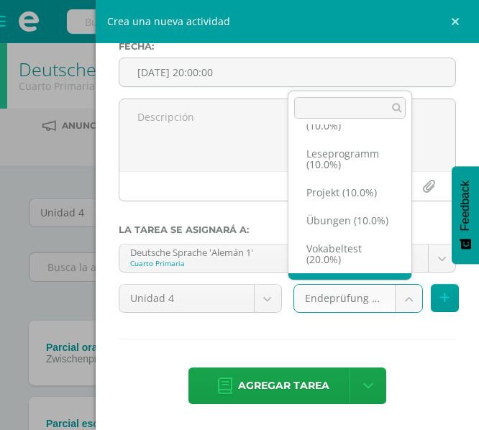
scroll to position [163, 0]
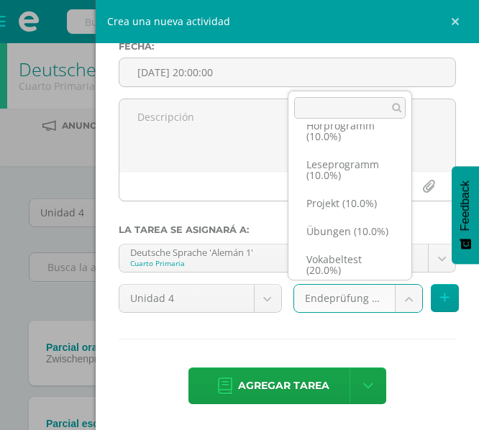
select select "233211"
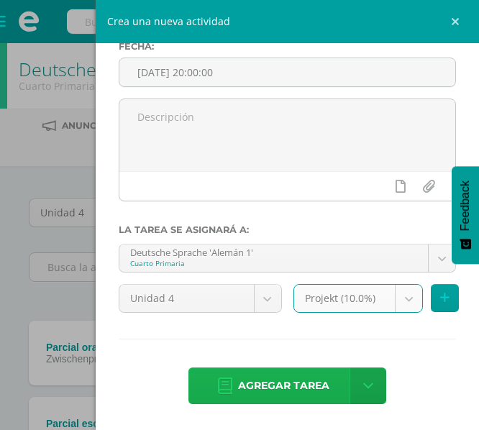
click at [287, 370] on span "Agregar tarea" at bounding box center [283, 385] width 91 height 35
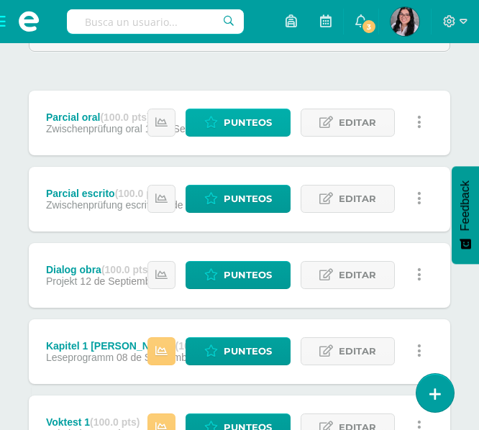
scroll to position [243, 0]
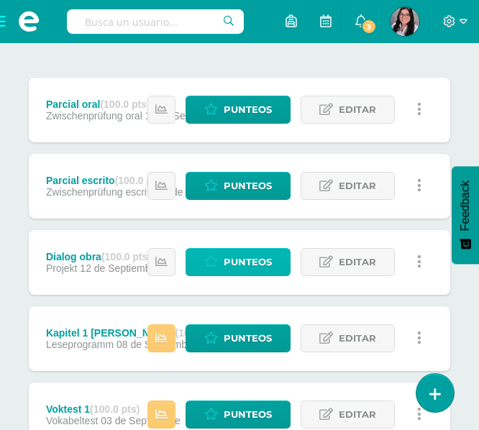
click at [206, 256] on icon at bounding box center [211, 262] width 14 height 12
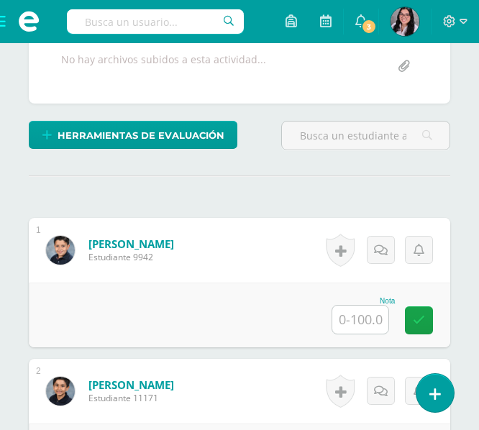
scroll to position [345, 0]
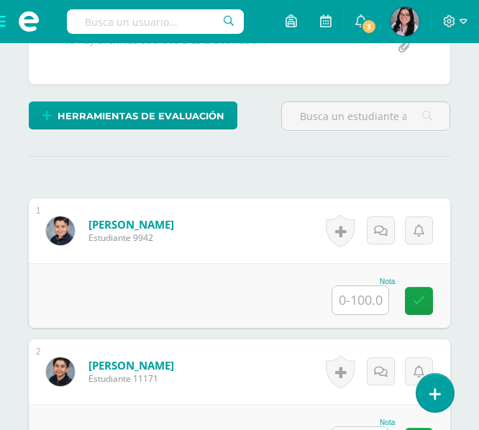
click at [361, 295] on input "text" at bounding box center [360, 300] width 56 height 28
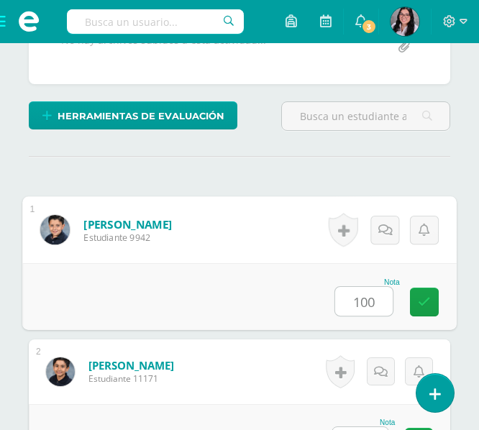
type input "100"
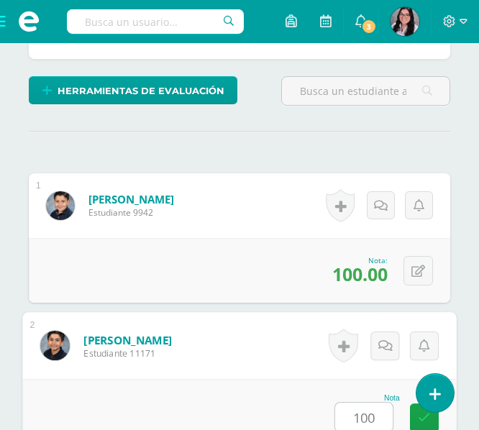
type input "100"
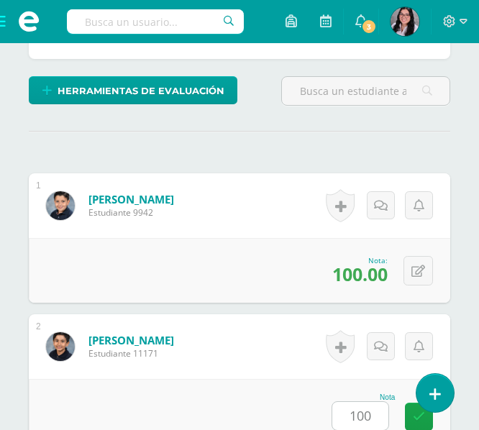
scroll to position [711, 0]
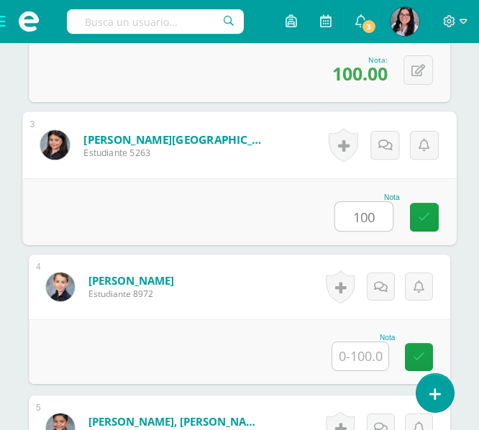
type input "100"
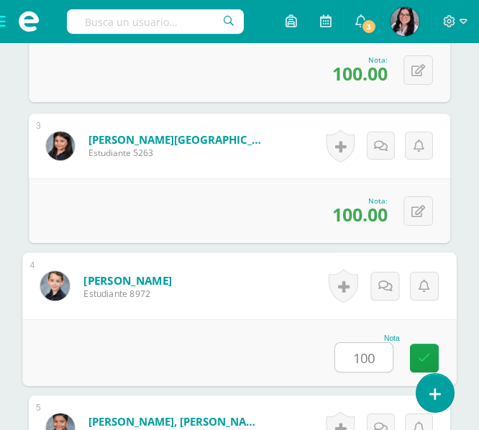
type input "100"
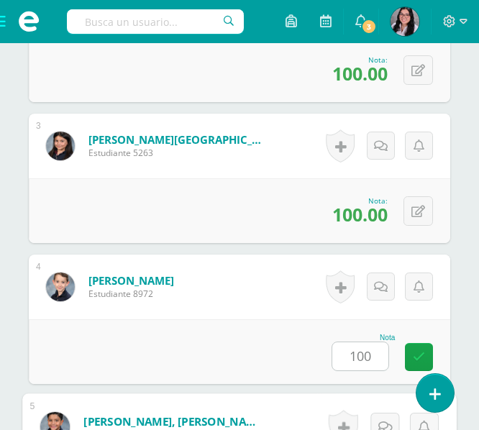
scroll to position [993, 0]
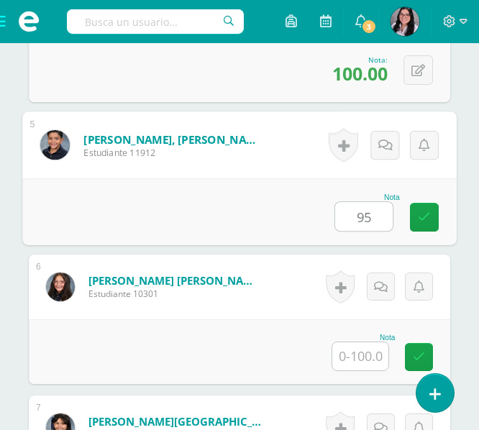
type input "95"
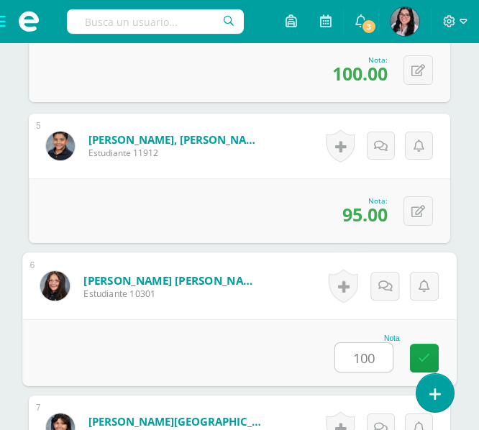
type input "100"
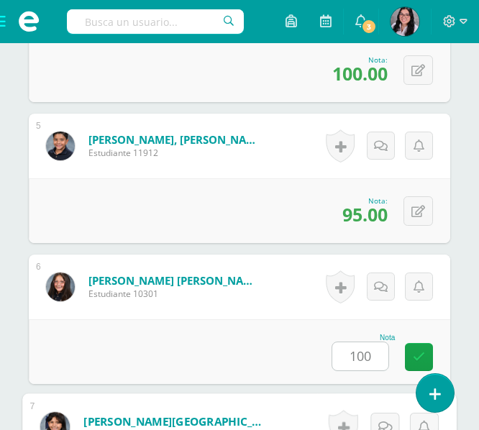
scroll to position [1275, 0]
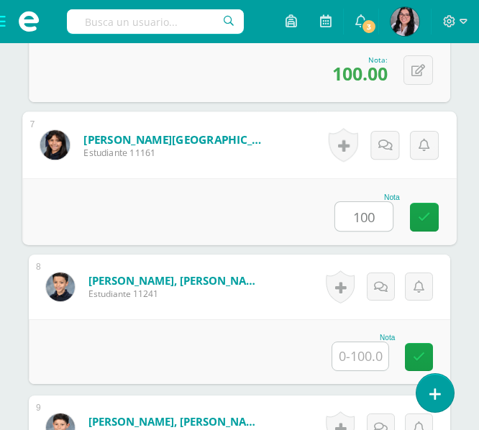
type input "100"
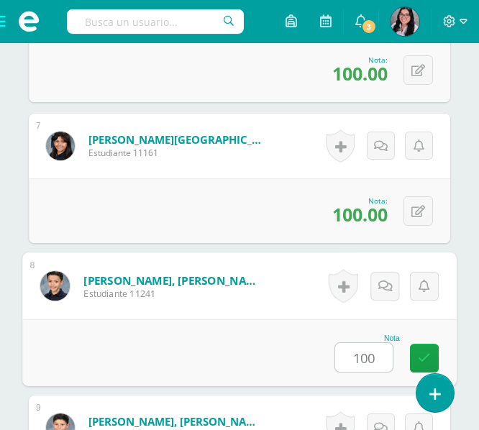
type input "100"
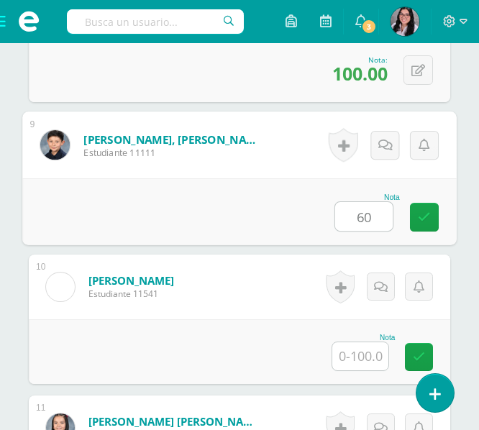
type input "60"
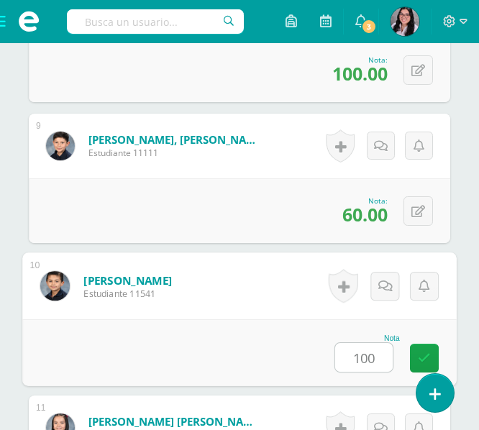
type input "100"
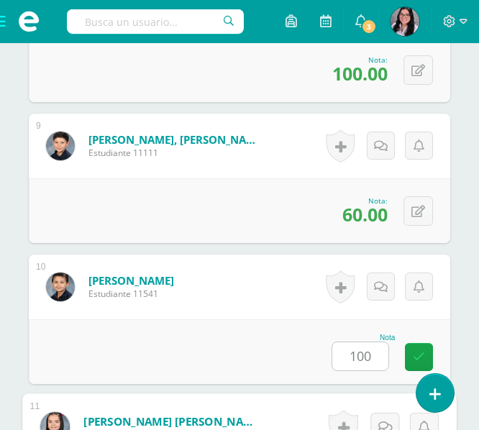
scroll to position [1839, 0]
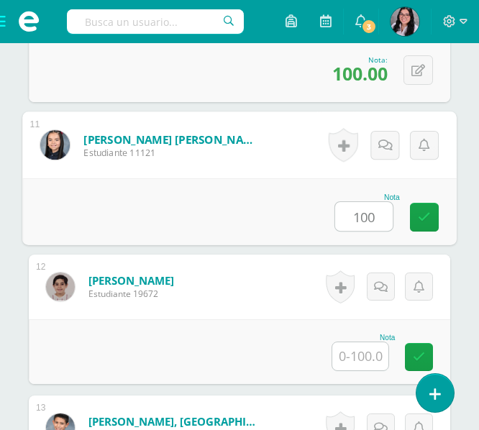
type input "100"
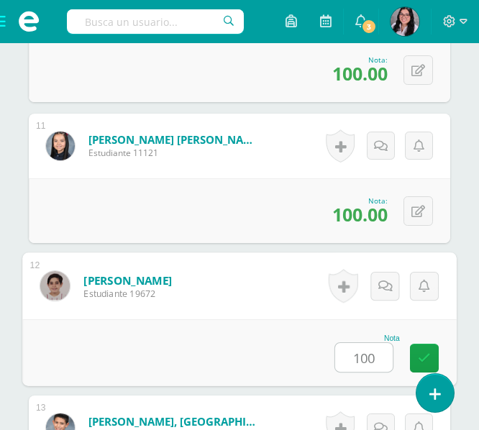
type input "100"
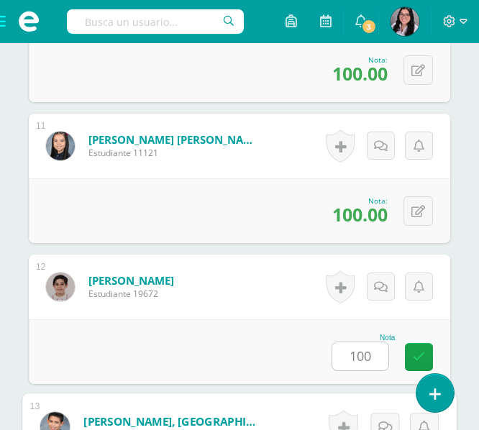
scroll to position [2121, 0]
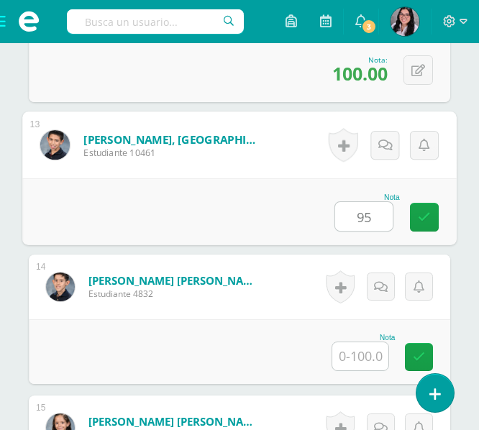
type input "95"
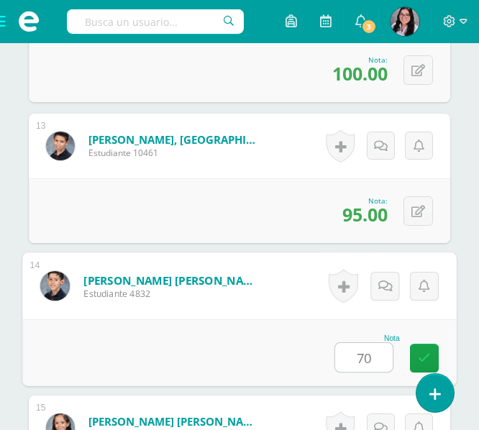
type input "70"
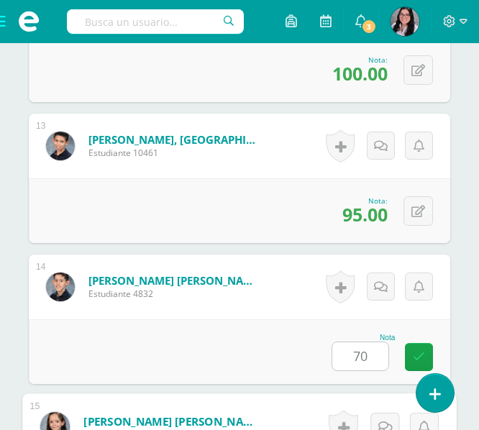
scroll to position [2403, 0]
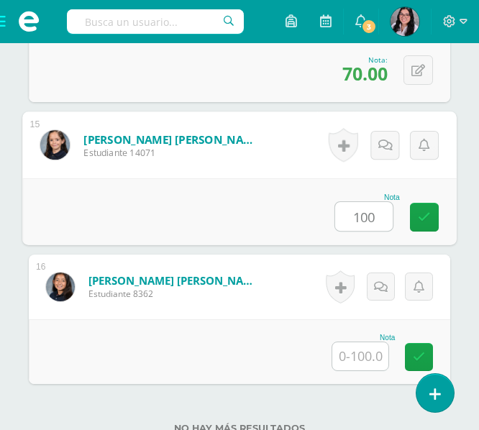
type input "100"
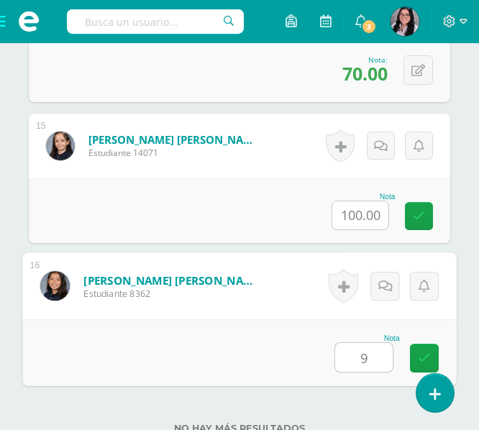
type input "95"
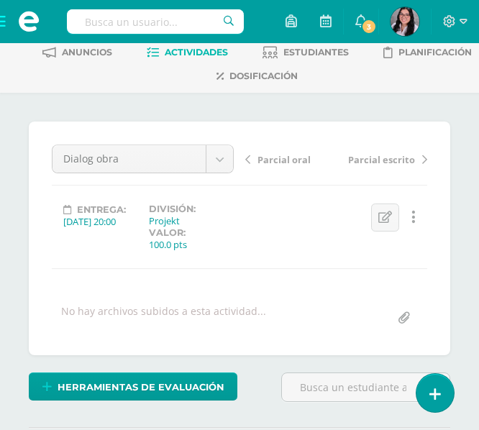
scroll to position [0, 0]
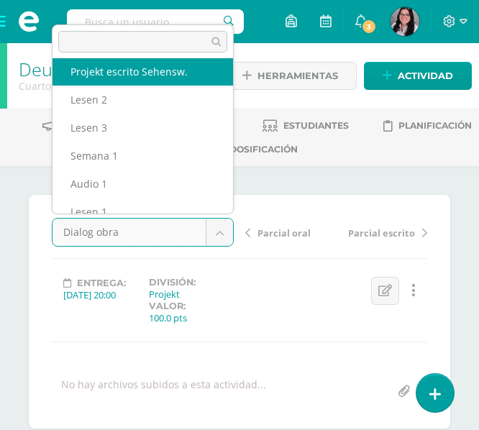
scroll to position [230, 0]
select select "/dashboard/teacher/grade-activity/233908/"
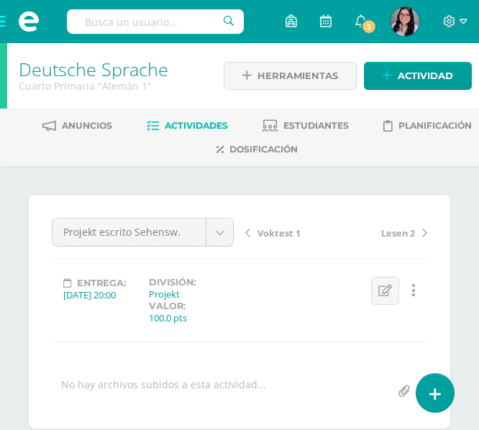
scroll to position [1, 0]
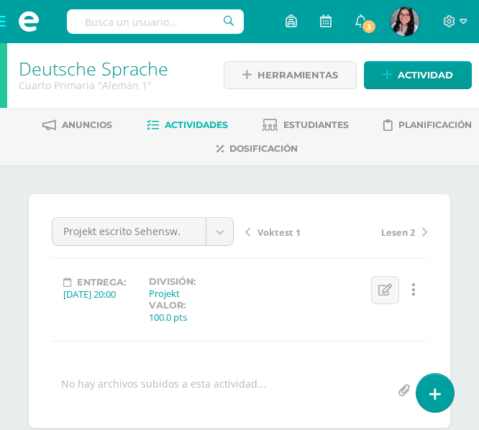
click at [418, 285] on link at bounding box center [413, 290] width 28 height 28
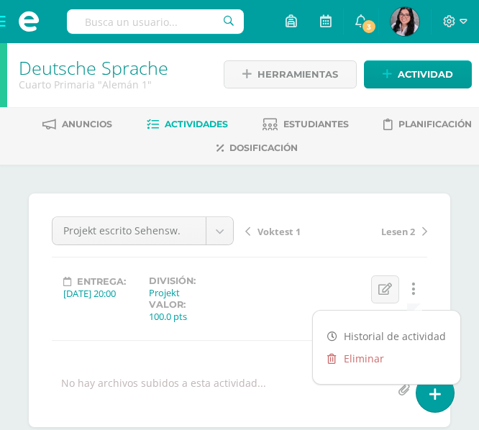
click at [418, 285] on link at bounding box center [413, 290] width 28 height 28
click at [12, 14] on span at bounding box center [29, 21] width 58 height 43
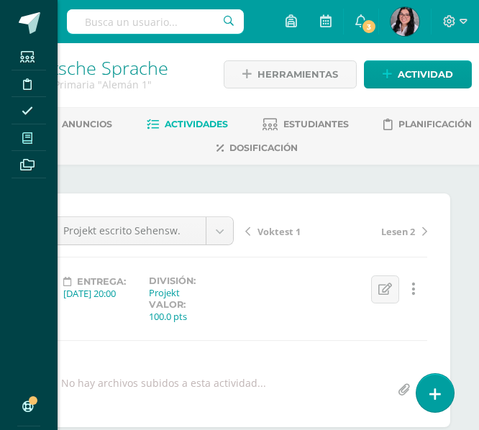
click at [24, 140] on icon at bounding box center [27, 138] width 10 height 12
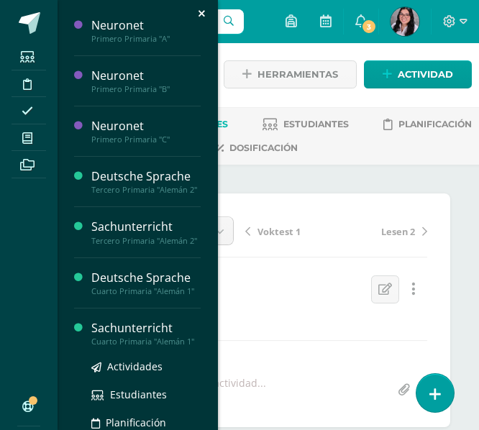
click at [122, 337] on div "Sachunterricht" at bounding box center [145, 328] width 109 height 17
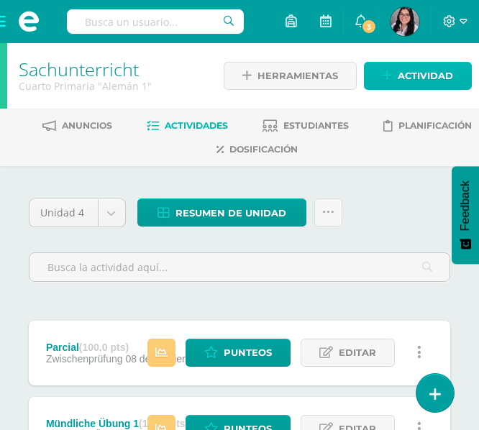
click at [401, 83] on span "Actividad" at bounding box center [425, 76] width 55 height 27
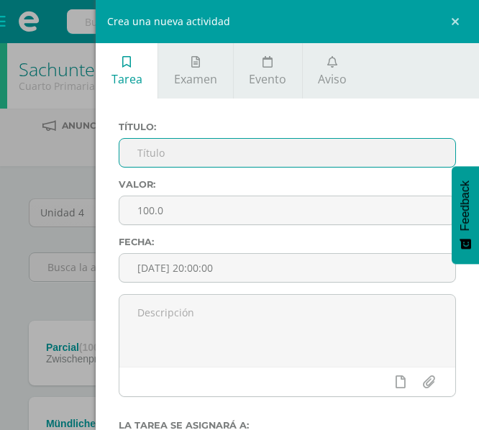
click at [199, 160] on input "text" at bounding box center [287, 153] width 336 height 28
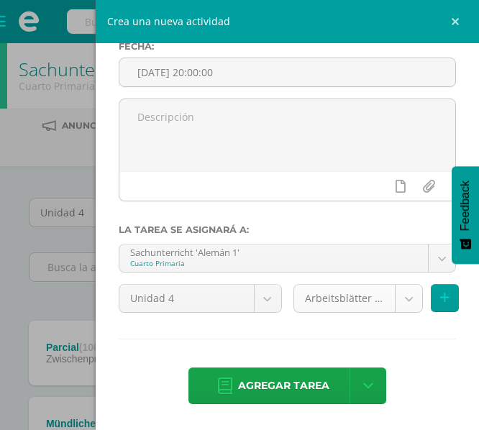
type input "Dialog obra"
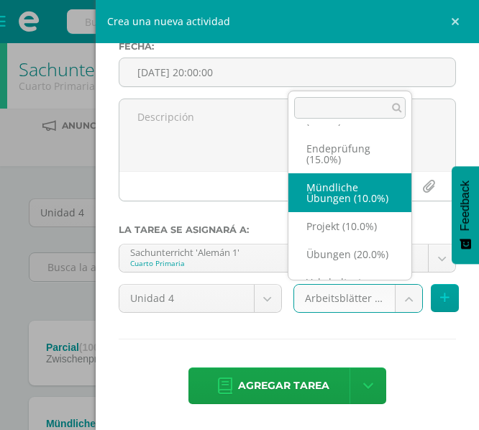
scroll to position [35, 0]
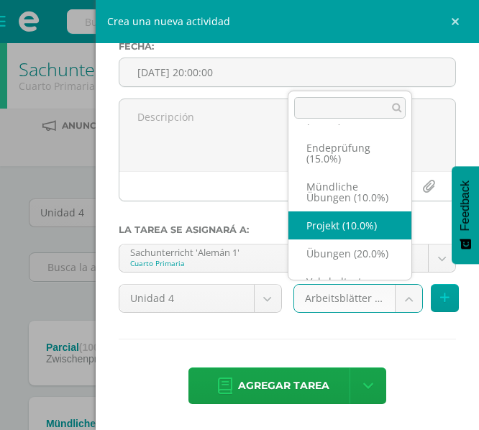
select select "233216"
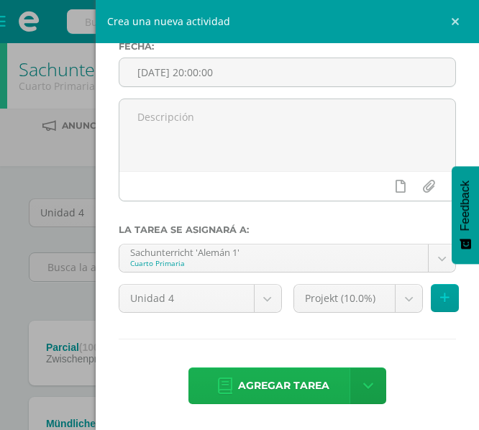
click at [270, 388] on span "Agregar tarea" at bounding box center [283, 385] width 91 height 35
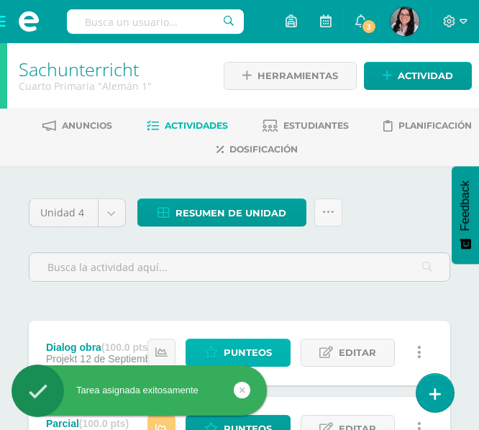
click at [254, 354] on span "Punteos" at bounding box center [248, 353] width 48 height 27
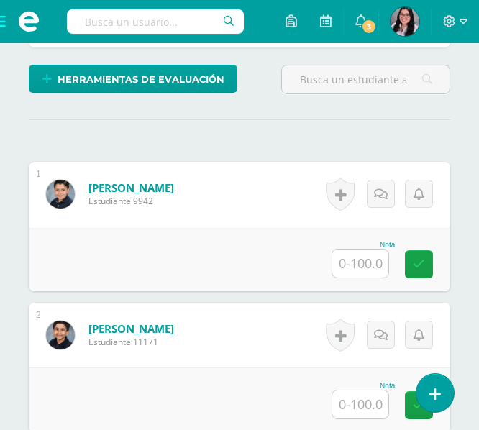
scroll to position [382, 0]
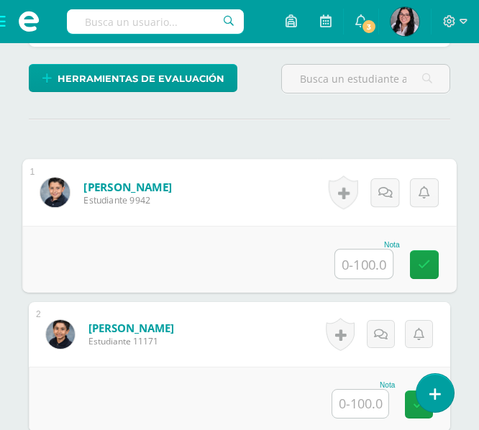
click at [359, 264] on input "text" at bounding box center [364, 264] width 58 height 29
type input "100"
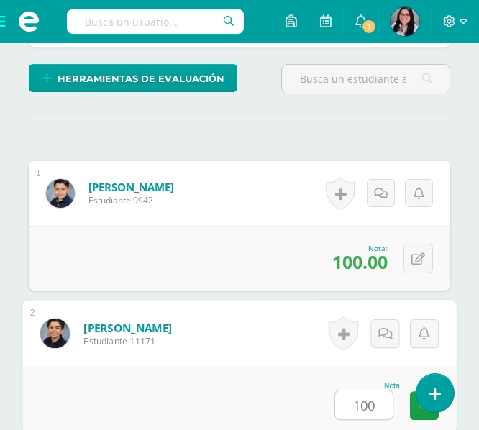
type input "100"
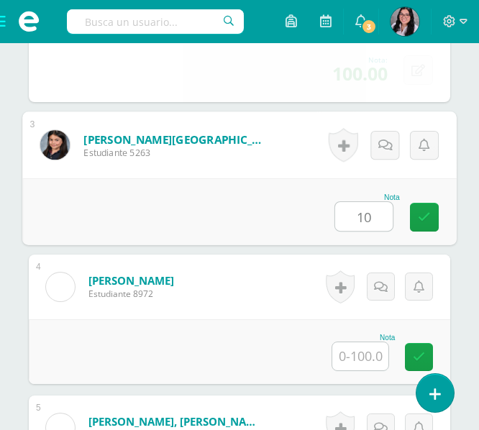
scroll to position [712, 0]
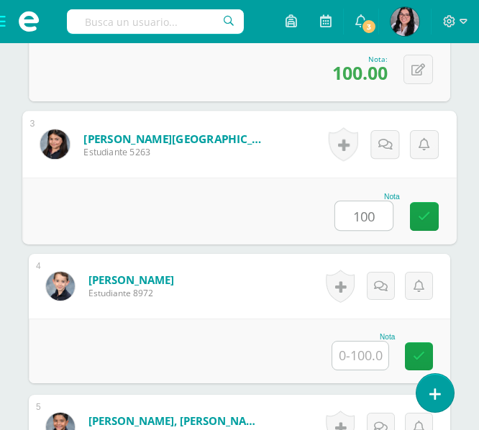
type input "100"
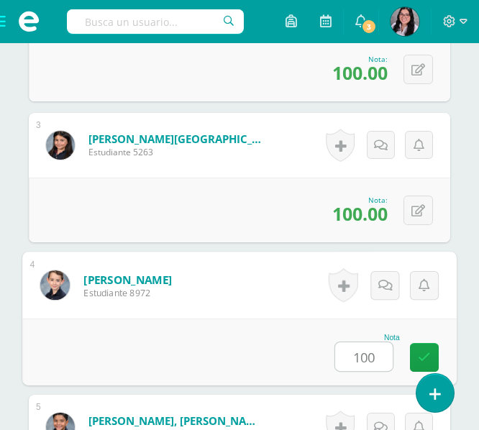
type input "100"
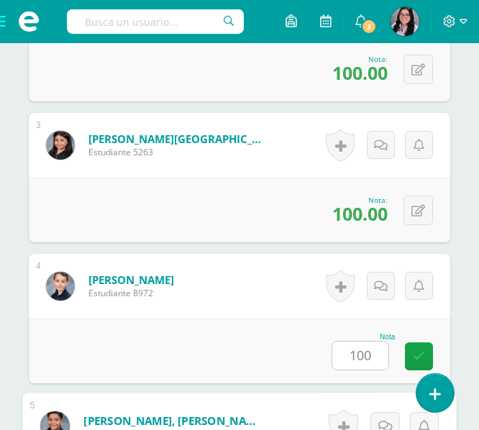
scroll to position [993, 0]
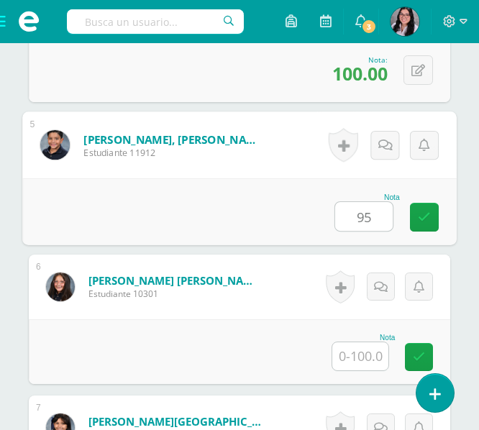
type input "95"
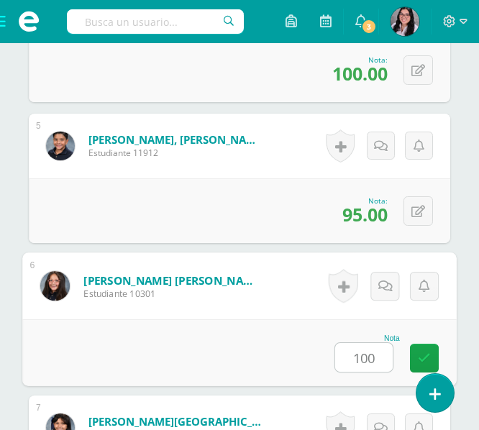
type input "100"
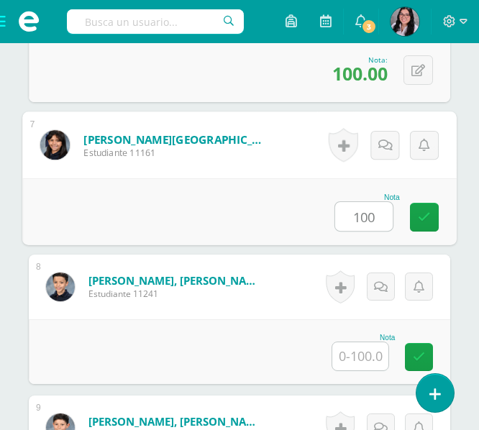
type input "100"
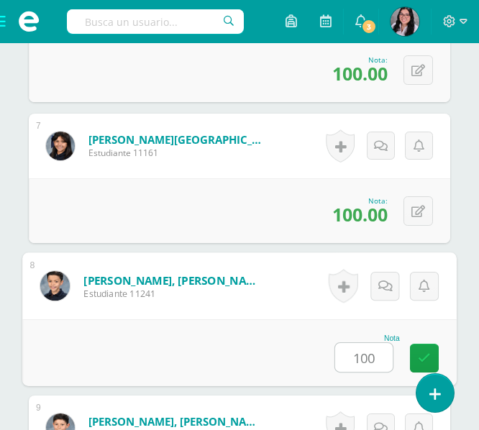
type input "100"
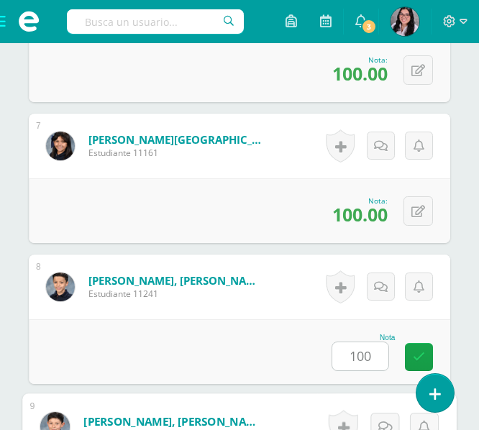
scroll to position [1557, 0]
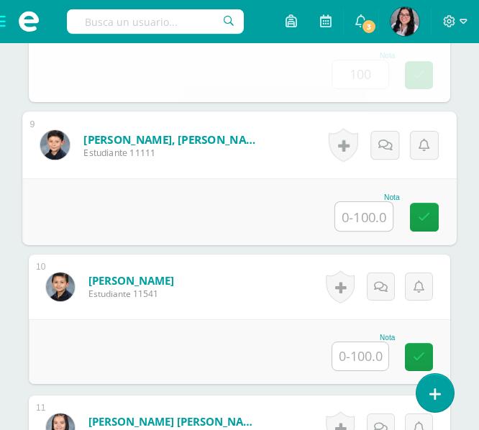
type input "9"
type input "60"
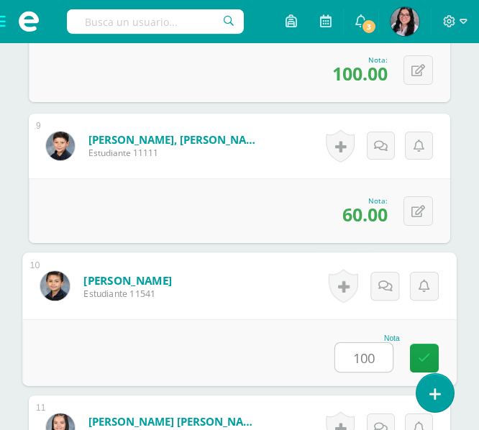
type input "100"
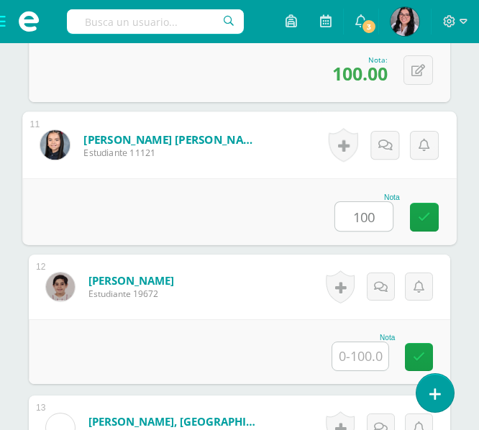
type input "100"
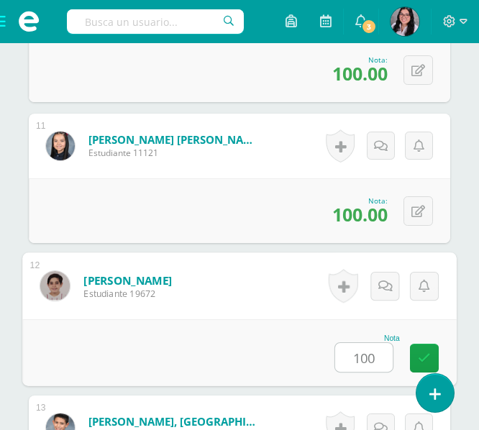
type input "100"
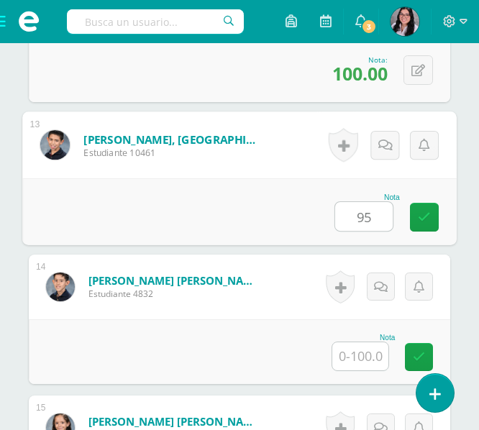
type input "95"
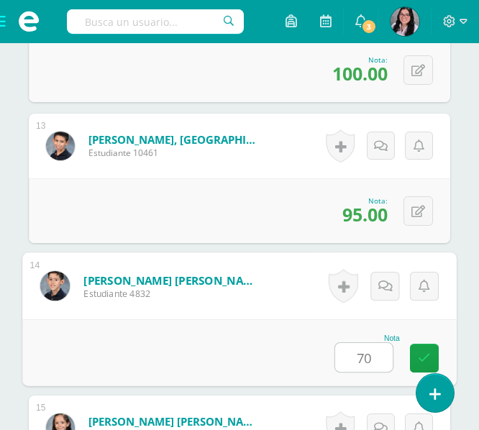
type input "70"
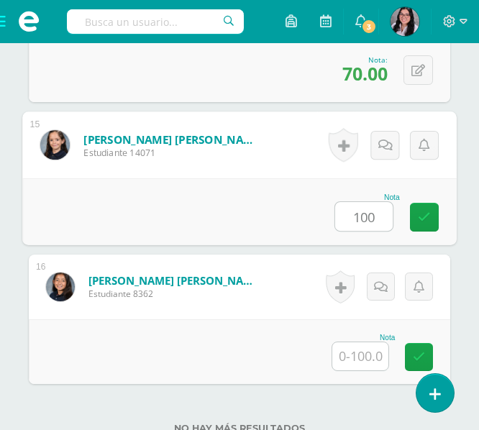
type input "100"
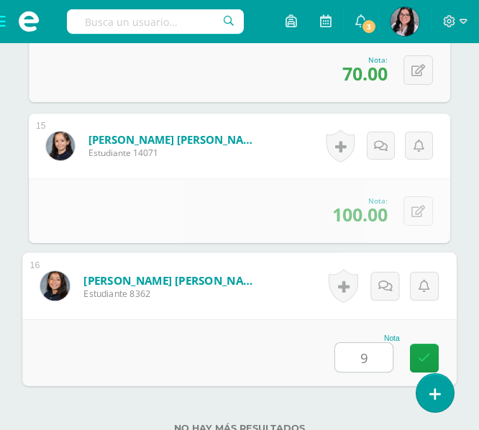
type input "95"
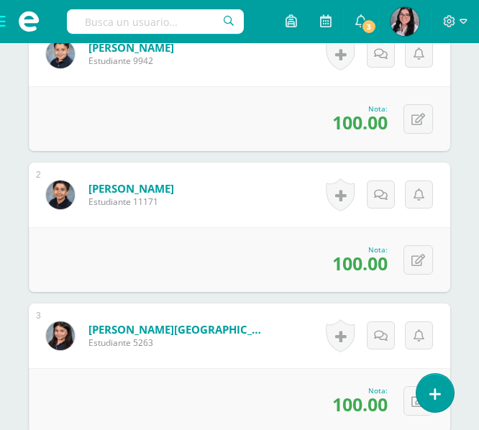
scroll to position [0, 0]
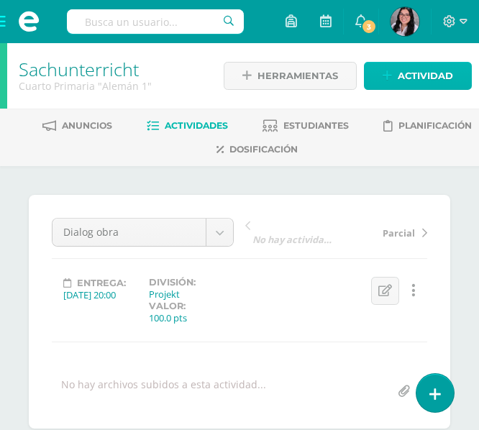
click at [426, 75] on span "Actividad" at bounding box center [425, 76] width 55 height 27
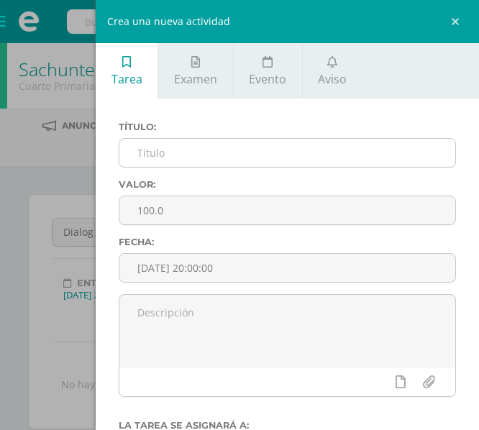
click at [196, 153] on input "text" at bounding box center [287, 153] width 336 height 28
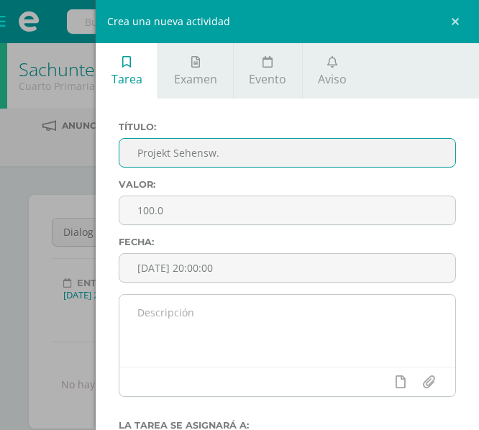
scroll to position [196, 0]
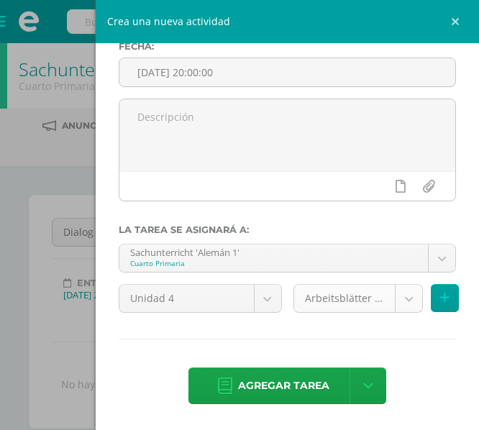
type input "Projekt Sehensw."
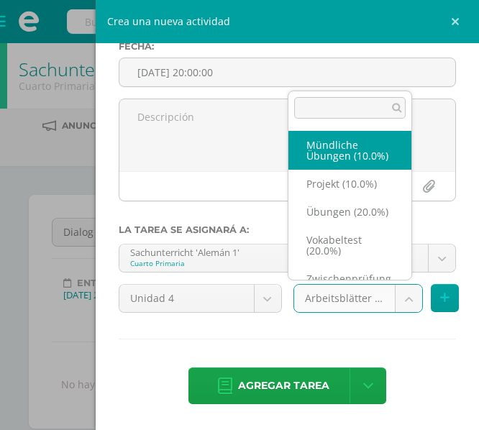
scroll to position [78, 0]
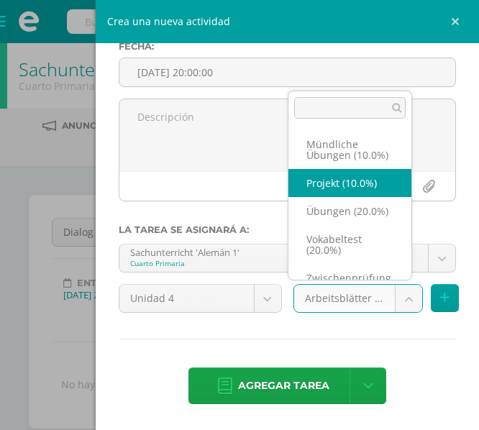
select select "233216"
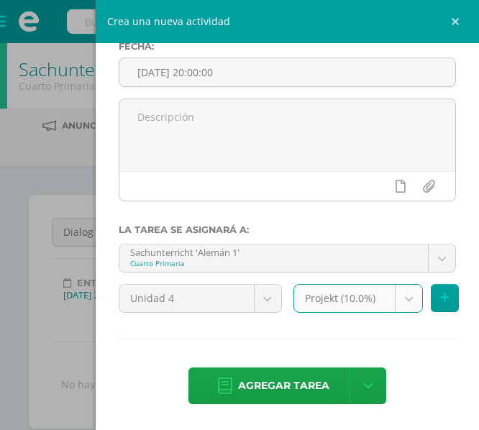
click at [288, 367] on div "Título: Projekt Sehensw. Valor: 100.0 Fecha: [DATE] 20:00:00 La tarea se asigna…" at bounding box center [287, 166] width 383 height 527
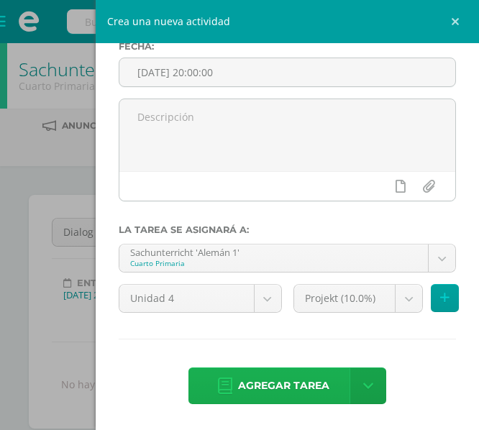
click at [289, 386] on span "Agregar tarea" at bounding box center [283, 385] width 91 height 35
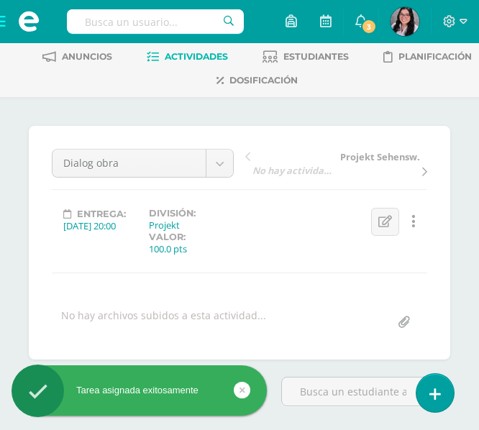
scroll to position [70, 0]
click at [345, 162] on span "Projekt Sehensw." at bounding box center [380, 156] width 80 height 13
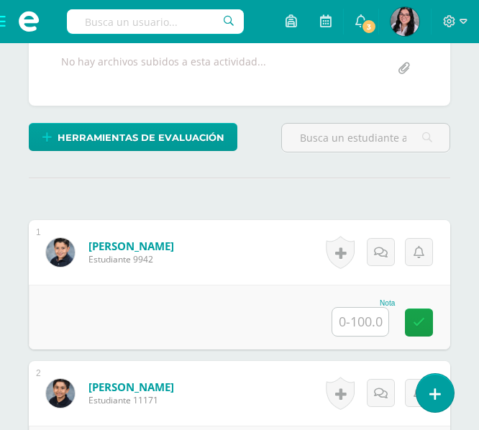
scroll to position [324, 0]
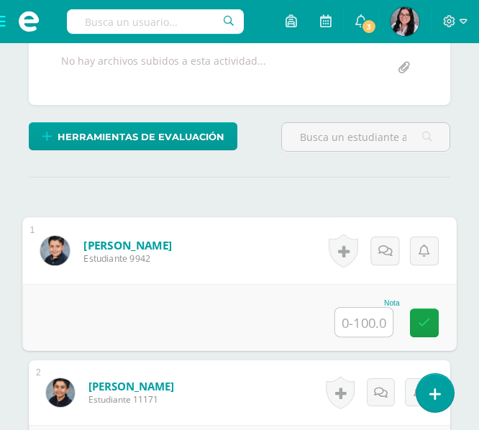
click at [356, 324] on input "text" at bounding box center [364, 322] width 58 height 29
type input "98"
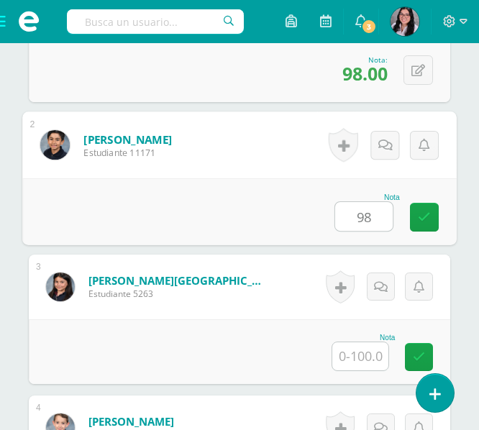
type input "98"
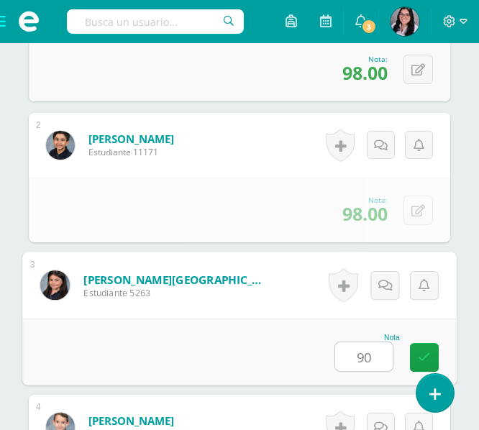
type input "90"
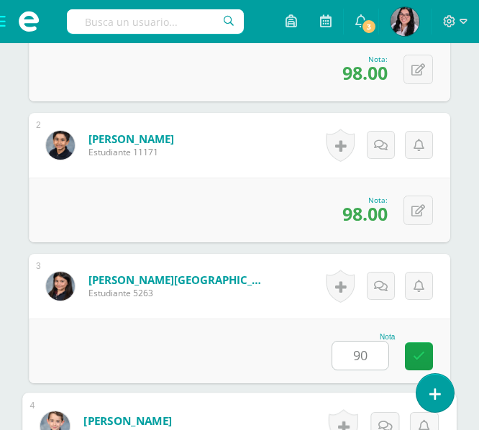
scroll to position [852, 0]
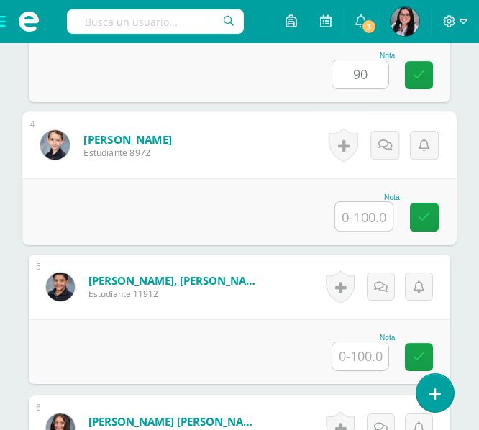
type input "6"
type input "96"
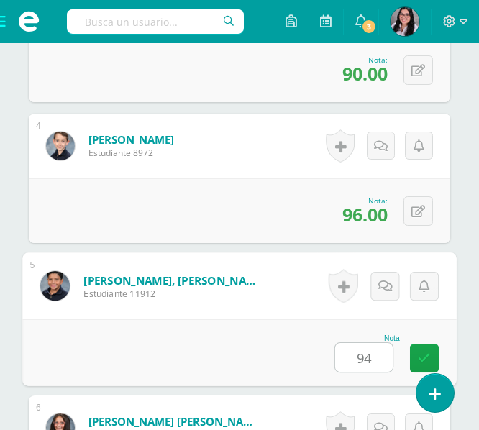
type input "94"
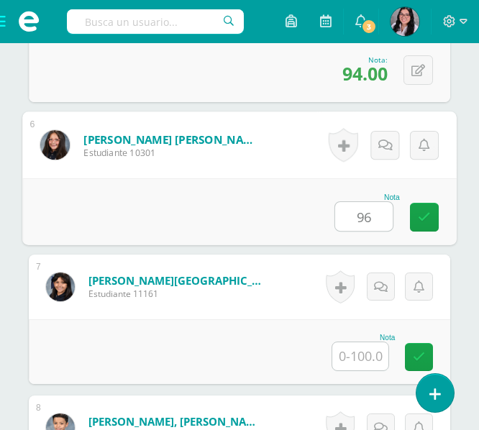
type input "96"
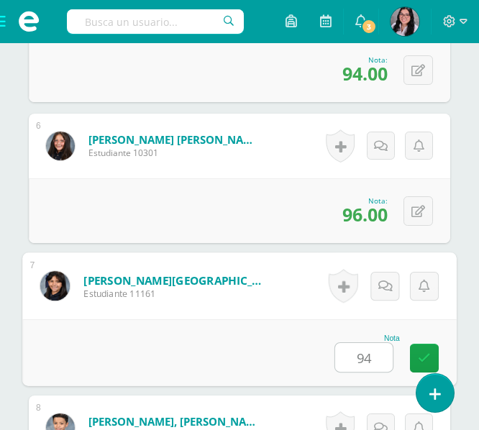
type input "94"
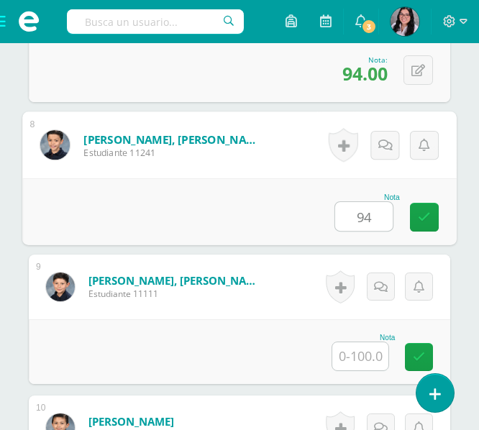
type input "94"
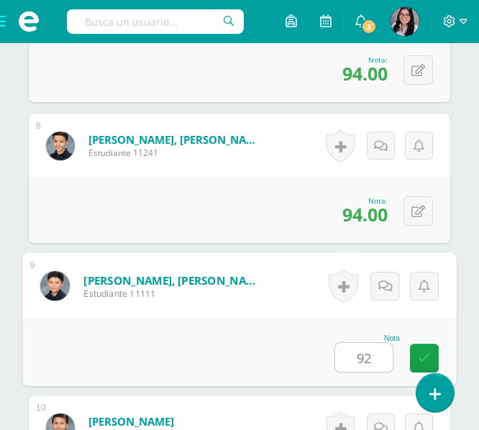
type input "92"
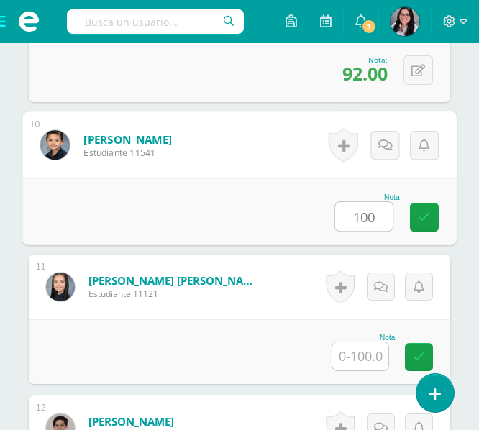
type input "100"
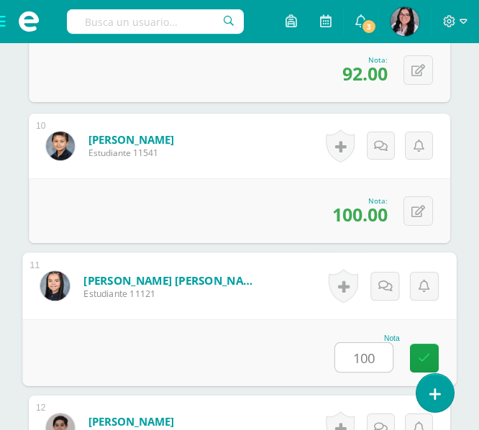
type input "100"
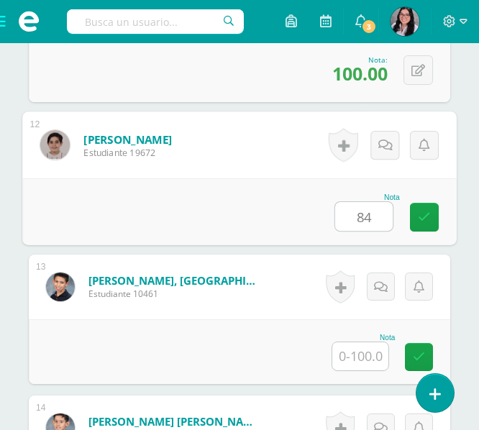
type input "84"
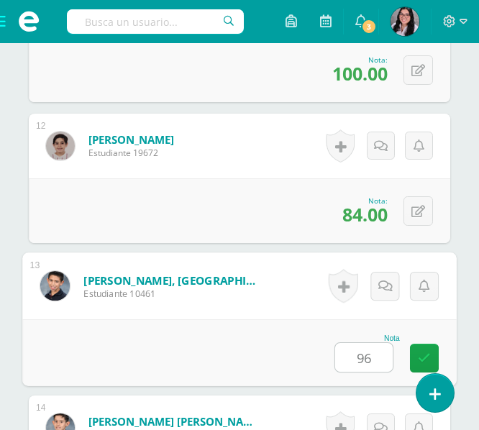
type input "96"
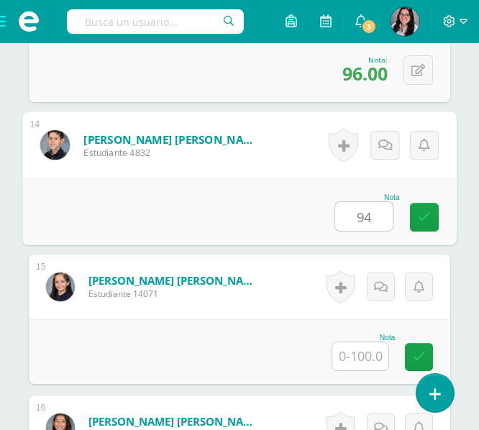
type input "94"
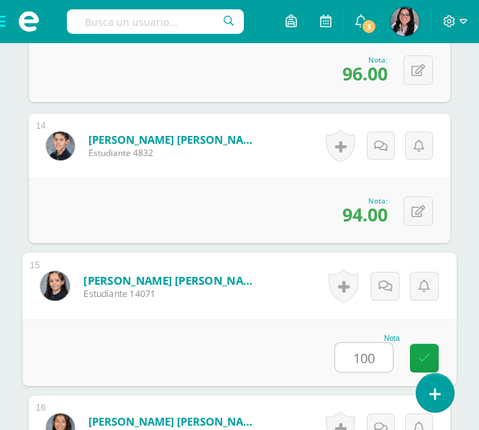
type input "100"
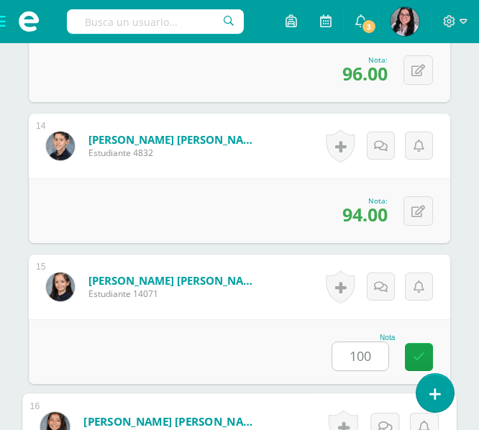
scroll to position [2522, 0]
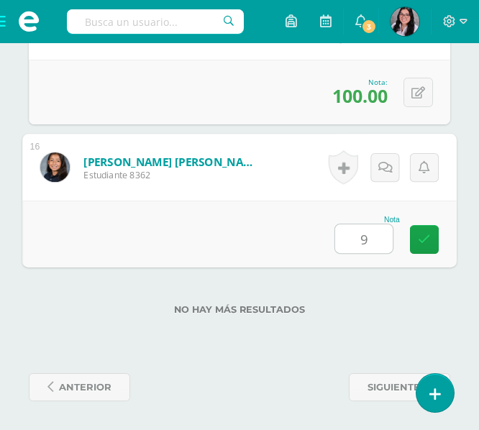
type input "95"
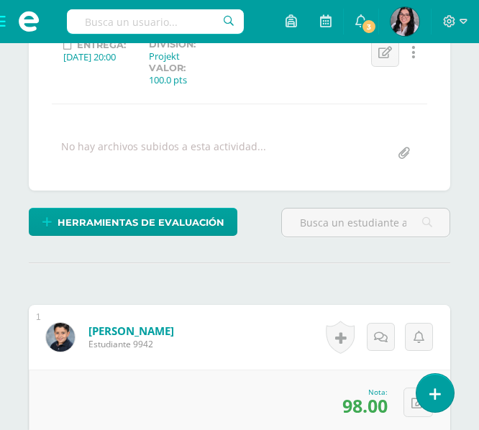
scroll to position [0, 0]
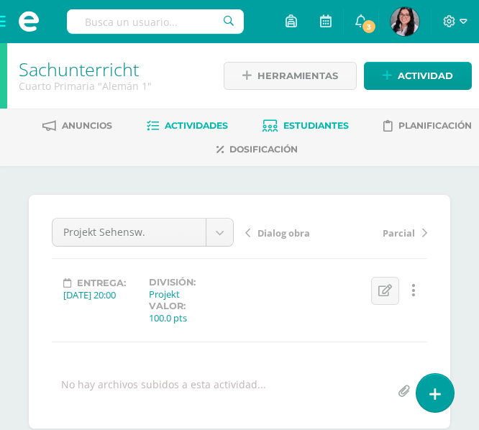
click at [309, 127] on span "Estudiantes" at bounding box center [315, 125] width 65 height 11
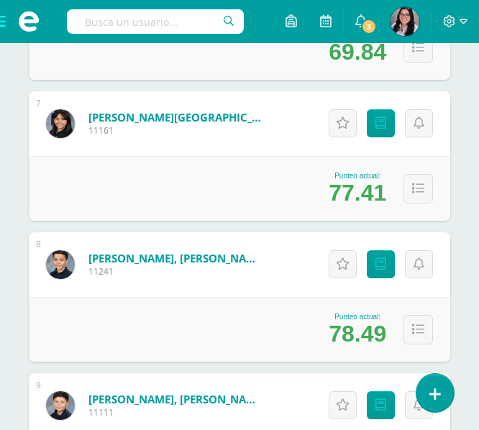
scroll to position [1103, 0]
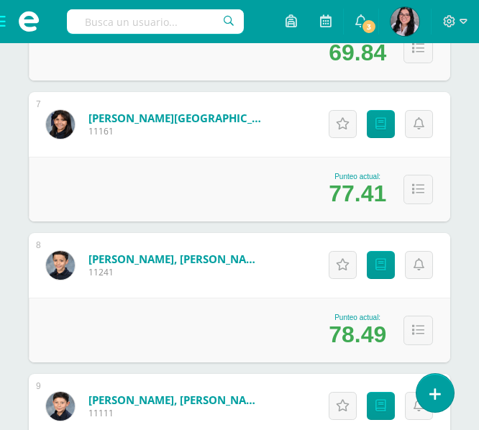
click at [10, 19] on span at bounding box center [29, 21] width 58 height 43
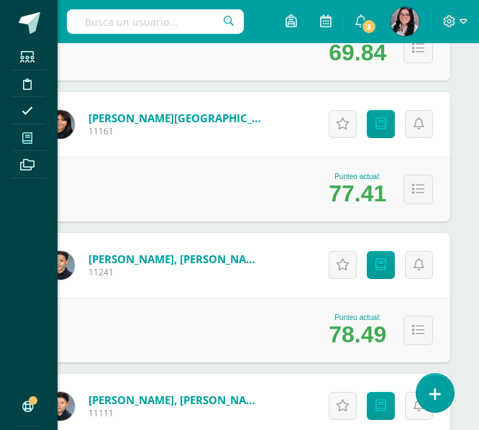
click at [28, 130] on span at bounding box center [28, 137] width 32 height 19
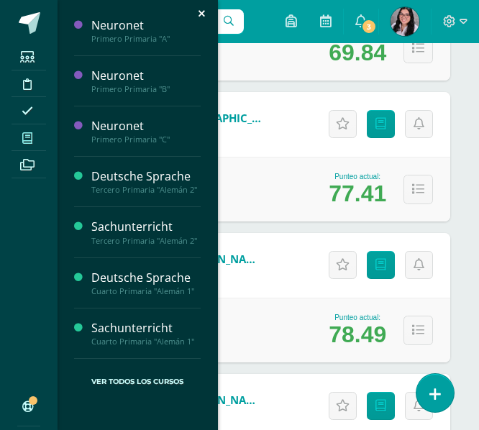
click at [28, 130] on span at bounding box center [28, 137] width 32 height 19
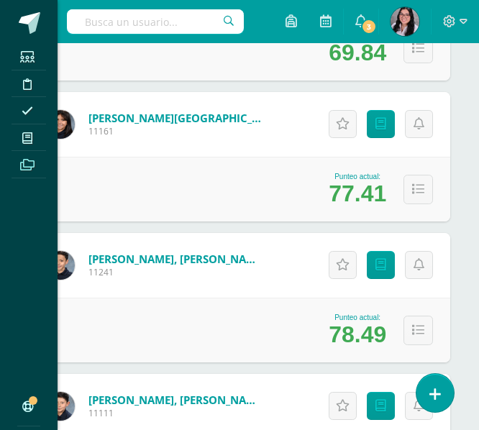
click at [28, 153] on link "Archivos" at bounding box center [29, 164] width 35 height 27
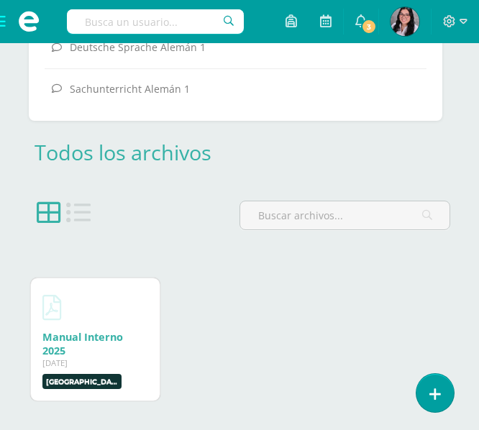
click at [6, 15] on span at bounding box center [29, 21] width 58 height 43
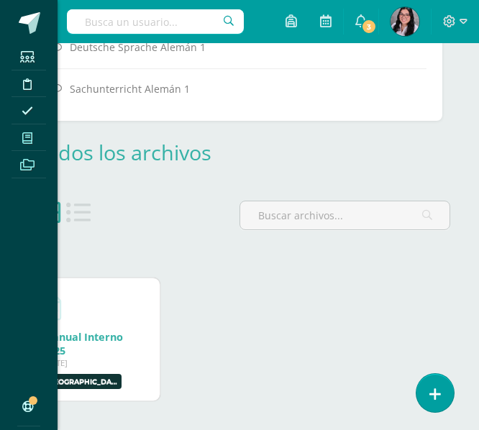
click at [22, 137] on span at bounding box center [28, 137] width 32 height 19
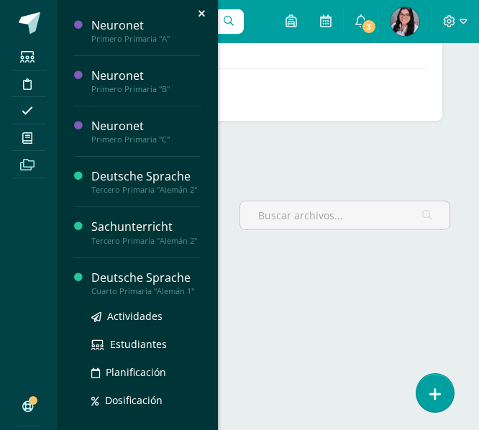
click at [101, 286] on div "Deutsche Sprache" at bounding box center [145, 278] width 109 height 17
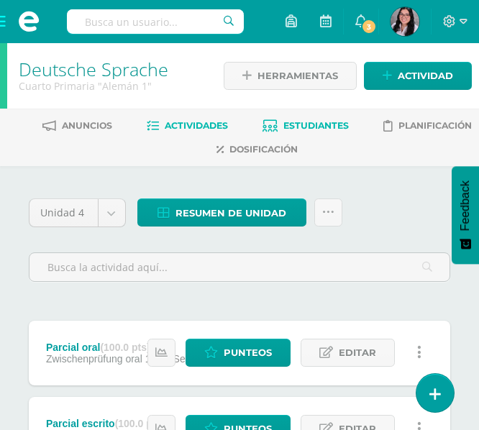
click at [310, 122] on span "Estudiantes" at bounding box center [315, 125] width 65 height 11
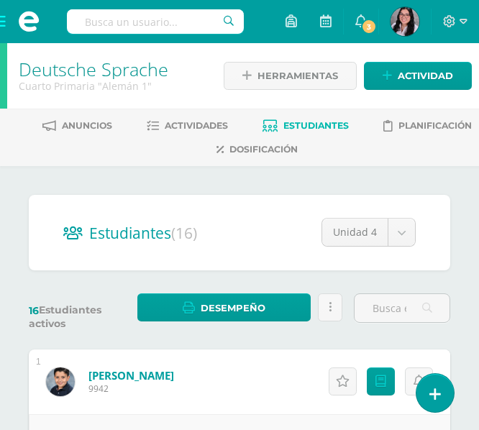
click at [9, 16] on span at bounding box center [29, 21] width 58 height 43
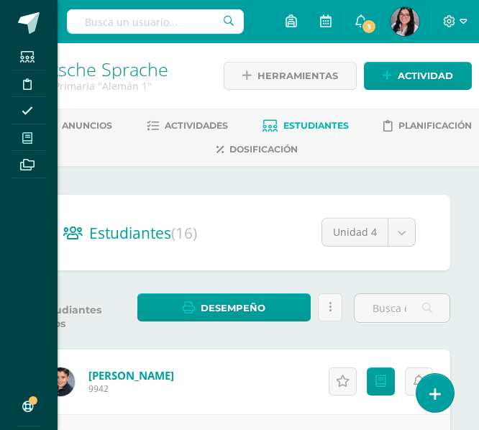
click at [29, 135] on icon at bounding box center [27, 138] width 10 height 12
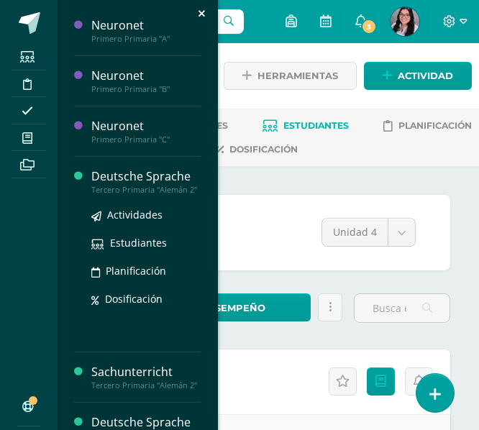
click at [111, 180] on div "Deutsche Sprache" at bounding box center [145, 176] width 109 height 17
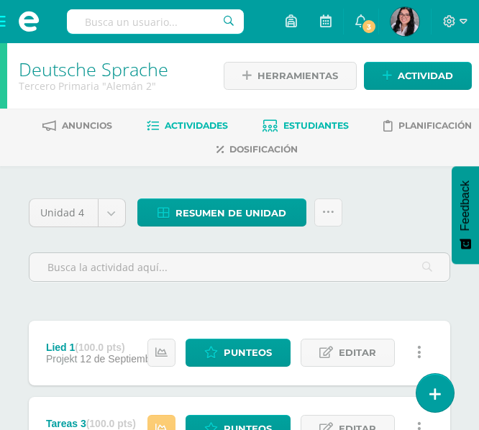
click at [289, 123] on span "Estudiantes" at bounding box center [315, 125] width 65 height 11
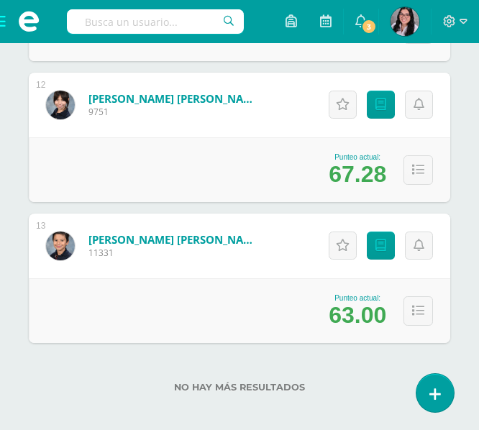
scroll to position [1837, 0]
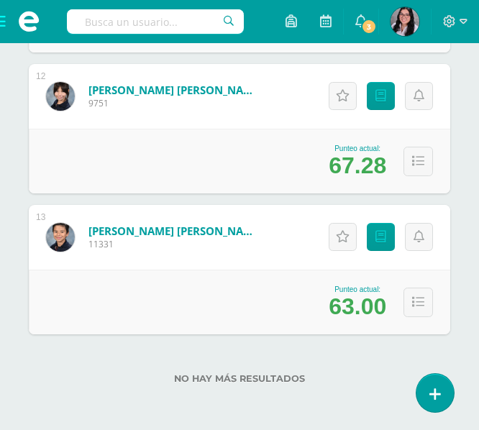
click at [6, 18] on span at bounding box center [29, 21] width 58 height 43
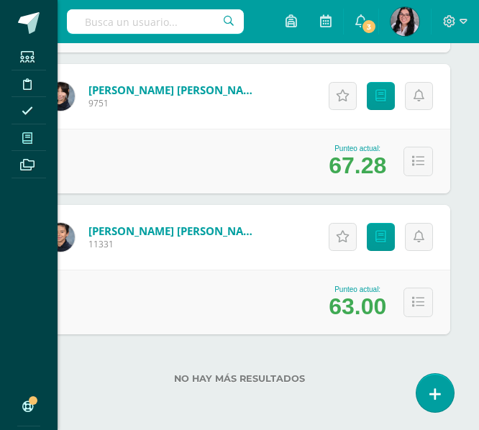
click at [29, 139] on icon at bounding box center [27, 138] width 10 height 12
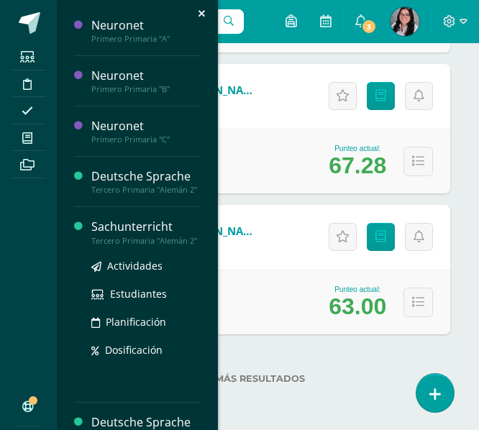
click at [146, 235] on div "Sachunterricht" at bounding box center [145, 227] width 109 height 17
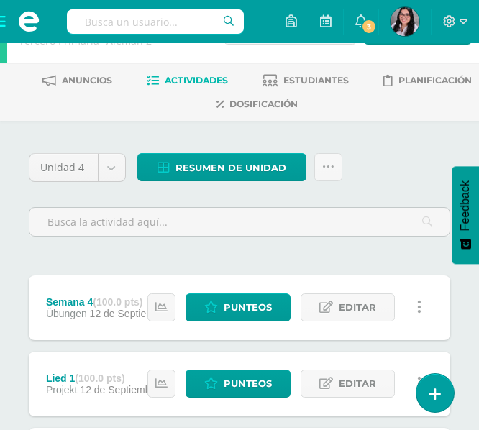
scroll to position [47, 0]
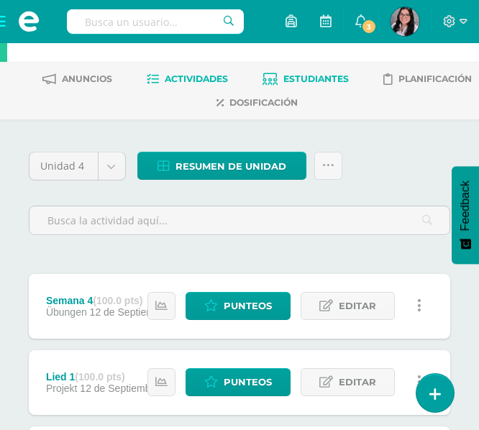
click at [275, 83] on icon at bounding box center [270, 79] width 15 height 12
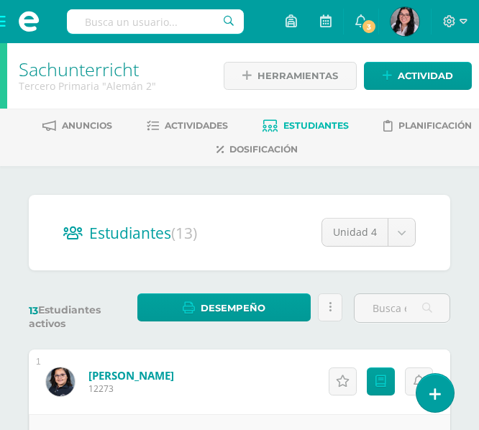
click at [208, 227] on h2 "Estudiantes (13)" at bounding box center [239, 232] width 352 height 29
